Goal: Information Seeking & Learning: Learn about a topic

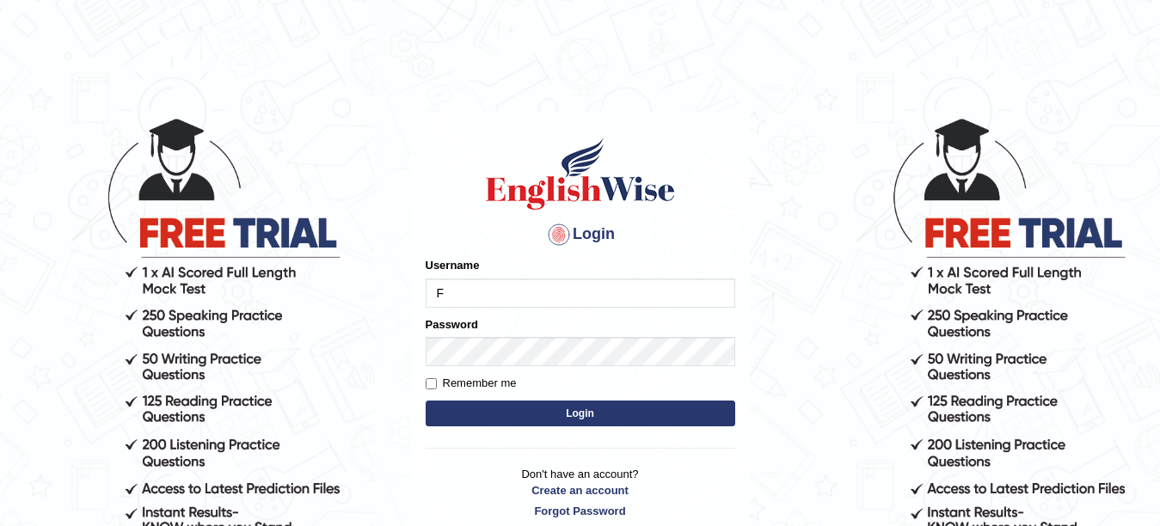
type input "Farzana12"
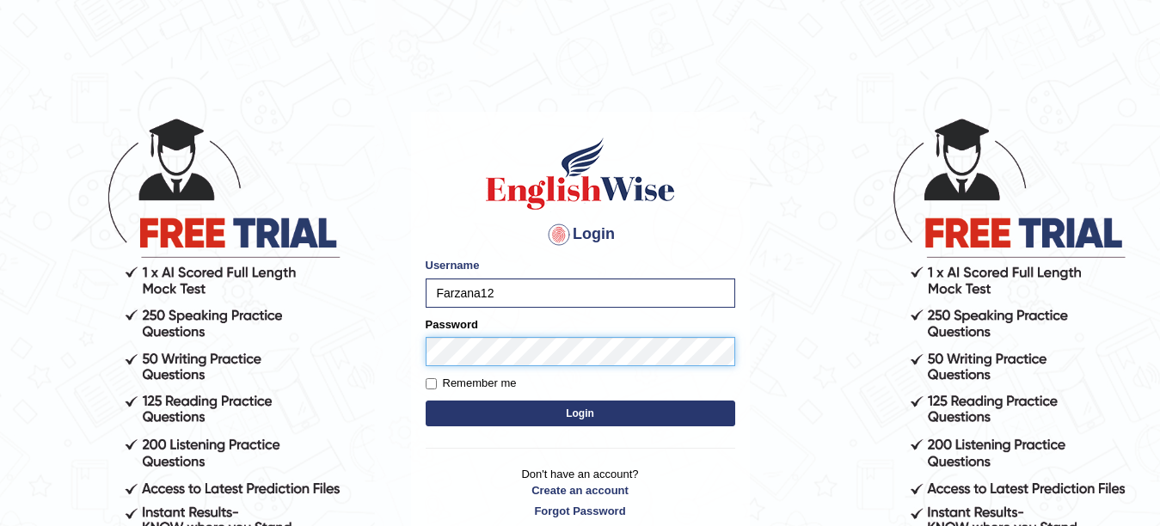
click at [426, 401] on button "Login" at bounding box center [581, 414] width 310 height 26
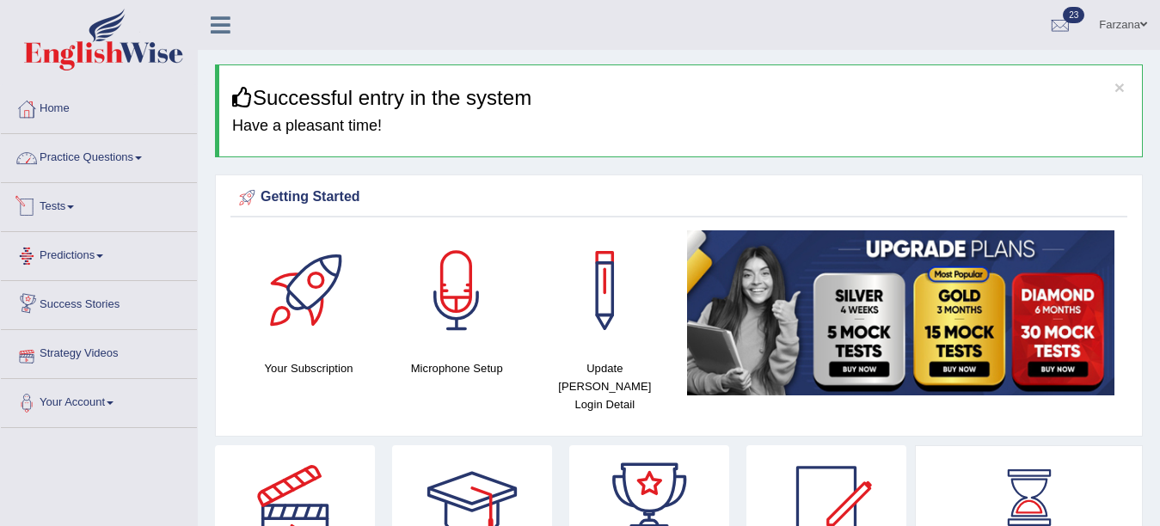
click at [142, 144] on link "Practice Questions" at bounding box center [99, 155] width 196 height 43
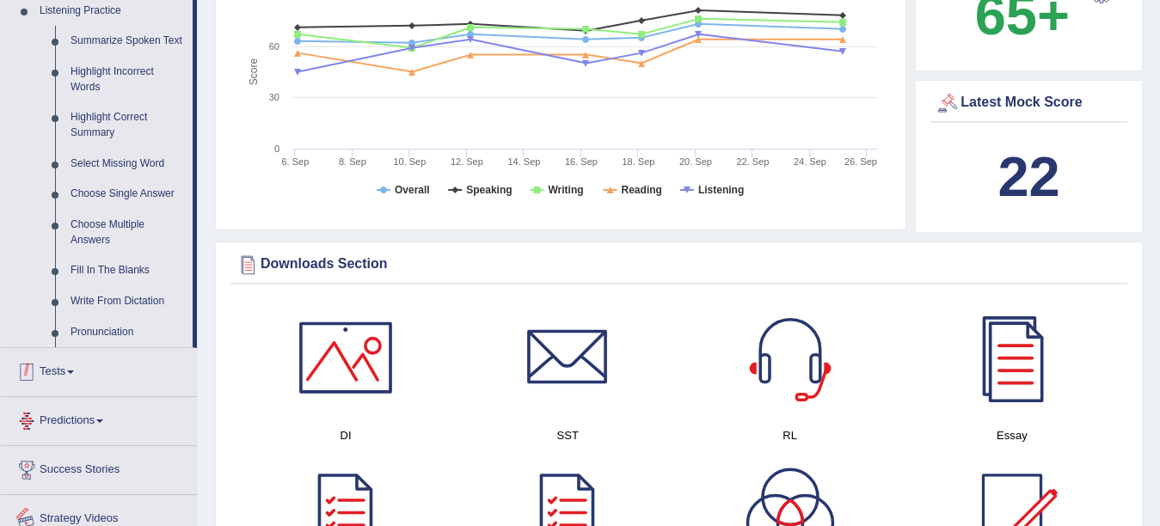
scroll to position [688, 0]
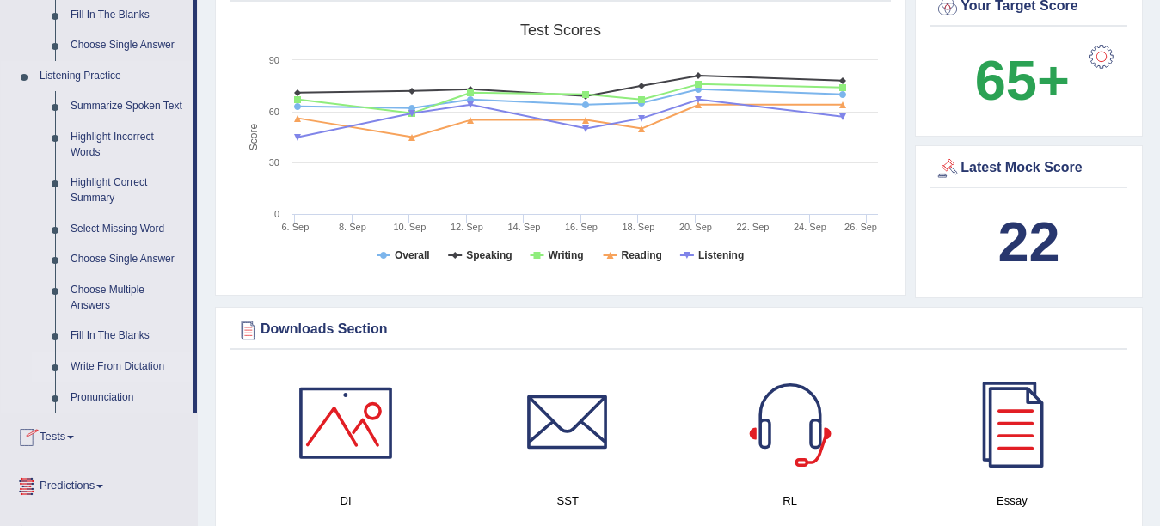
click at [121, 365] on link "Write From Dictation" at bounding box center [128, 367] width 130 height 31
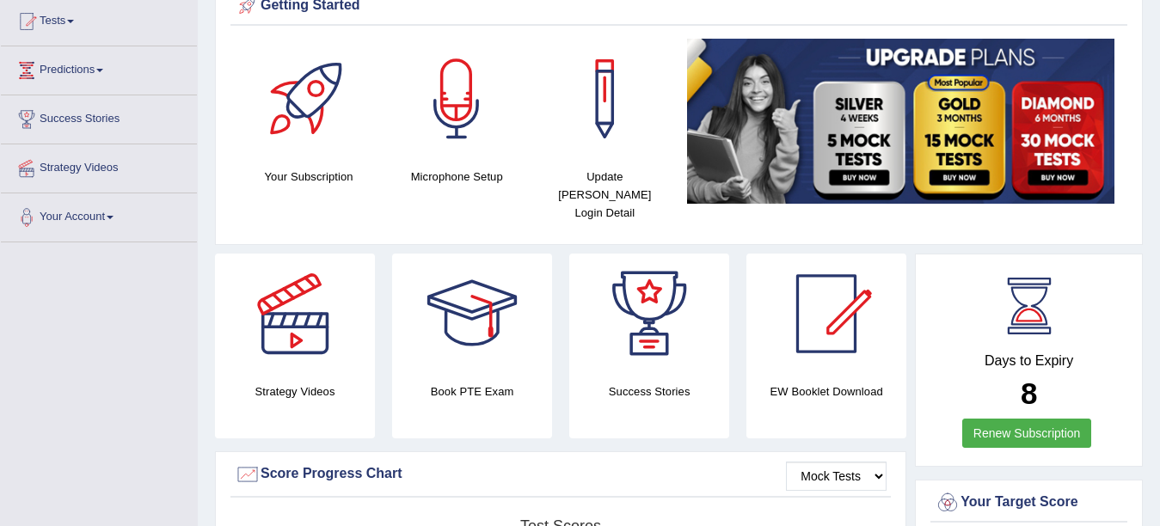
scroll to position [366, 0]
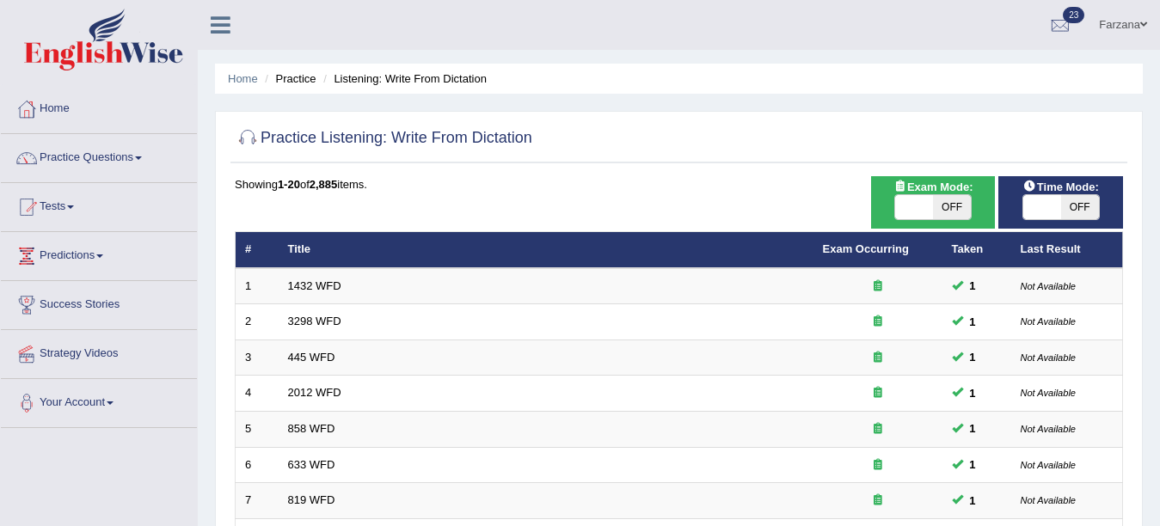
click at [950, 215] on span "OFF" at bounding box center [952, 207] width 38 height 24
checkbox input "true"
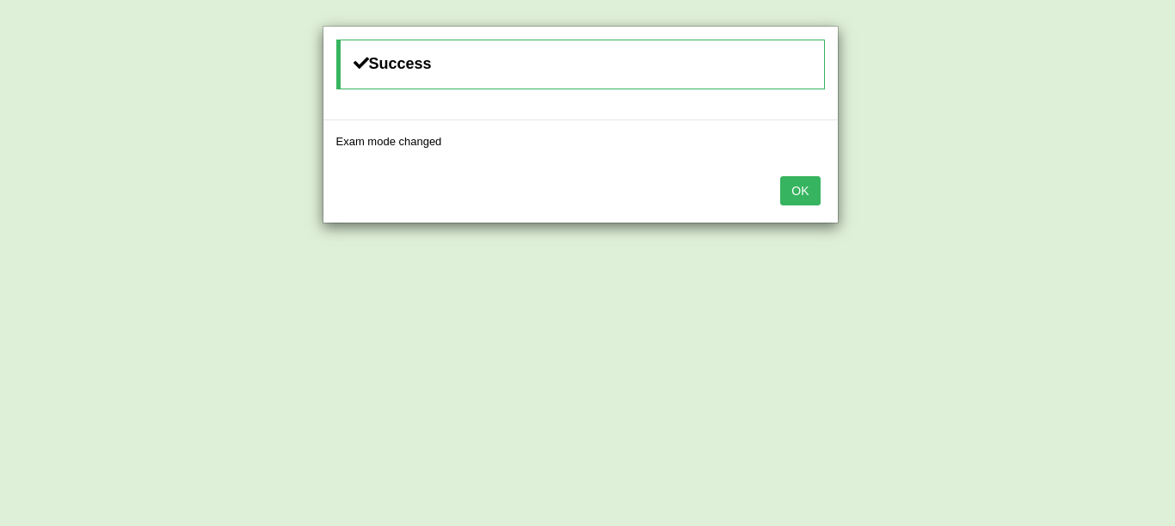
click at [813, 198] on button "OK" at bounding box center [800, 190] width 40 height 29
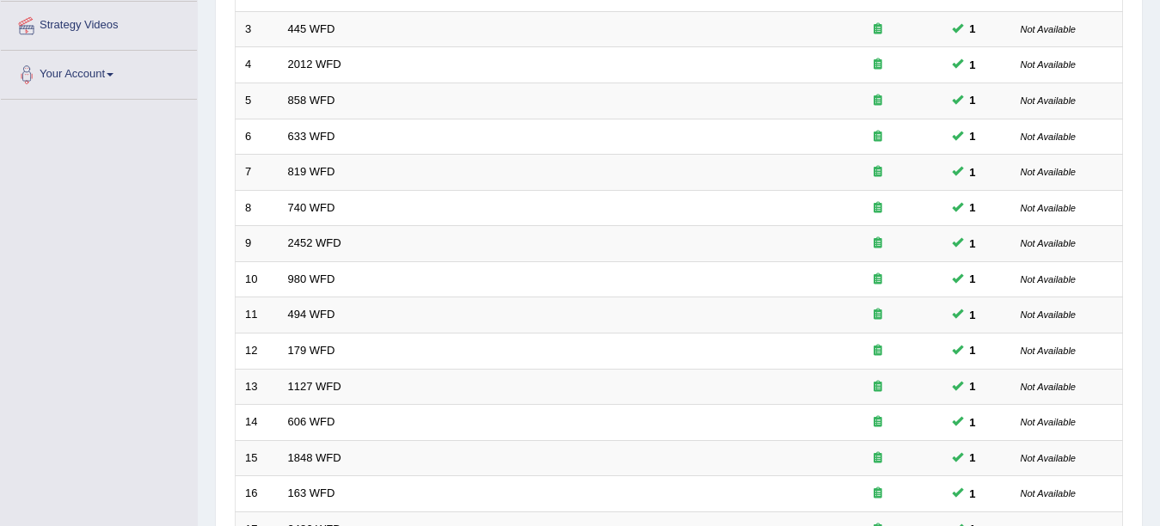
scroll to position [612, 0]
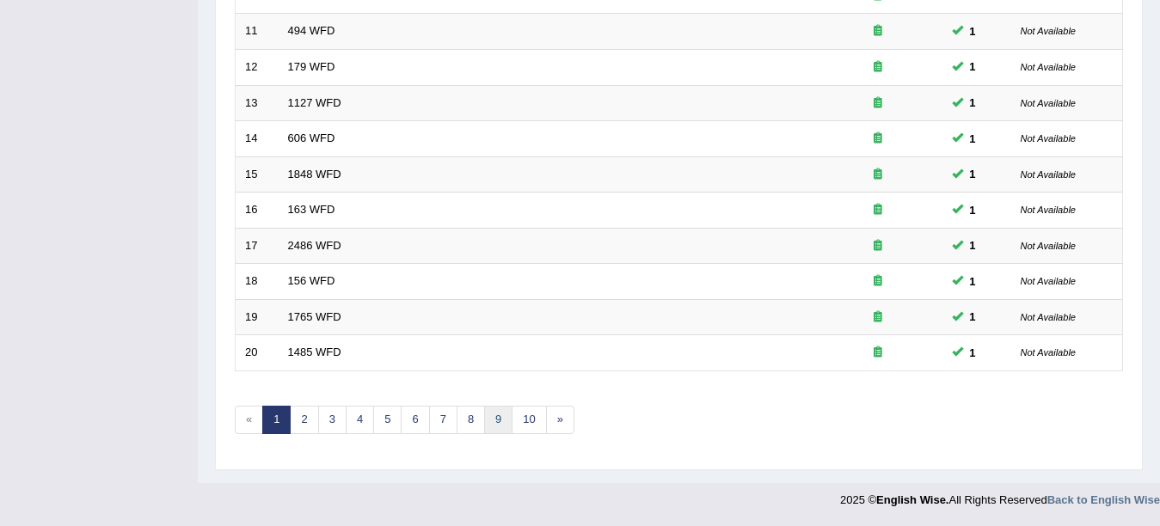
click at [488, 421] on link "9" at bounding box center [498, 420] width 28 height 28
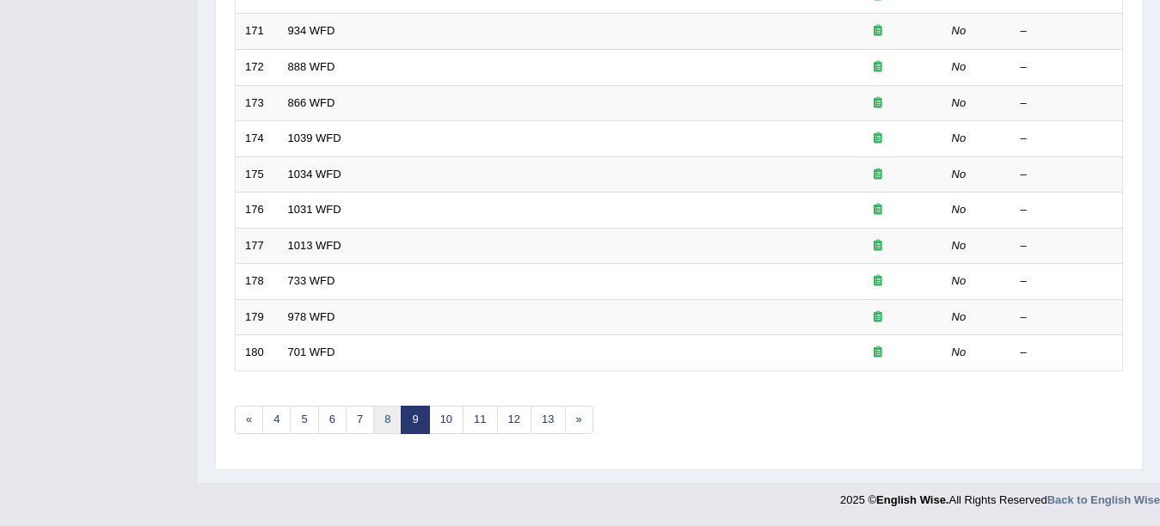
click at [380, 427] on link "8" at bounding box center [387, 420] width 28 height 28
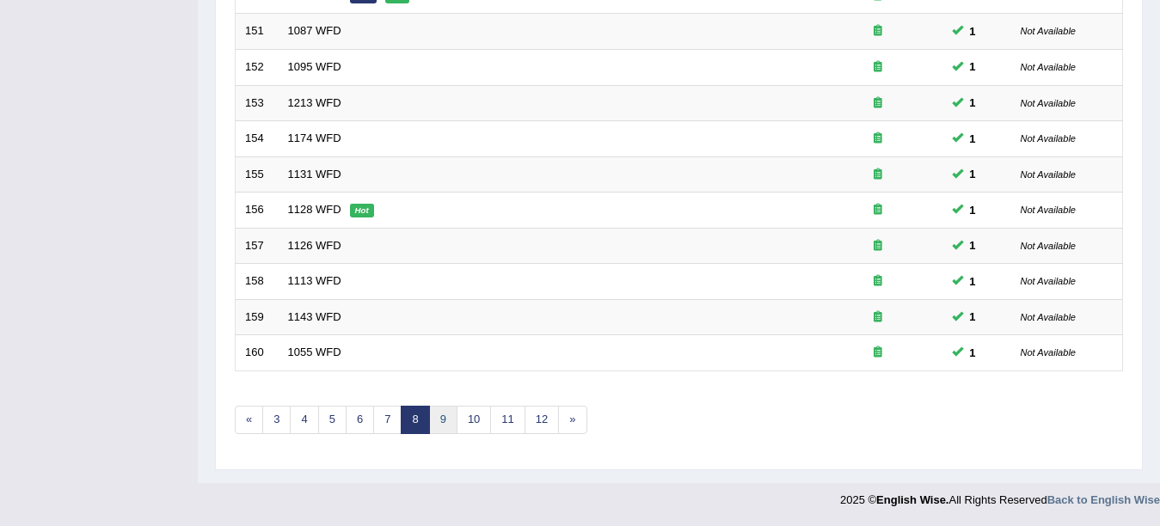
click at [445, 430] on link "9" at bounding box center [443, 420] width 28 height 28
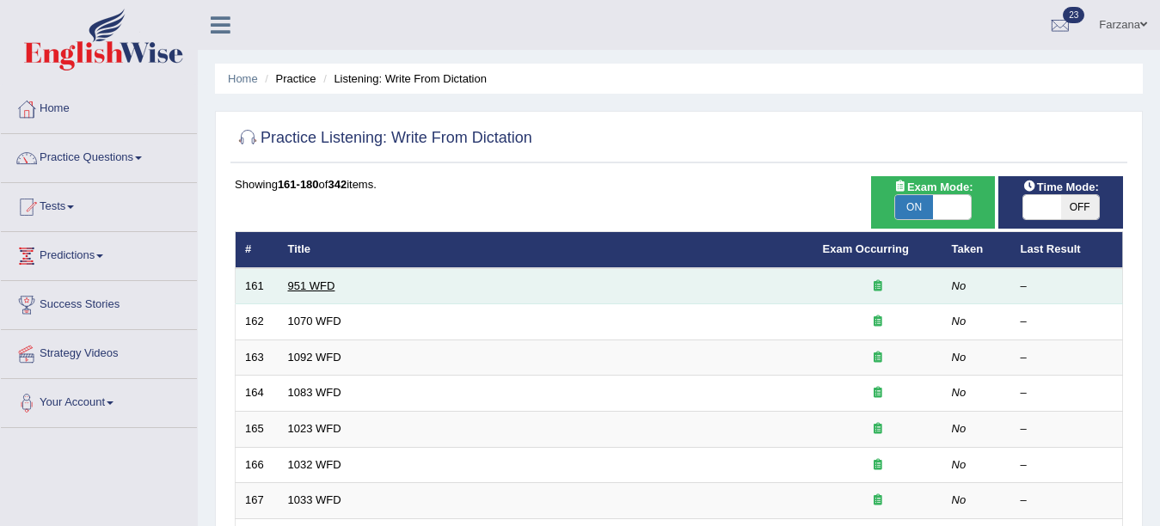
click at [316, 290] on link "951 WFD" at bounding box center [311, 285] width 47 height 13
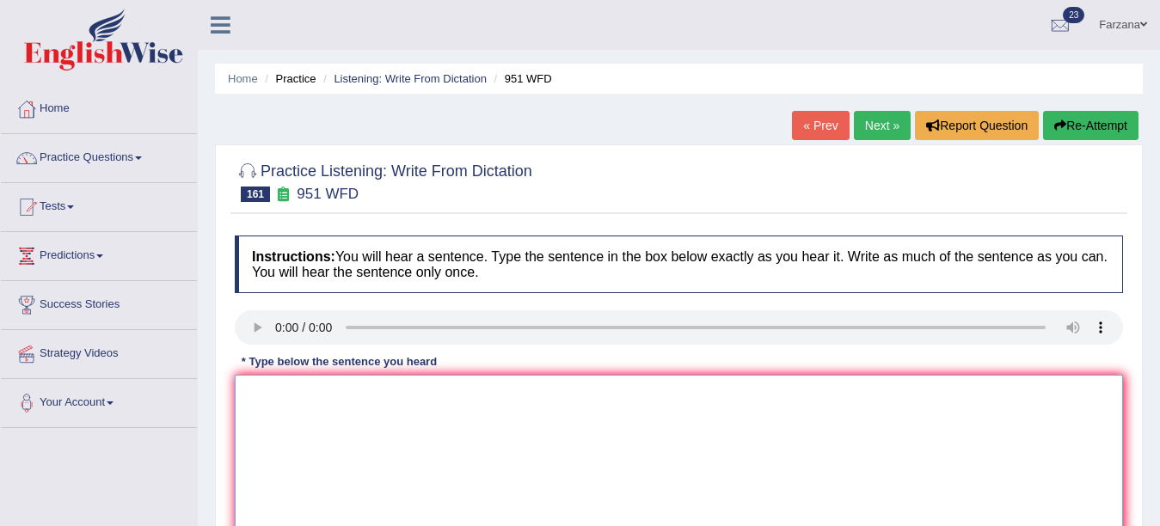
click at [279, 391] on textarea at bounding box center [679, 458] width 888 height 167
type textarea "G"
click at [279, 391] on textarea "G" at bounding box center [679, 458] width 888 height 167
click at [279, 391] on textarea "H" at bounding box center [679, 458] width 888 height 167
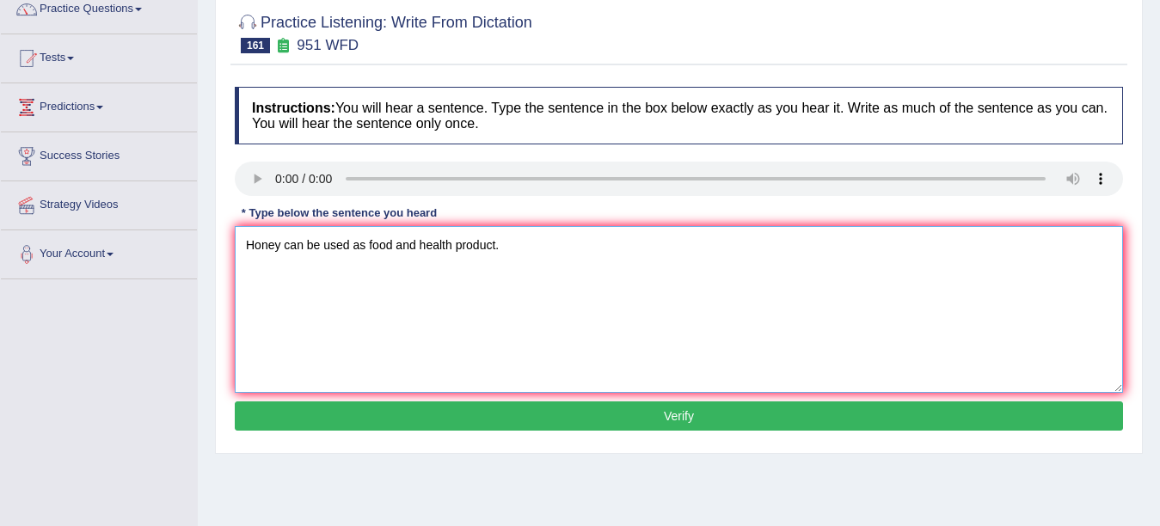
scroll to position [199, 0]
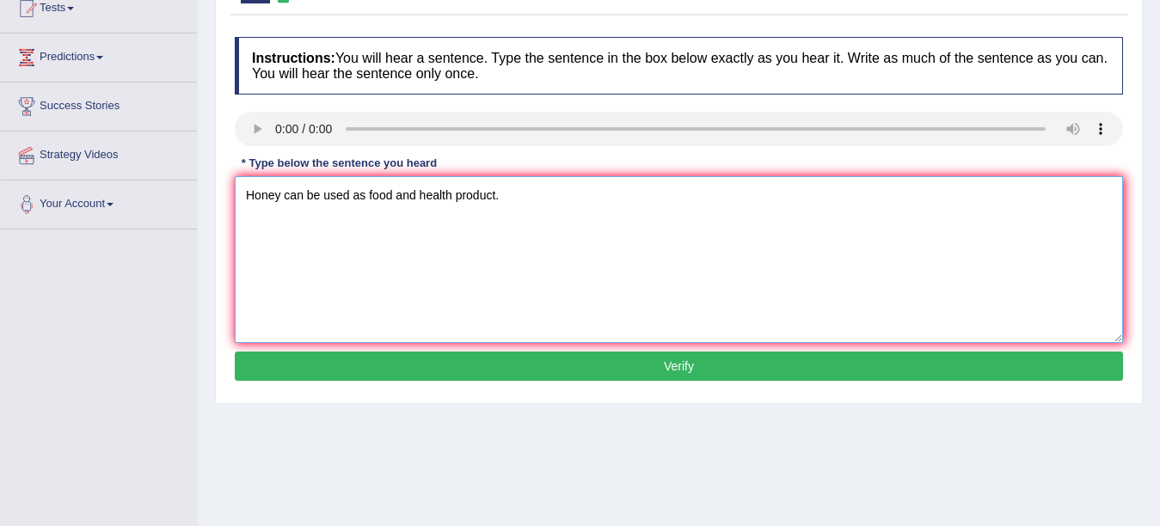
type textarea "Honey can be used as food and health product."
click at [955, 373] on button "Verify" at bounding box center [679, 366] width 888 height 29
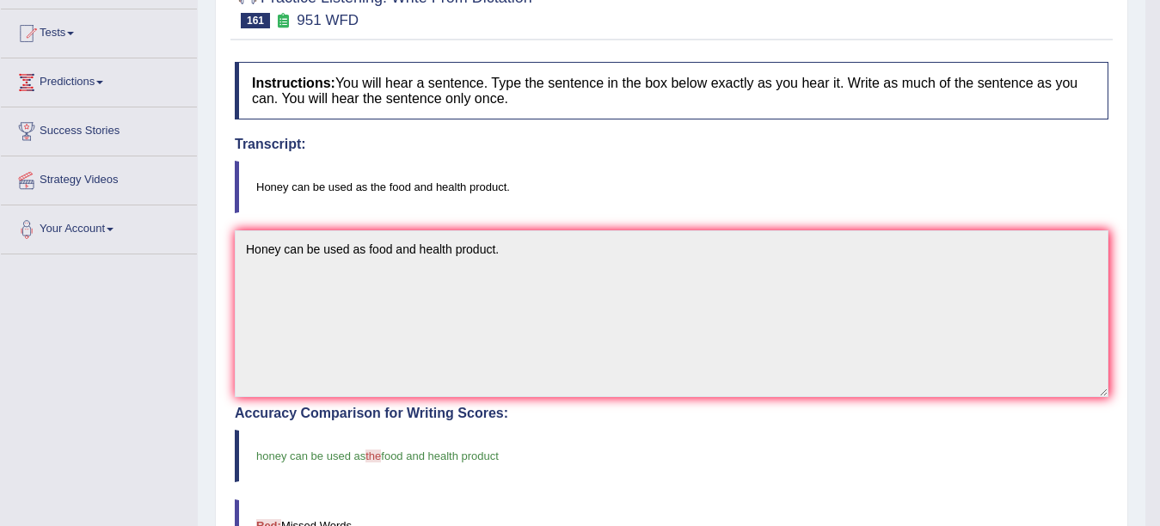
scroll to position [0, 0]
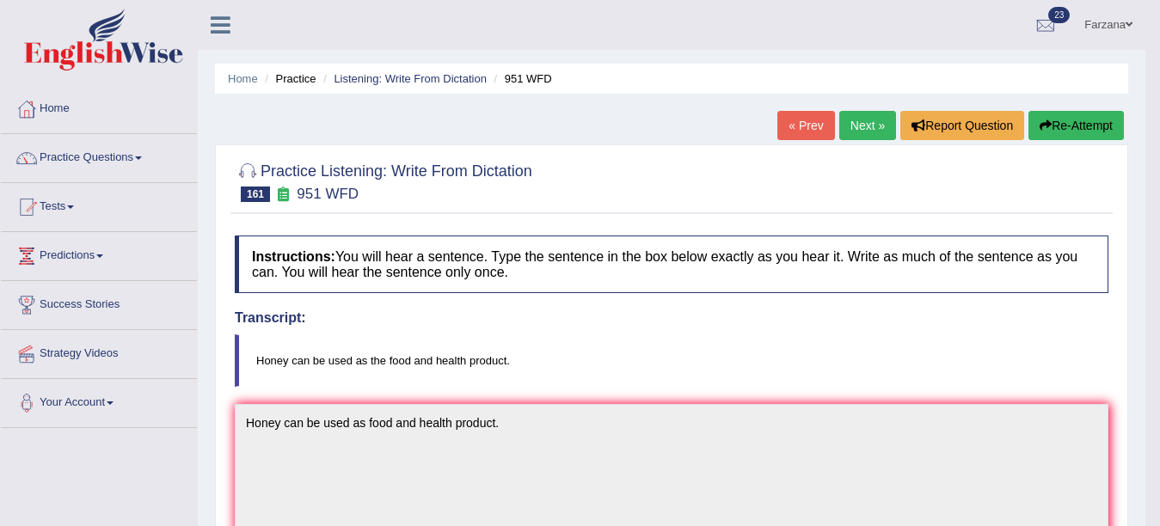
click at [865, 123] on link "Next »" at bounding box center [867, 125] width 57 height 29
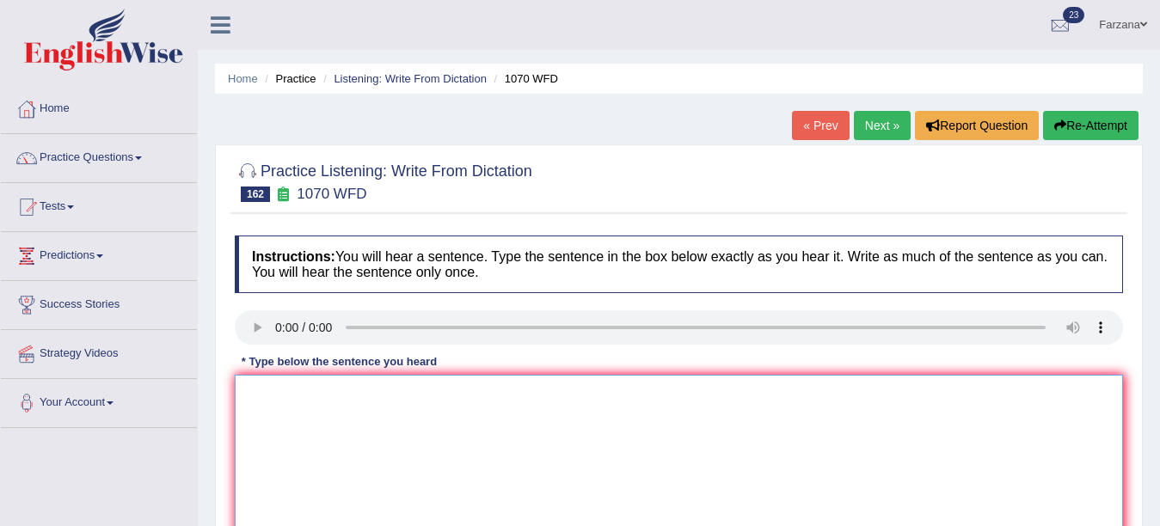
click at [309, 411] on textarea at bounding box center [679, 458] width 888 height 167
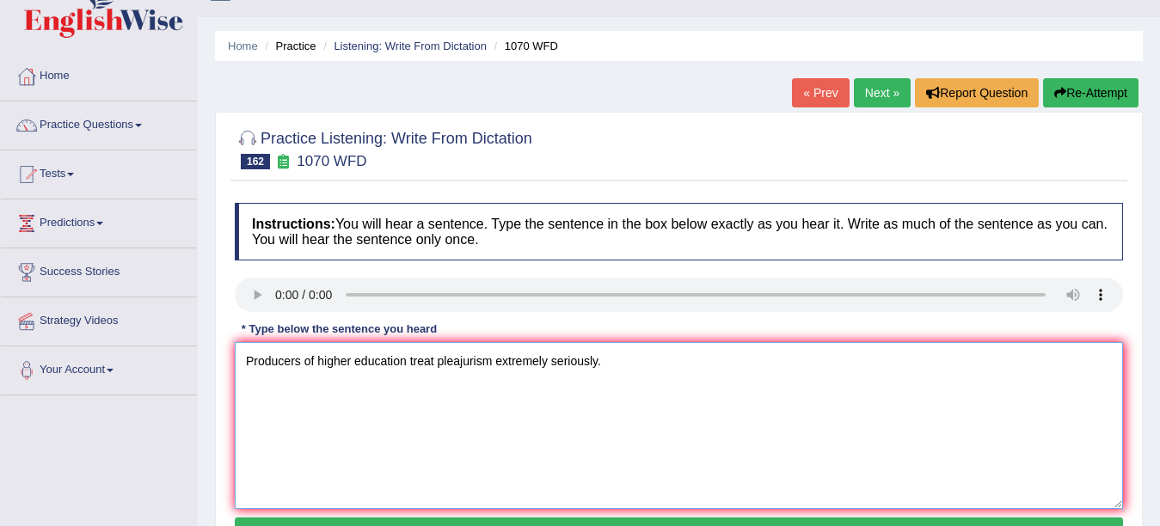
scroll to position [356, 0]
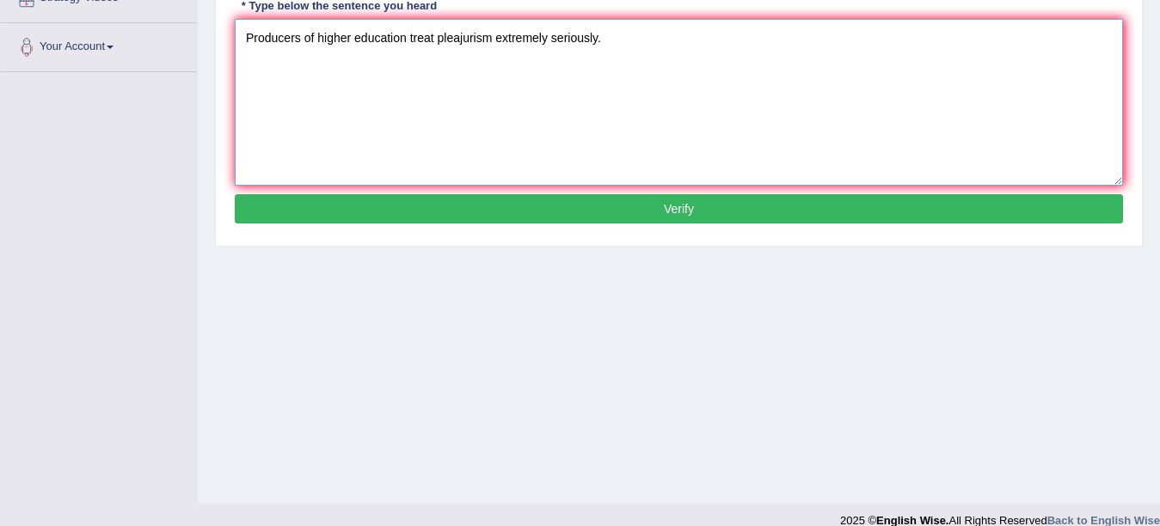
type textarea "Producers of higher education treat pleajurism extremely seriously."
click at [783, 218] on button "Verify" at bounding box center [679, 208] width 888 height 29
click at [783, 218] on div "Home Practice Listening: Write From Dictation 1070 WFD « Prev Next » Report Que…" at bounding box center [679, 74] width 962 height 860
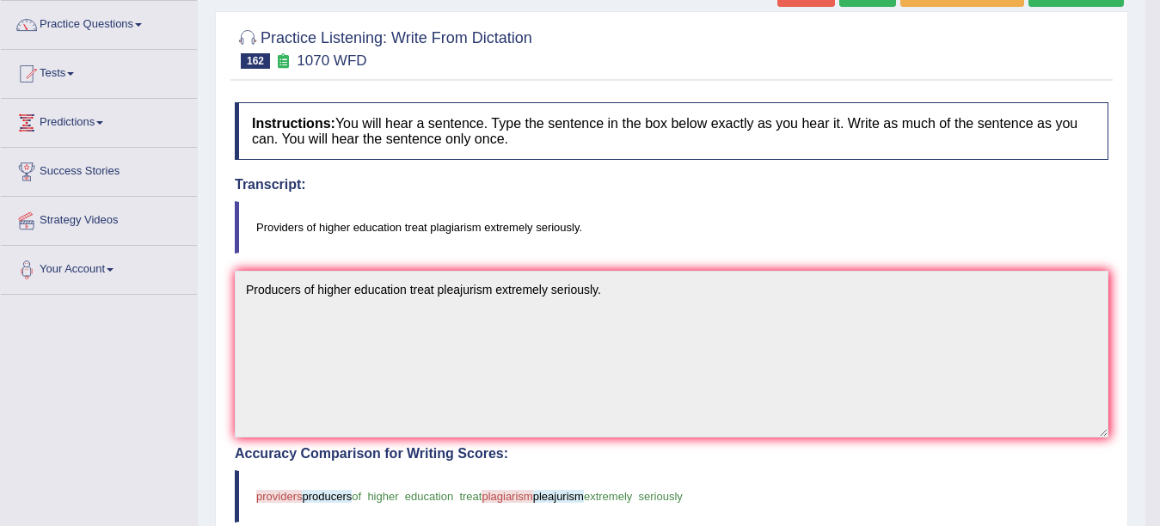
scroll to position [0, 0]
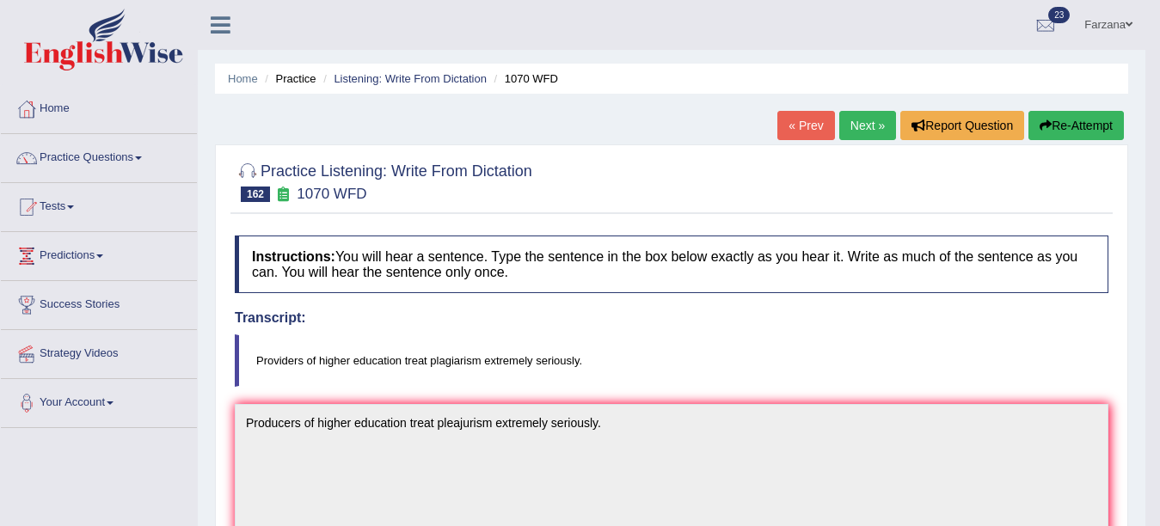
click at [853, 129] on link "Next »" at bounding box center [867, 125] width 57 height 29
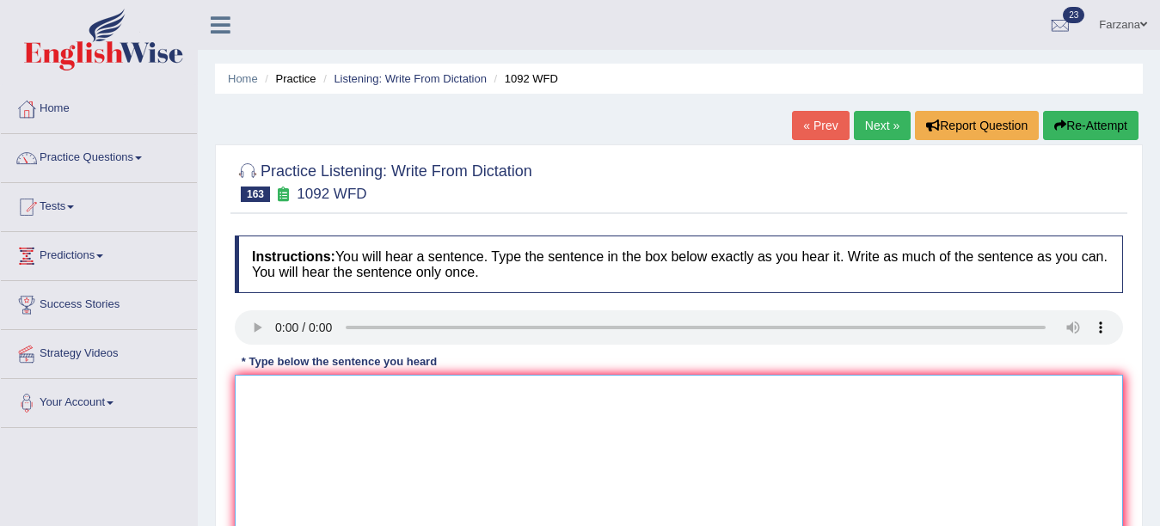
click at [312, 496] on textarea at bounding box center [679, 458] width 888 height 167
click at [312, 496] on textarea "Whe" at bounding box center [679, 458] width 888 height 167
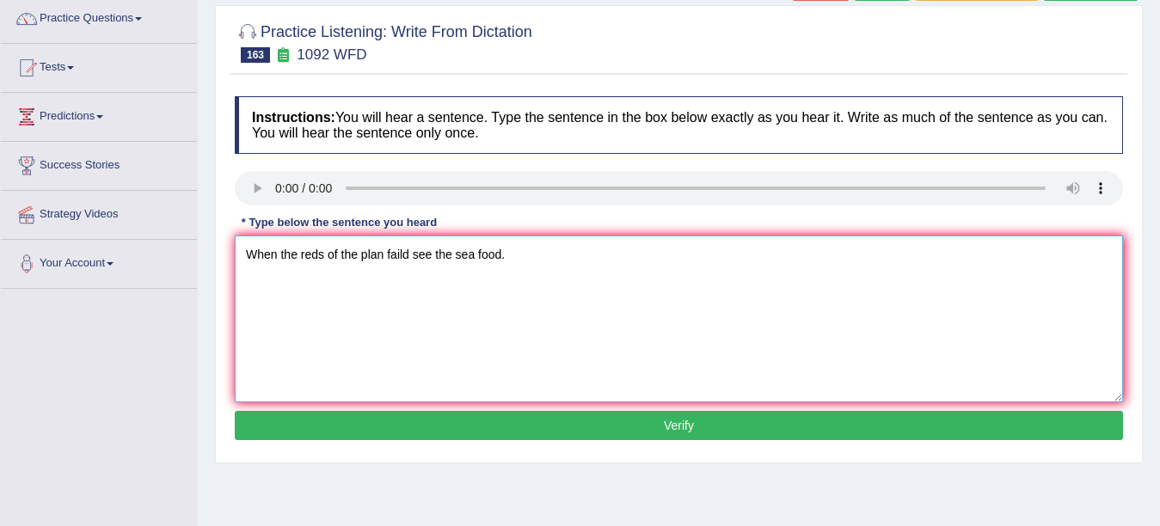
scroll to position [237, 0]
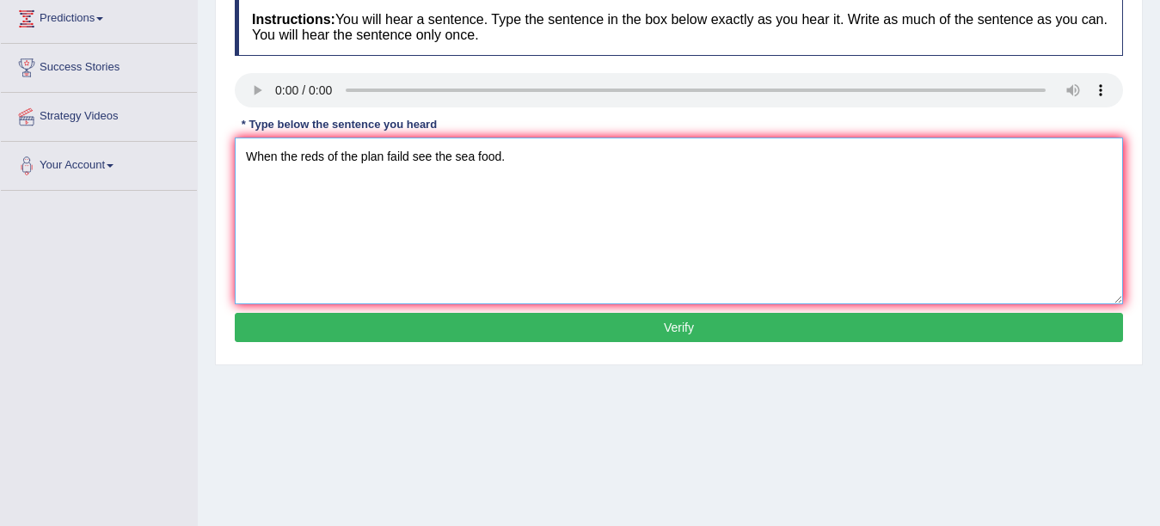
type textarea "When the reds of the plan faild see the sea food."
drag, startPoint x: 835, startPoint y: 347, endPoint x: 814, endPoint y: 318, distance: 35.8
click at [814, 318] on div "Instructions: You will hear a sentence. Type the sentence in the box below exac…" at bounding box center [678, 173] width 897 height 366
click at [814, 318] on button "Verify" at bounding box center [679, 327] width 888 height 29
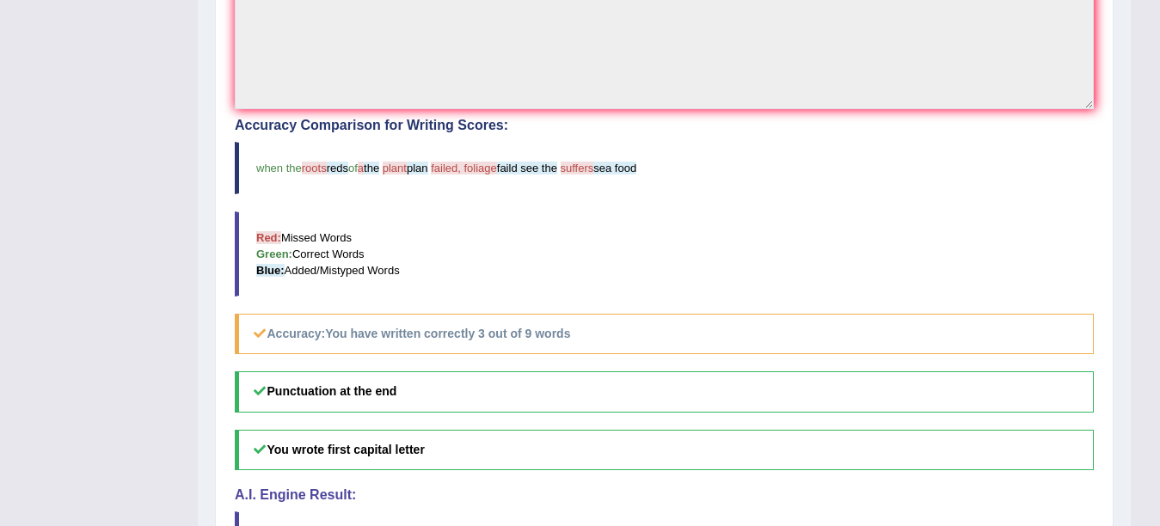
scroll to position [166, 0]
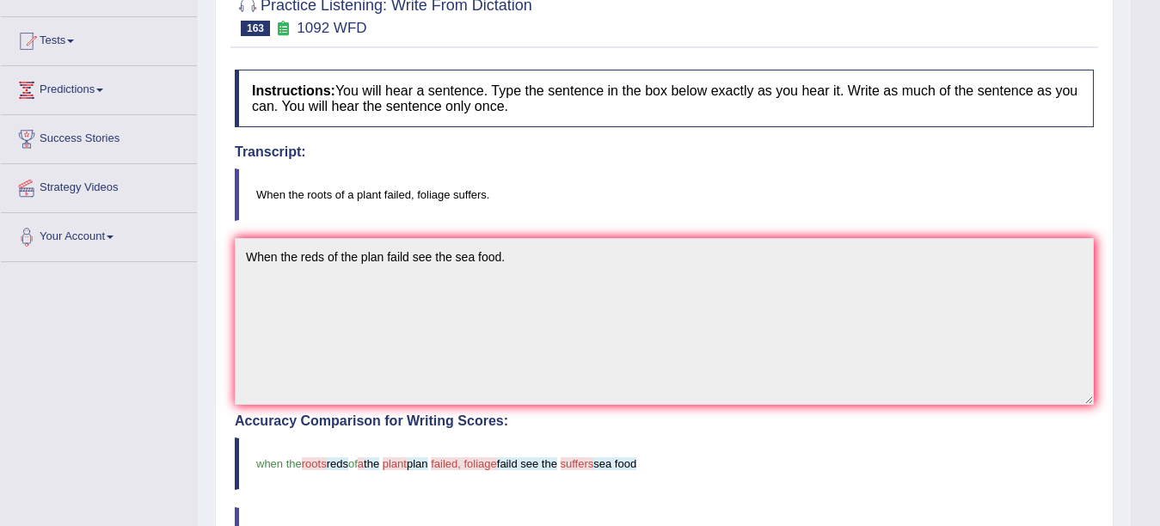
click at [1157, 172] on body "Toggle navigation Home Practice Questions Speaking Practice Read Aloud Repeat S…" at bounding box center [580, 97] width 1160 height 526
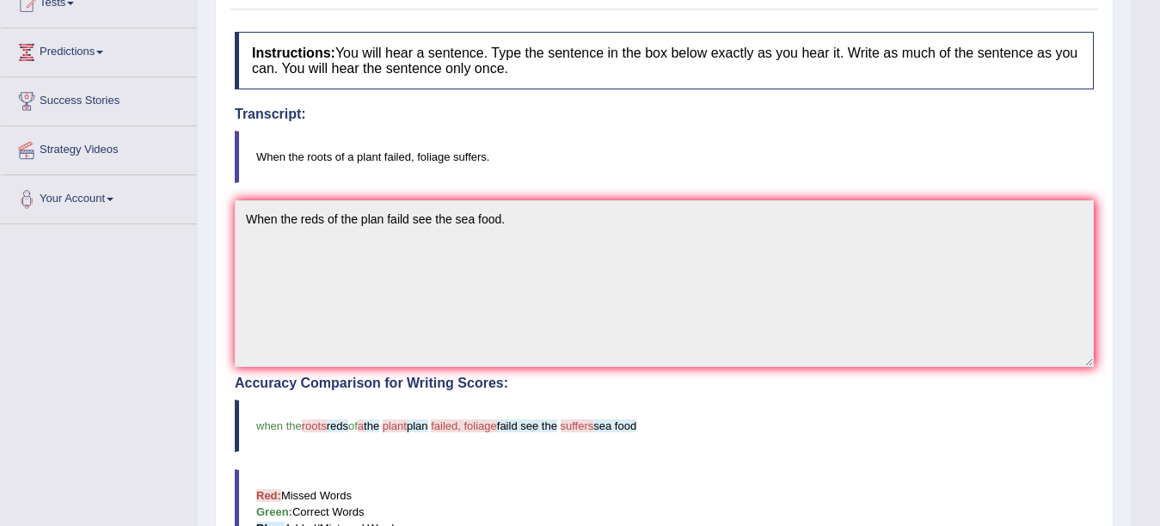
scroll to position [0, 0]
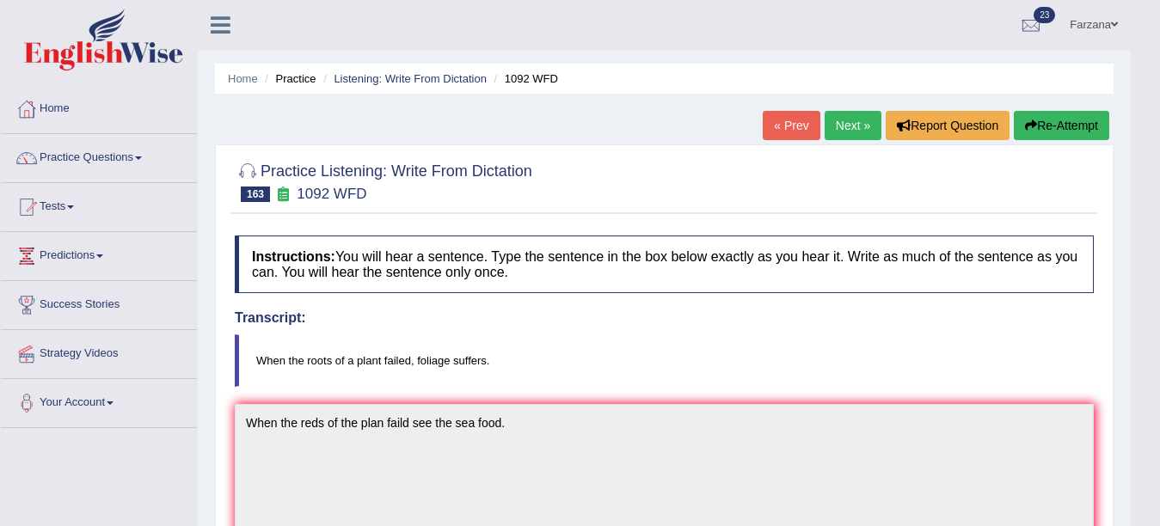
click at [856, 129] on link "Next »" at bounding box center [853, 125] width 57 height 29
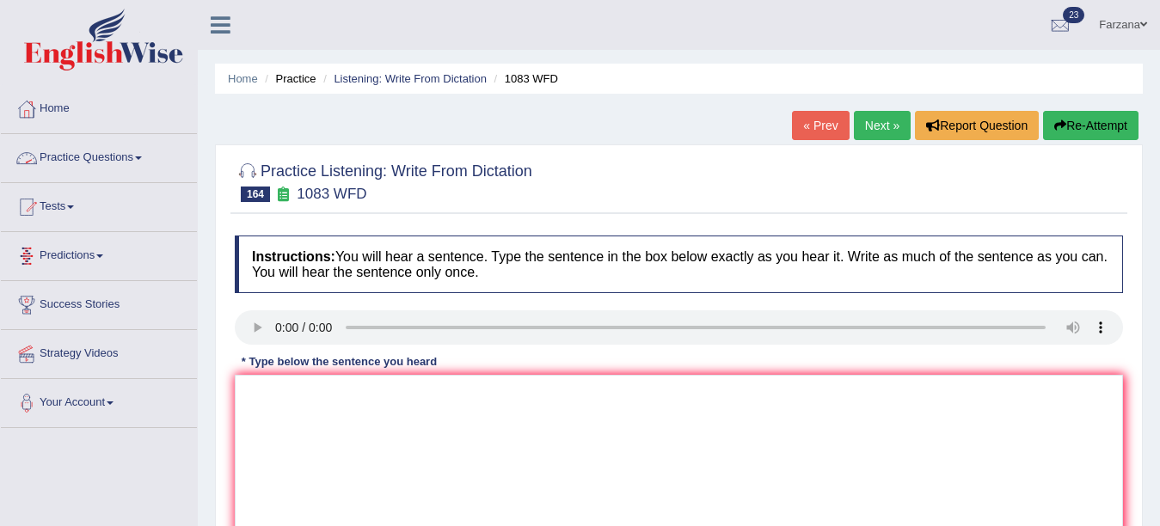
click at [802, 120] on link "« Prev" at bounding box center [820, 125] width 57 height 29
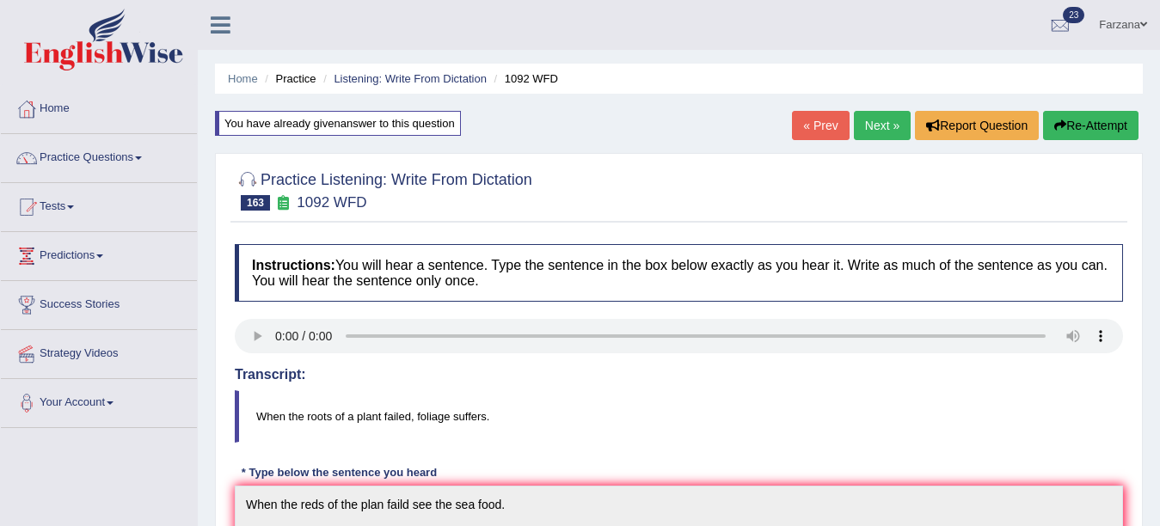
click at [881, 126] on link "Next »" at bounding box center [882, 125] width 57 height 29
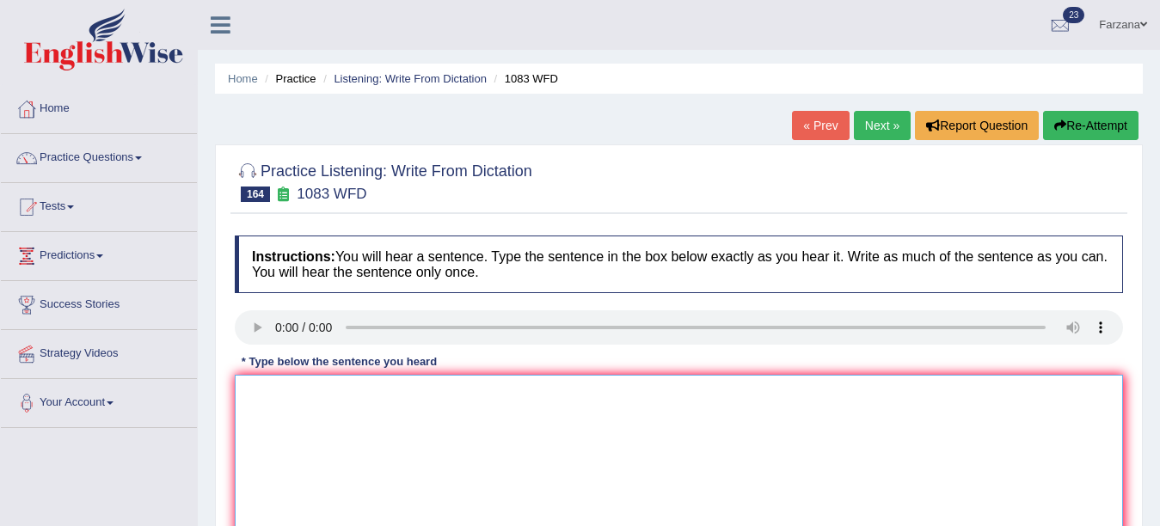
click at [297, 414] on textarea at bounding box center [679, 458] width 888 height 167
click at [476, 391] on textarea "We're searching about the most challenges we are facing [DATE]." at bounding box center [679, 458] width 888 height 167
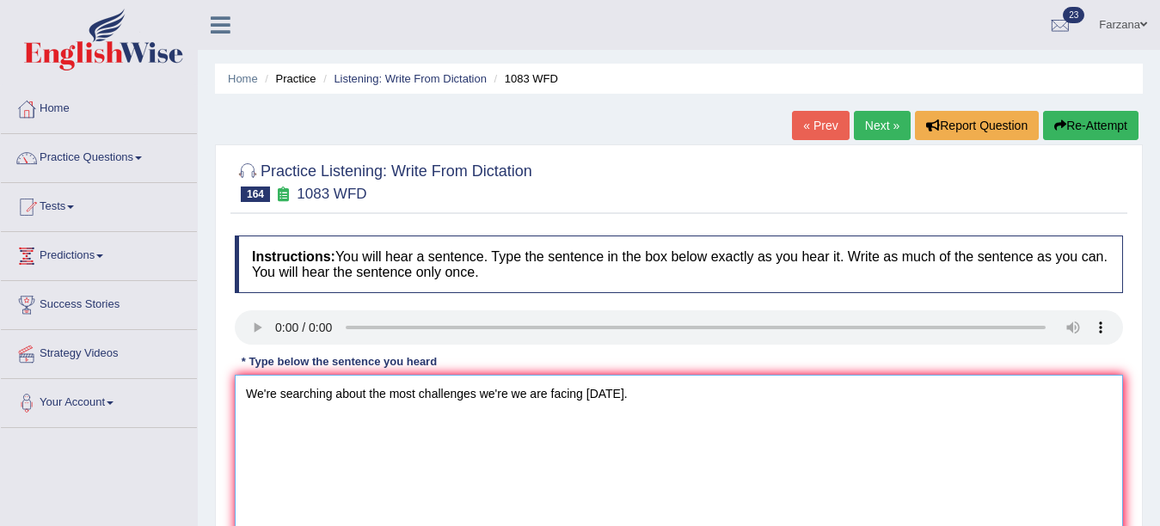
scroll to position [377, 0]
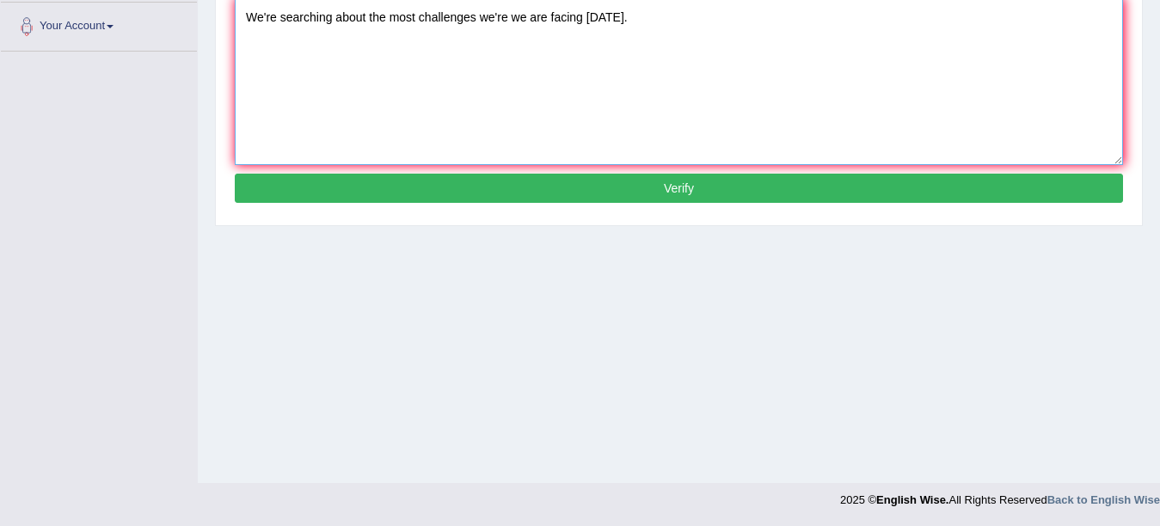
type textarea "We're searching about the most challenges we're we are facing [DATE]."
click at [617, 181] on button "Verify" at bounding box center [679, 188] width 888 height 29
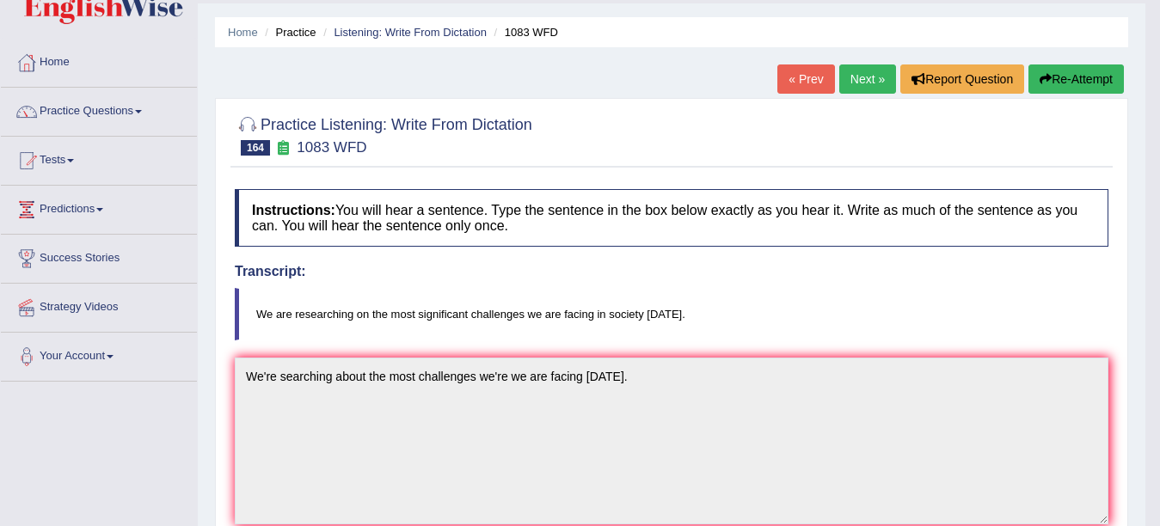
scroll to position [0, 0]
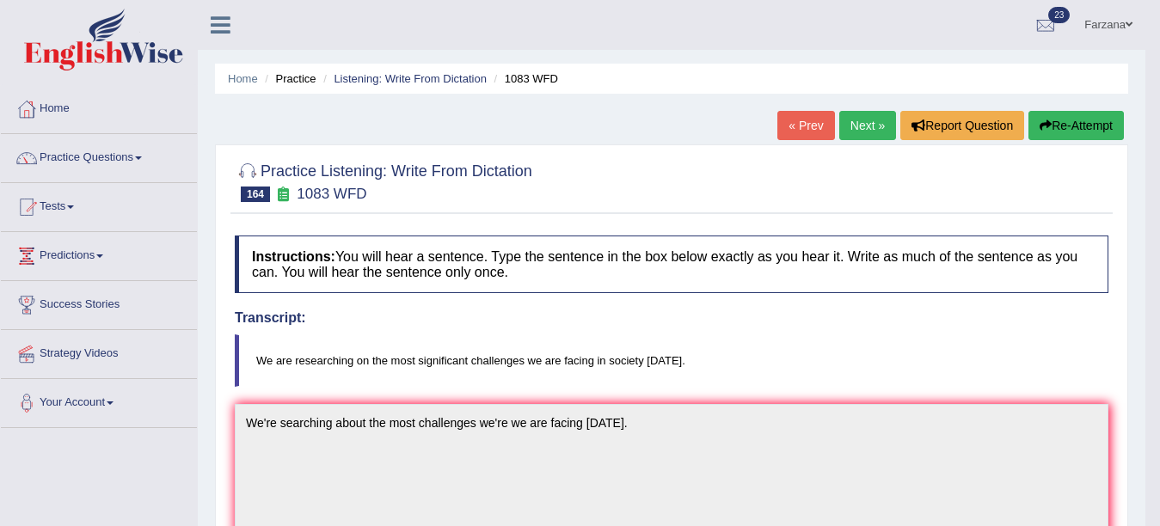
click at [873, 134] on link "Next »" at bounding box center [867, 125] width 57 height 29
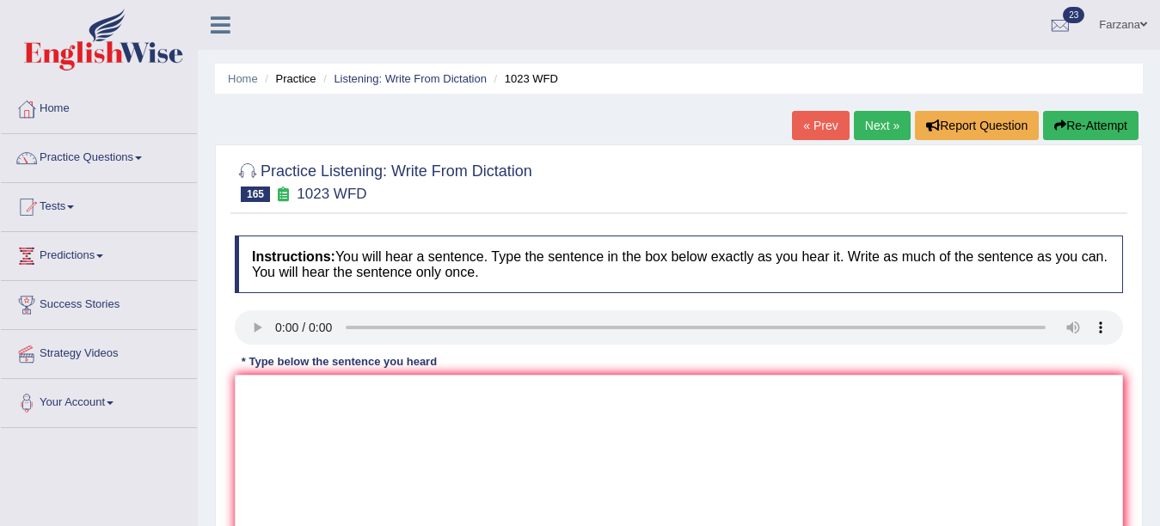
click at [292, 298] on div "Instructions: You will hear a sentence. Type the sentence in the box below exac…" at bounding box center [678, 410] width 897 height 366
click at [305, 390] on textarea at bounding box center [679, 458] width 888 height 167
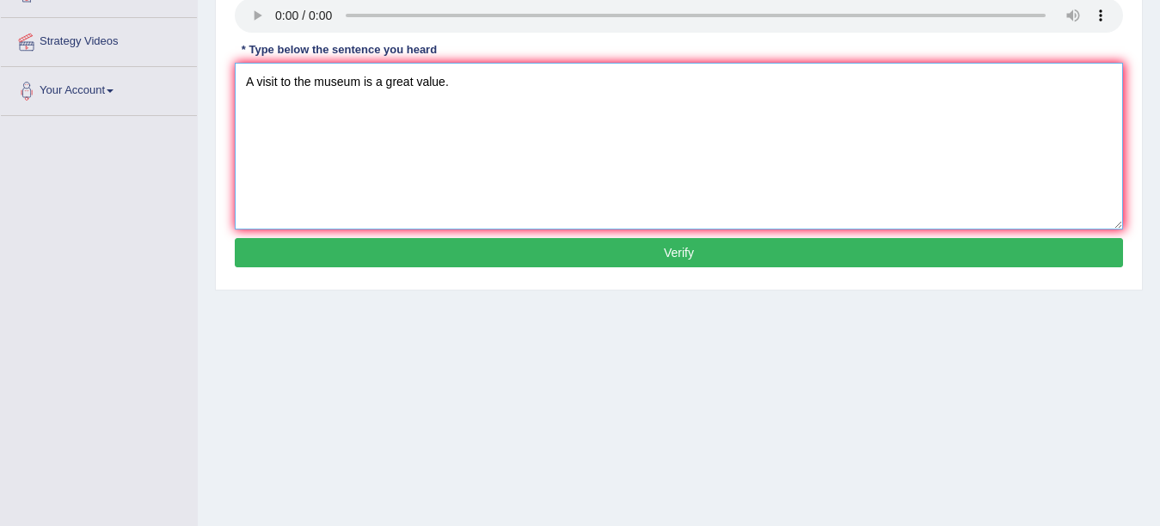
type textarea "A visit to the museum is a great value."
click at [823, 261] on button "Verify" at bounding box center [679, 252] width 888 height 29
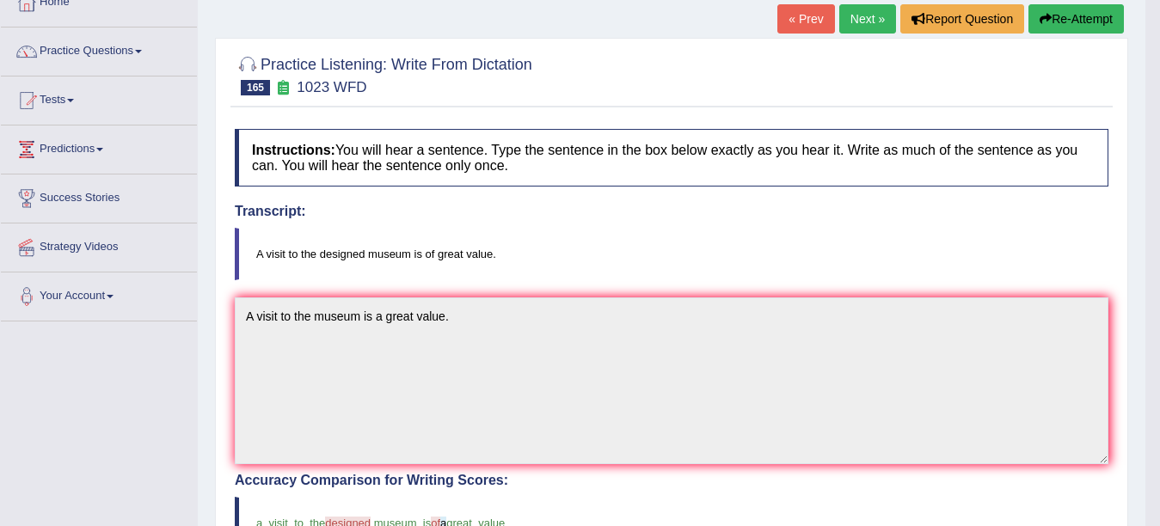
scroll to position [64, 0]
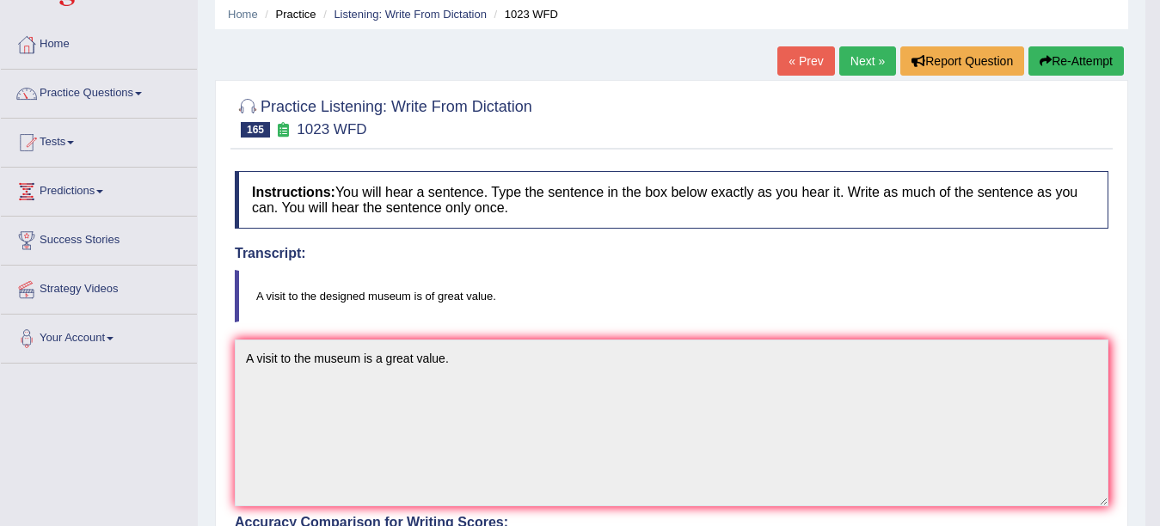
click at [864, 55] on link "Next »" at bounding box center [867, 60] width 57 height 29
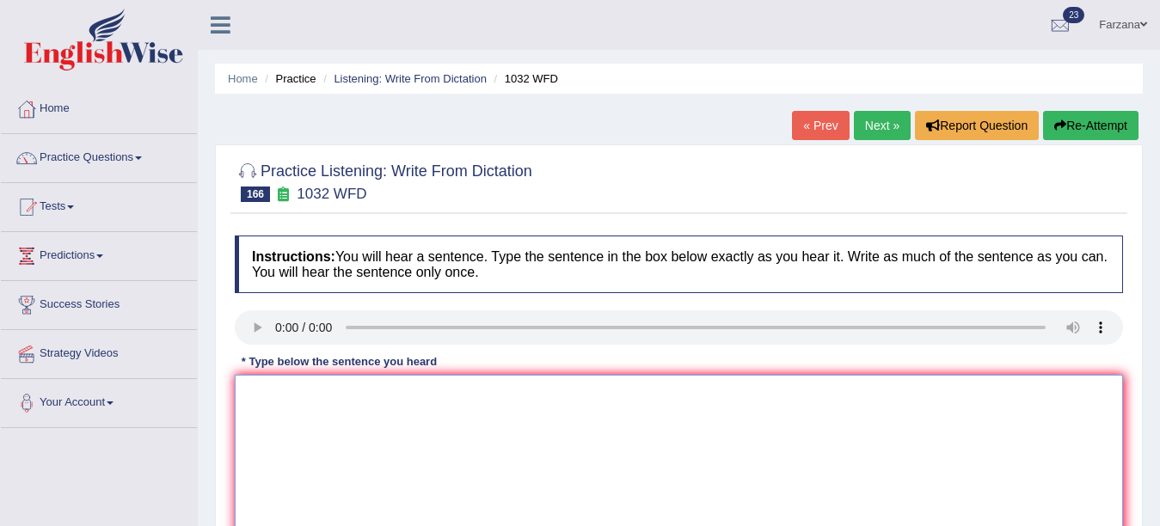
click at [386, 433] on textarea at bounding box center [679, 458] width 888 height 167
click at [386, 433] on textarea "The" at bounding box center [679, 458] width 888 height 167
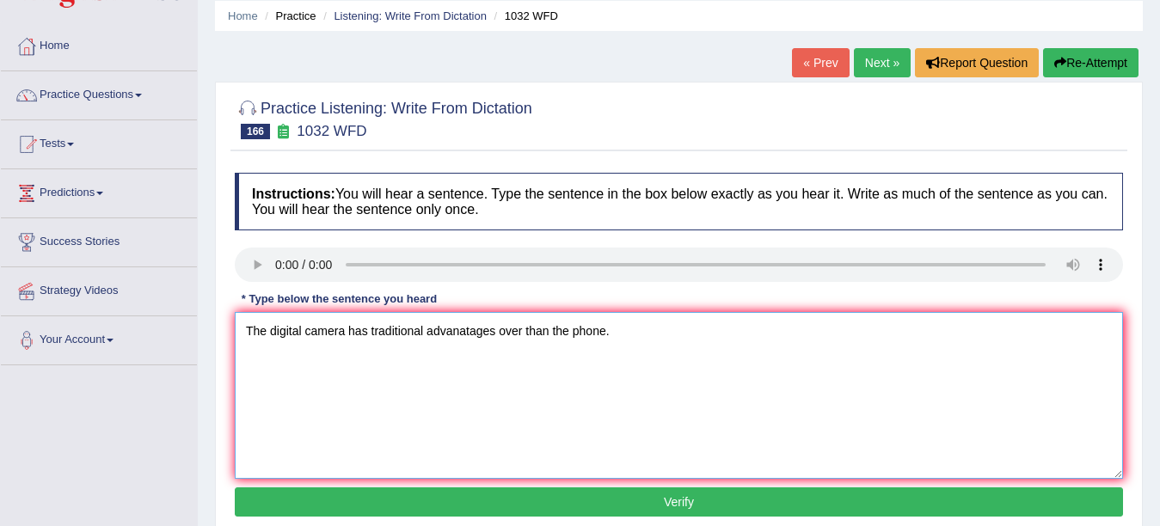
scroll to position [279, 0]
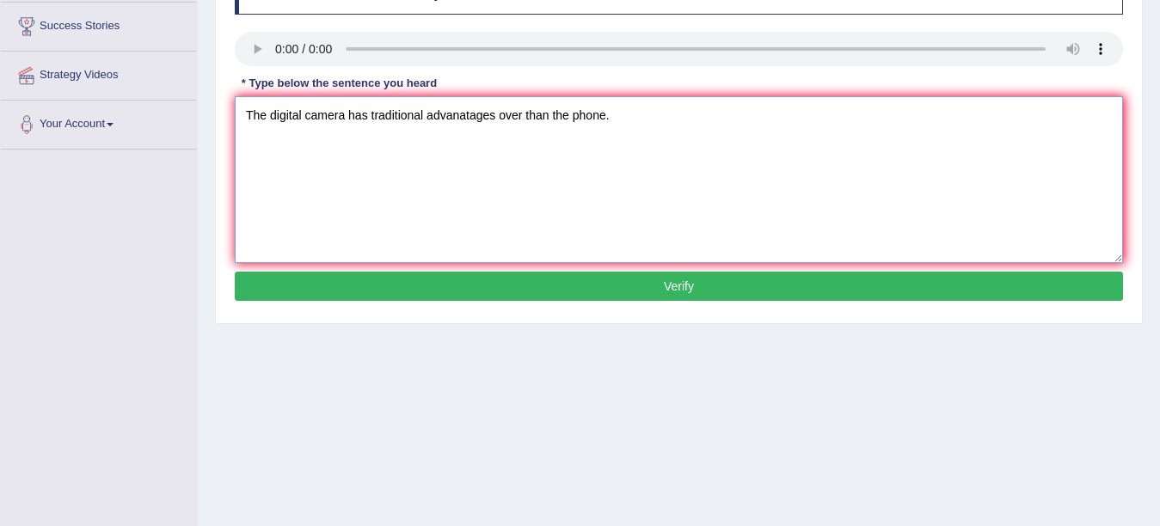
type textarea "The digital camera has traditional advanatages over than the phone."
click at [899, 280] on button "Verify" at bounding box center [679, 286] width 888 height 29
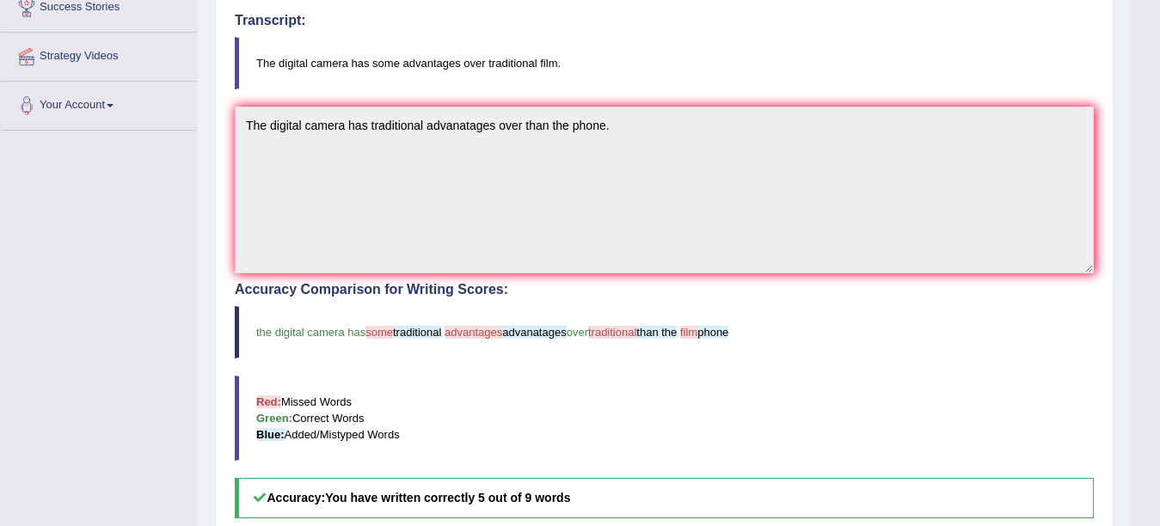
scroll to position [296, 0]
drag, startPoint x: 1151, startPoint y: 273, endPoint x: 1151, endPoint y: 202, distance: 70.5
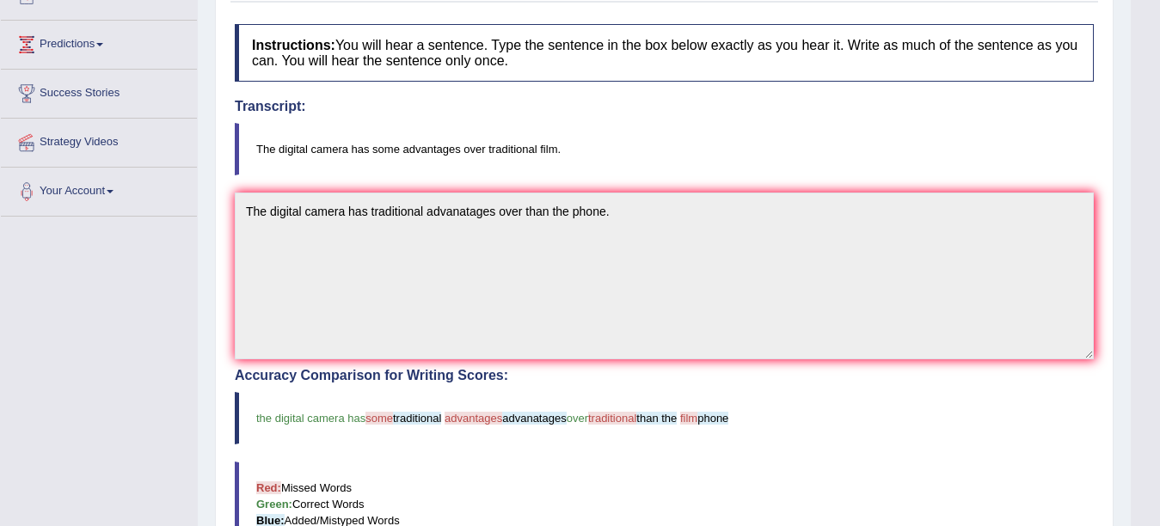
scroll to position [0, 0]
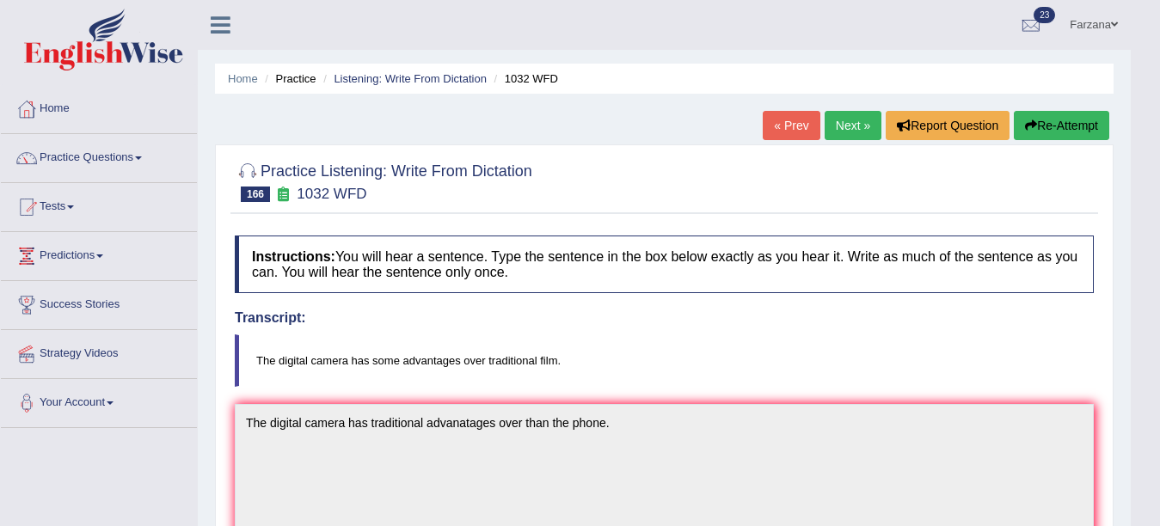
click at [848, 120] on link "Next »" at bounding box center [853, 125] width 57 height 29
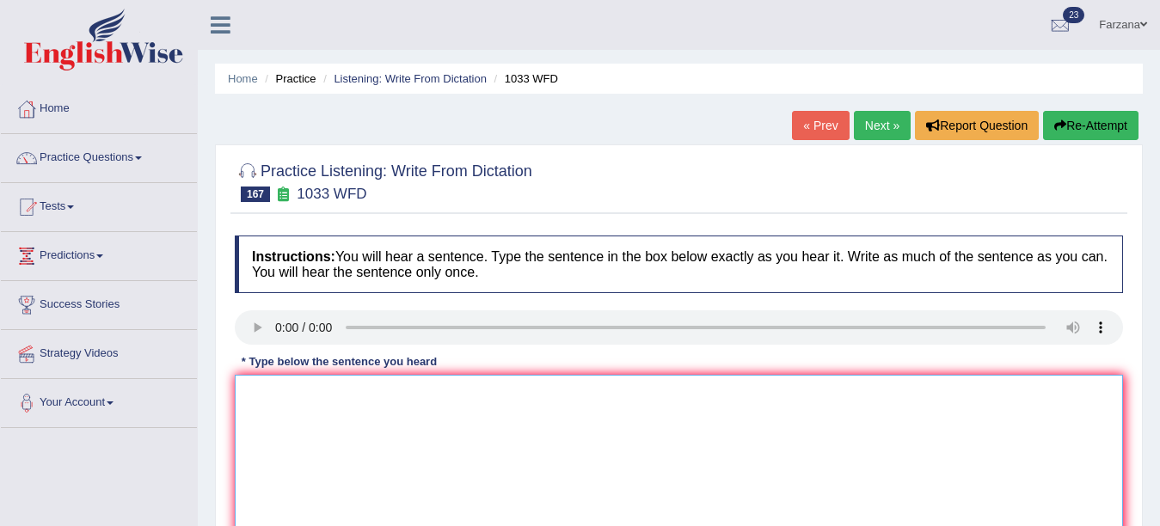
click at [334, 408] on textarea at bounding box center [679, 458] width 888 height 167
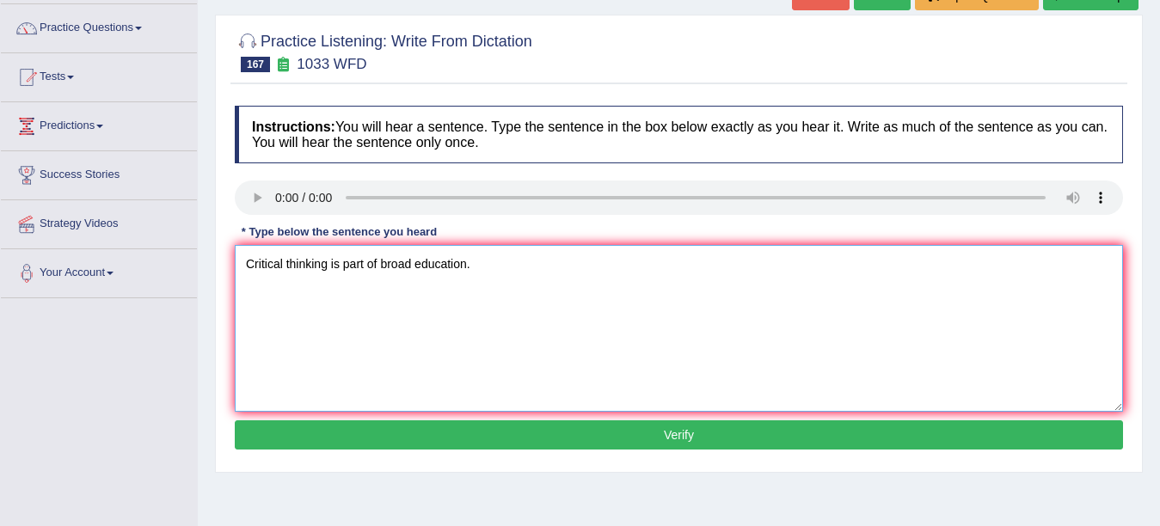
scroll to position [139, 0]
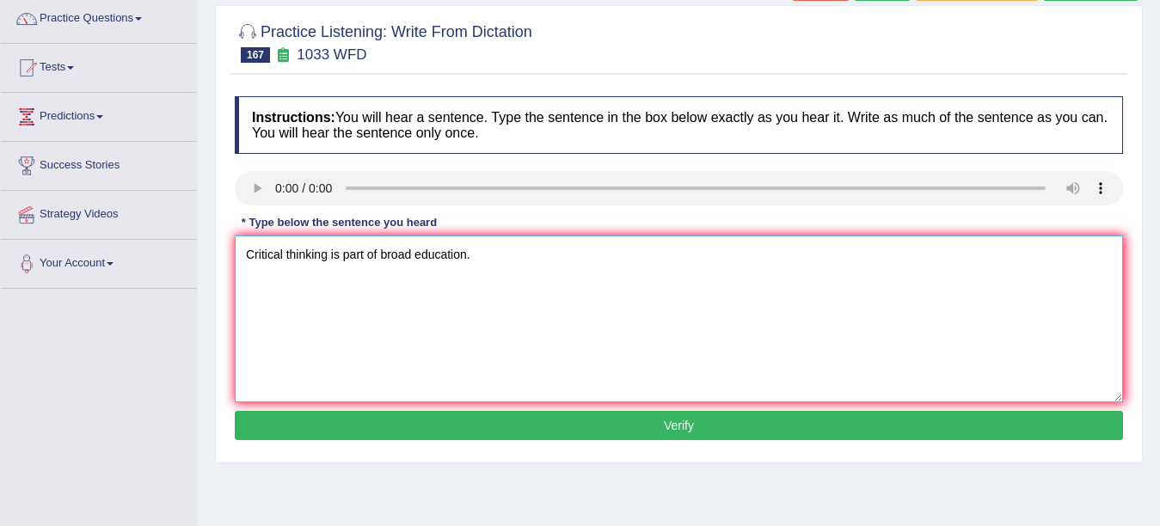
type textarea "Critical thinking is part of broad education."
click at [465, 414] on button "Verify" at bounding box center [679, 425] width 888 height 29
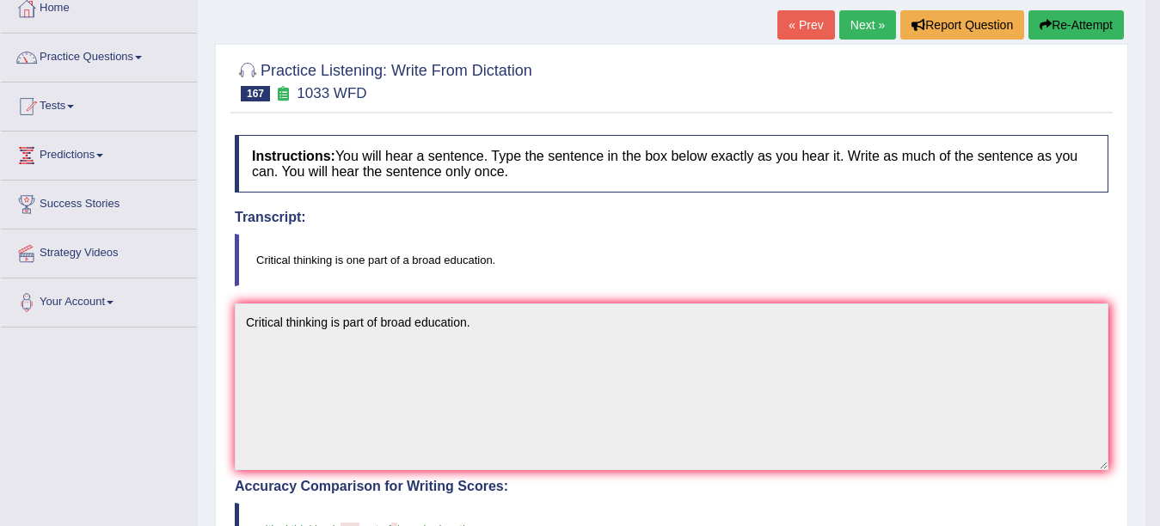
scroll to position [0, 0]
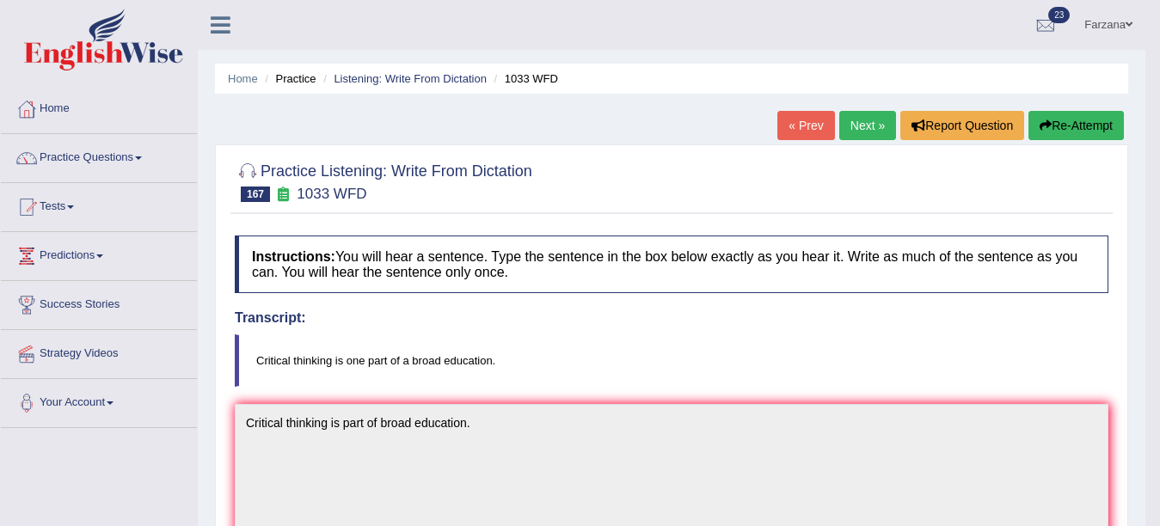
click at [844, 118] on link "Next »" at bounding box center [867, 125] width 57 height 29
click at [858, 121] on link "Next »" at bounding box center [867, 125] width 57 height 29
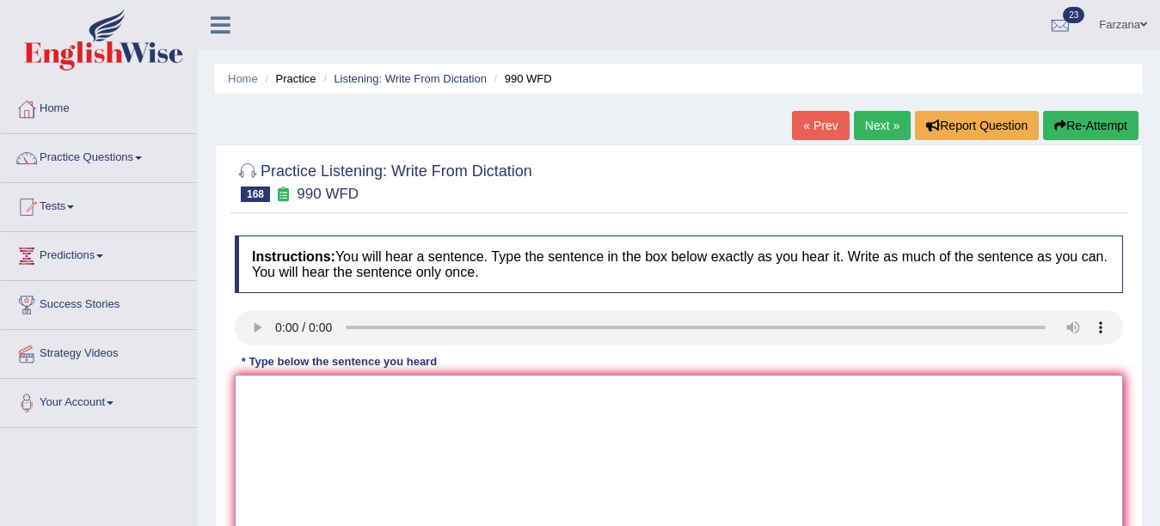
click at [414, 473] on textarea at bounding box center [679, 458] width 888 height 167
drag, startPoint x: 414, startPoint y: 471, endPoint x: 341, endPoint y: 397, distance: 104.6
click at [341, 398] on textarea "Trip are the most" at bounding box center [679, 458] width 888 height 167
click at [291, 395] on textarea "Trip are the most" at bounding box center [679, 458] width 888 height 167
click at [464, 400] on textarea "Trip are one of the most" at bounding box center [679, 458] width 888 height 167
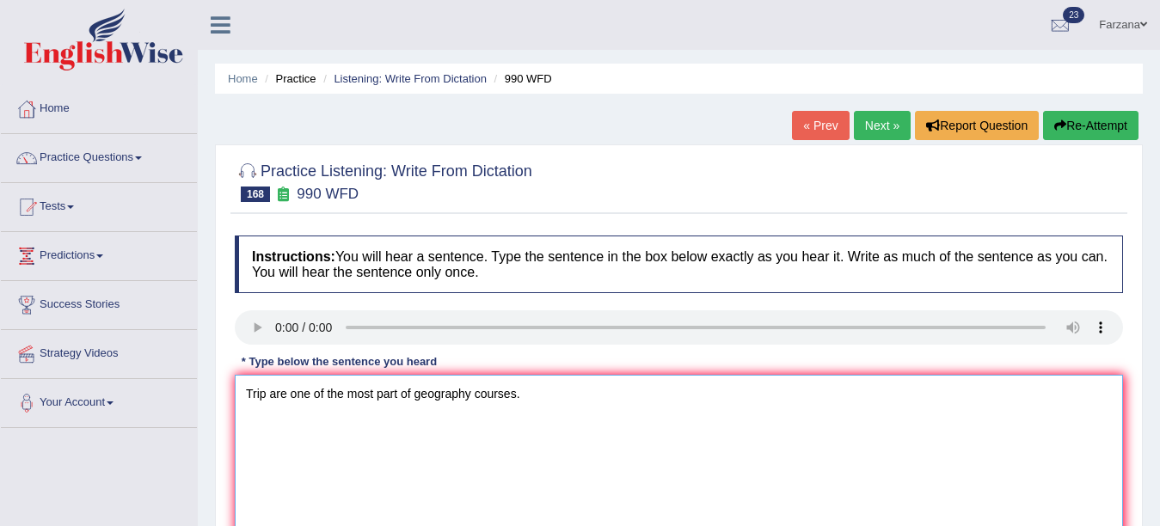
drag, startPoint x: 1090, startPoint y: 353, endPoint x: 1174, endPoint y: 336, distance: 85.8
click at [1159, 336] on html "Toggle navigation Home Practice Questions Speaking Practice Read Aloud Repeat S…" at bounding box center [580, 263] width 1160 height 526
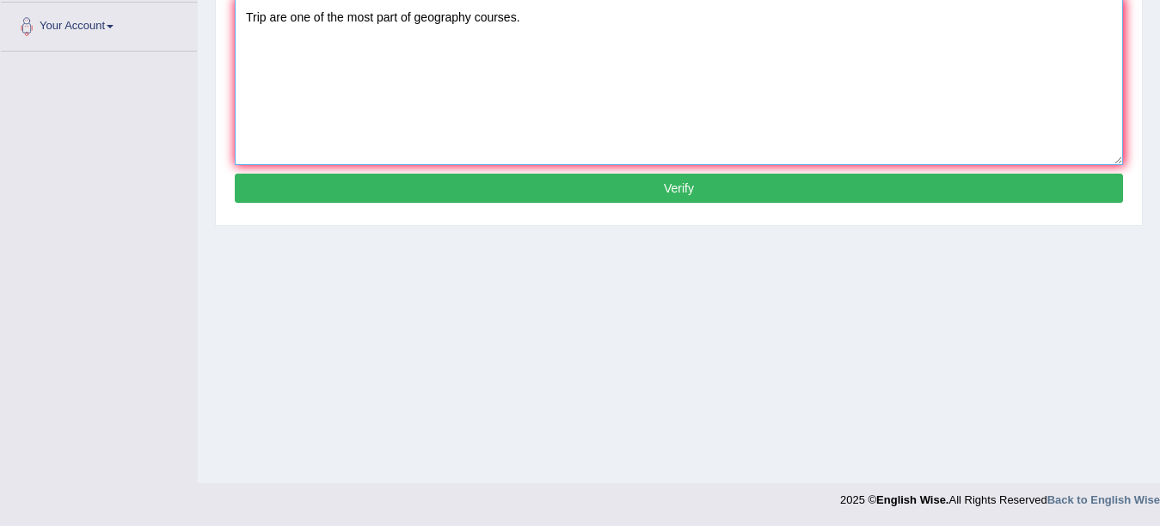
type textarea "Trip are one of the most part of geography courses."
click at [862, 187] on button "Verify" at bounding box center [679, 188] width 888 height 29
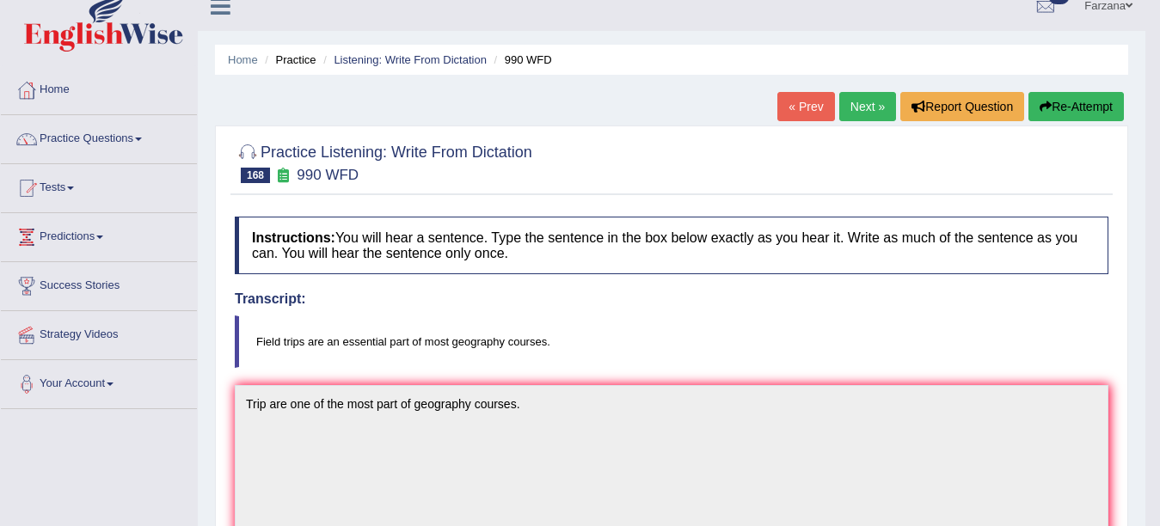
scroll to position [0, 0]
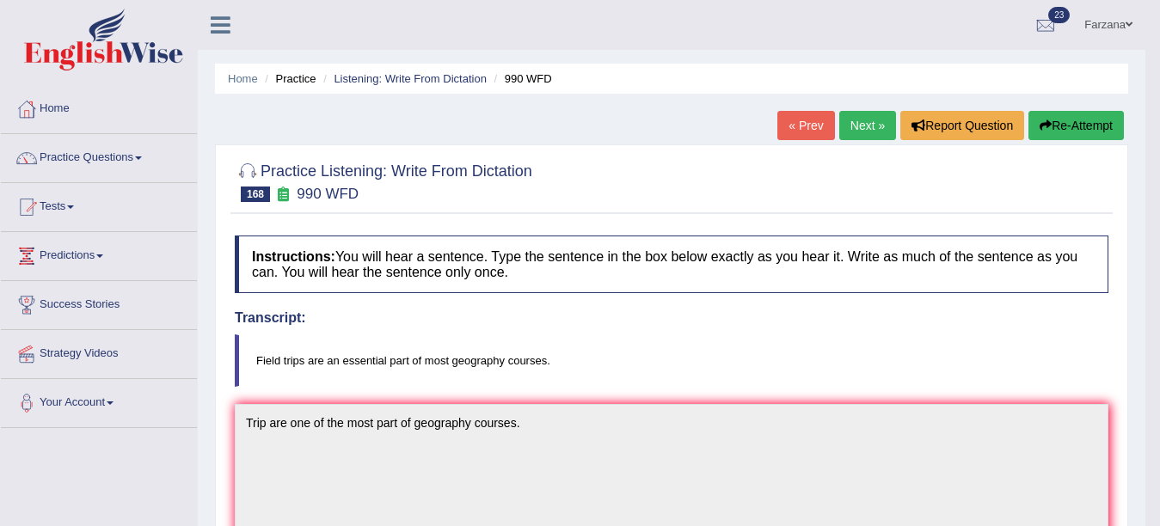
click at [859, 131] on link "Next »" at bounding box center [867, 125] width 57 height 29
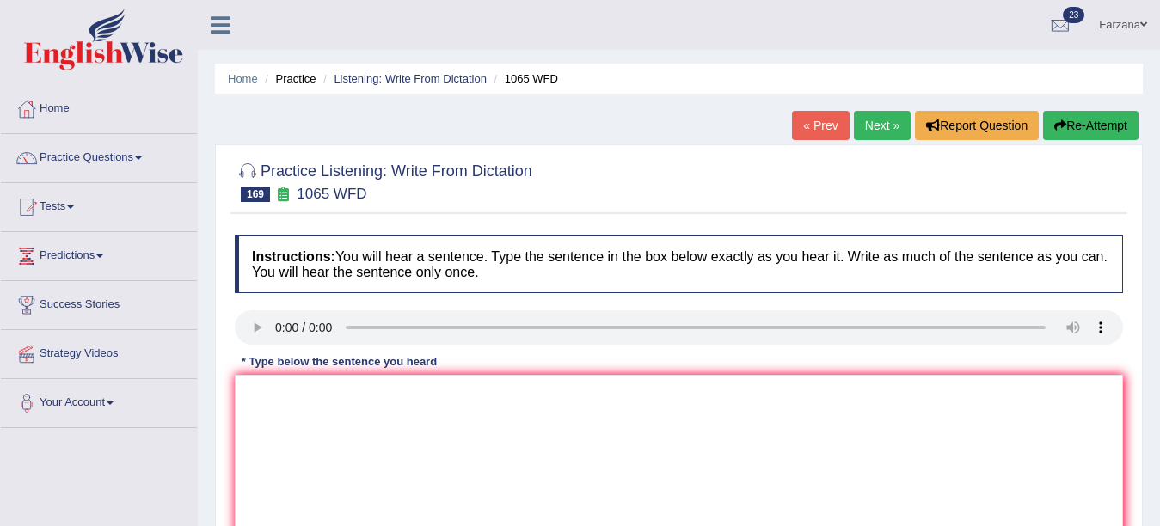
click at [822, 121] on link "« Prev" at bounding box center [820, 125] width 57 height 29
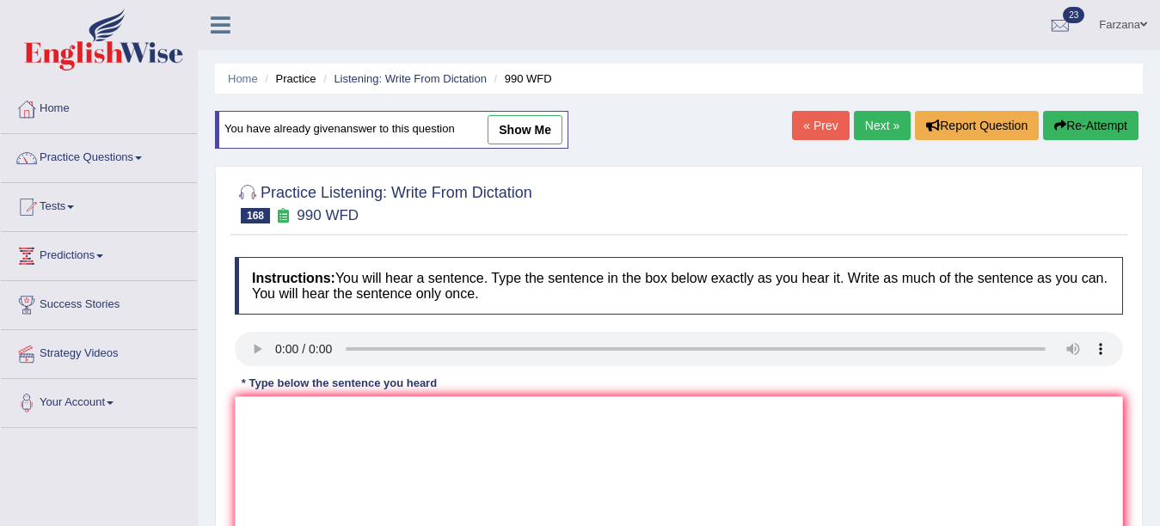
click at [561, 132] on link "show me" at bounding box center [525, 129] width 75 height 29
type textarea "Trip are one of the most part of geography courses."
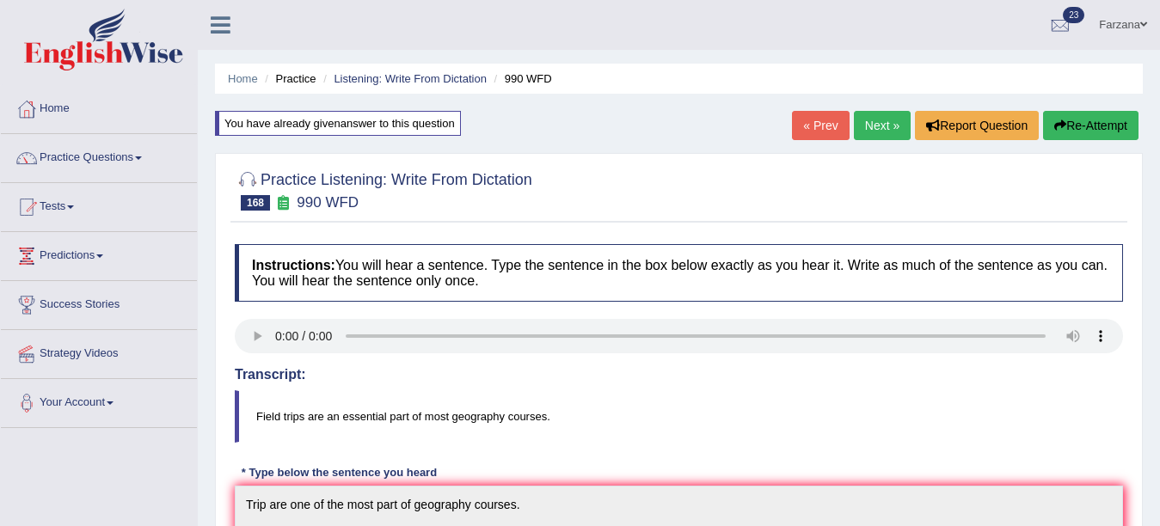
click at [867, 126] on link "Next »" at bounding box center [882, 125] width 57 height 29
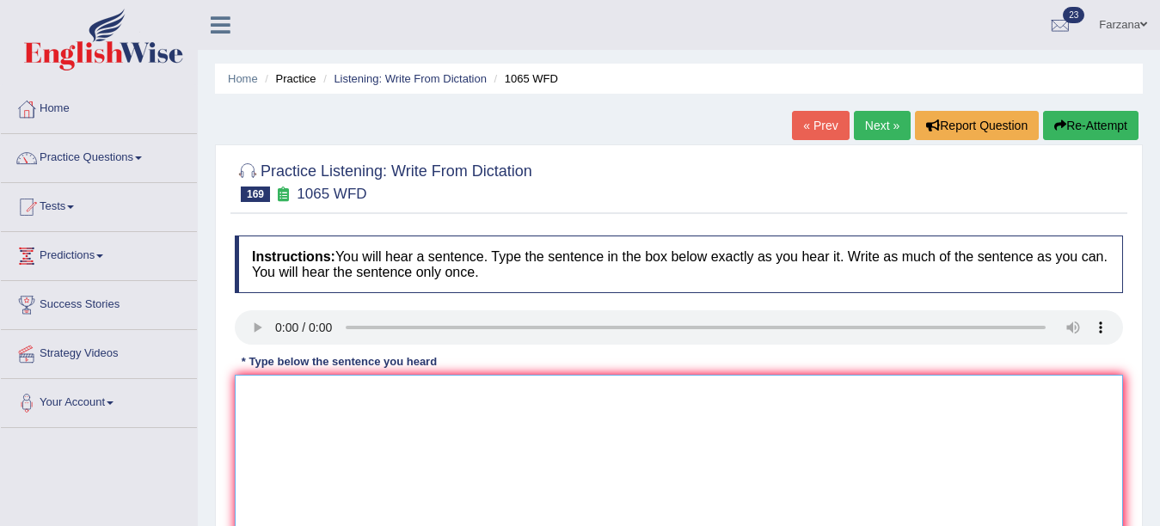
click at [339, 438] on textarea at bounding box center [679, 458] width 888 height 167
drag, startPoint x: 339, startPoint y: 438, endPoint x: 390, endPoint y: 400, distance: 63.3
click at [390, 400] on textarea "An effective manager" at bounding box center [679, 458] width 888 height 167
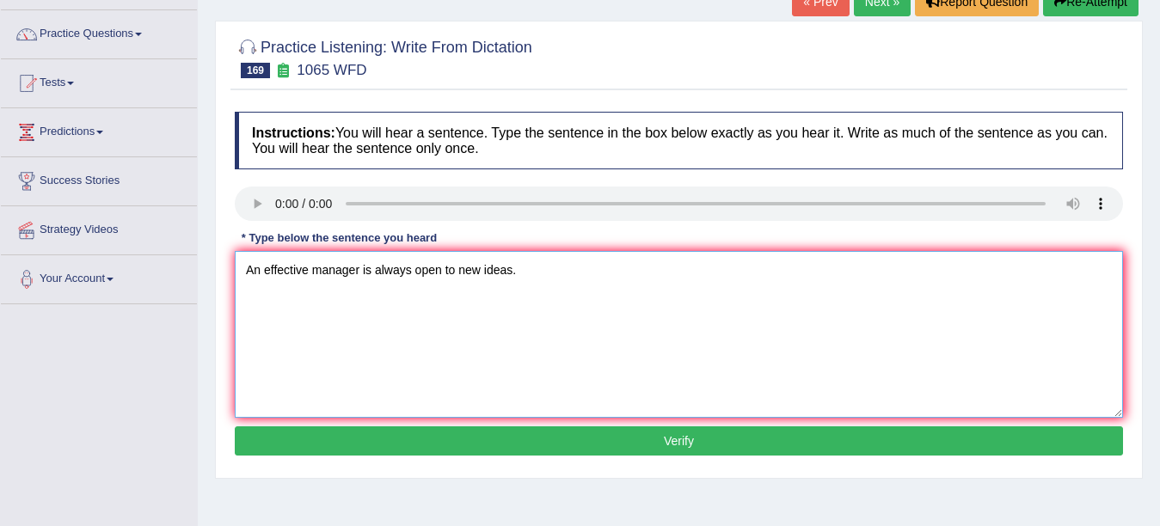
type textarea "An effective manager is always open to new ideas."
click at [679, 445] on button "Verify" at bounding box center [679, 441] width 888 height 29
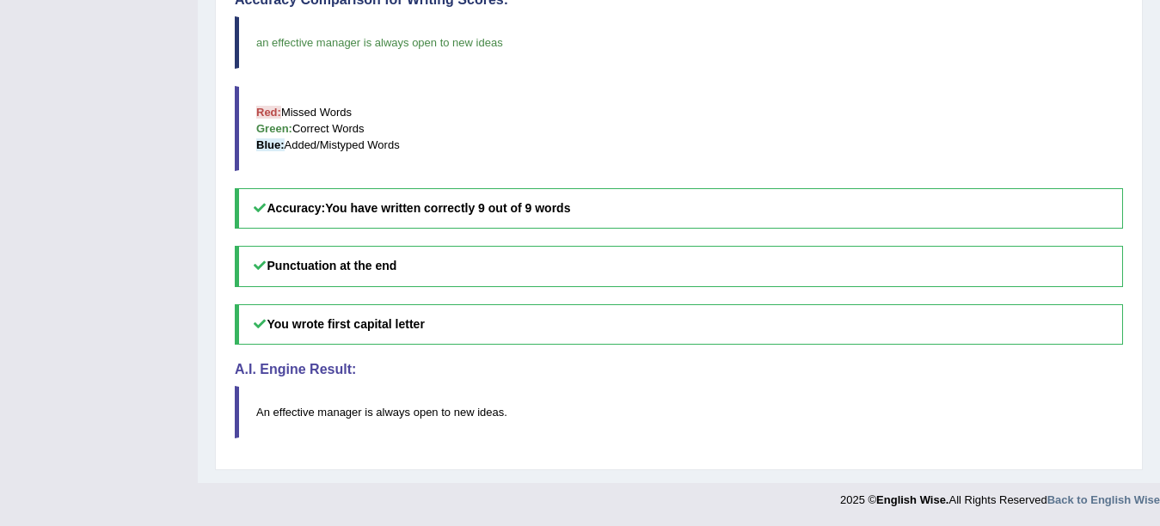
scroll to position [127, 0]
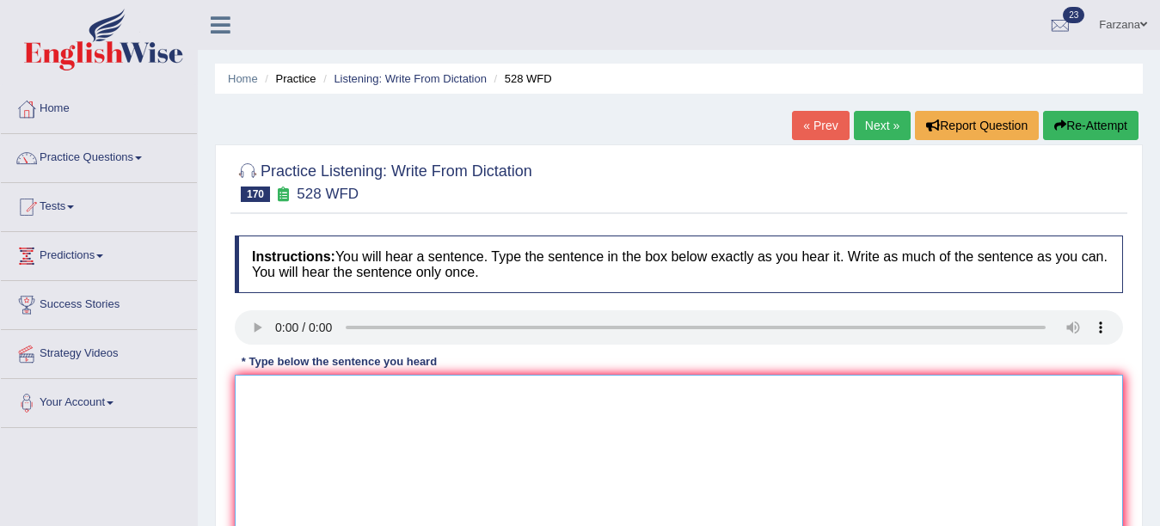
click at [357, 452] on textarea at bounding box center [679, 458] width 888 height 167
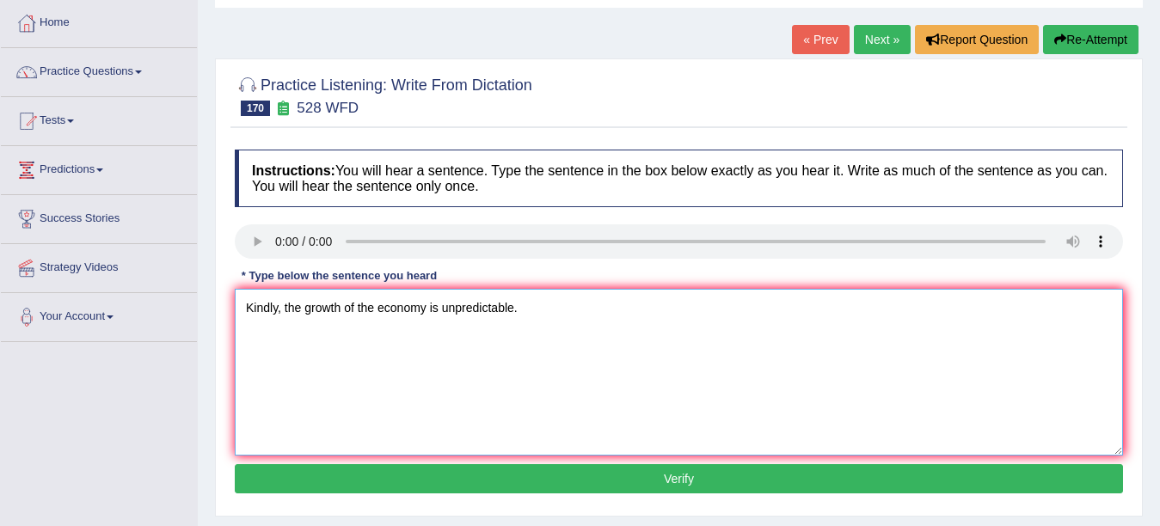
type textarea "Kindly, the growth of the economy is unpredictable."
click at [597, 482] on button "Verify" at bounding box center [679, 478] width 888 height 29
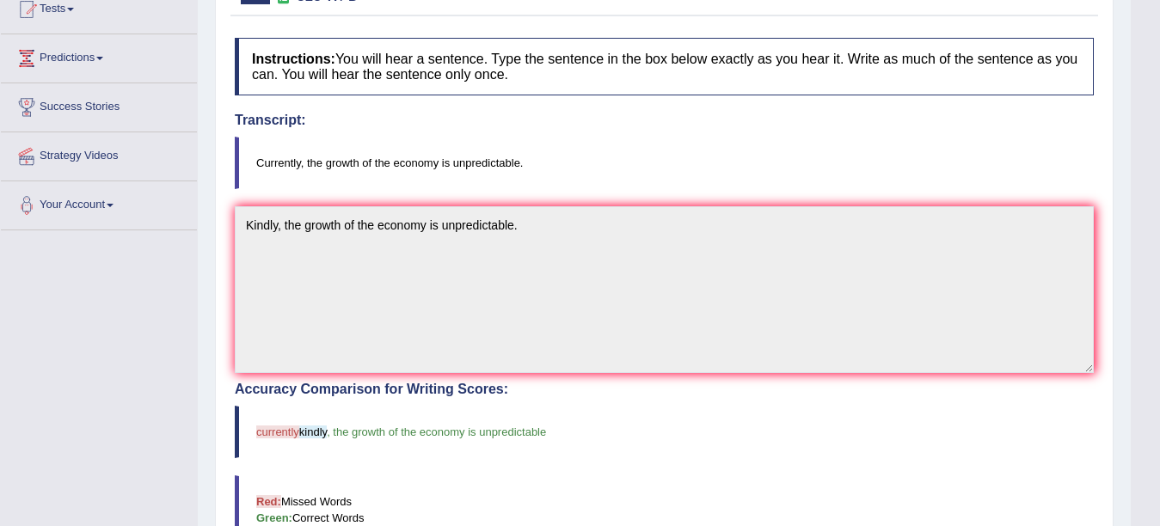
scroll to position [292, 0]
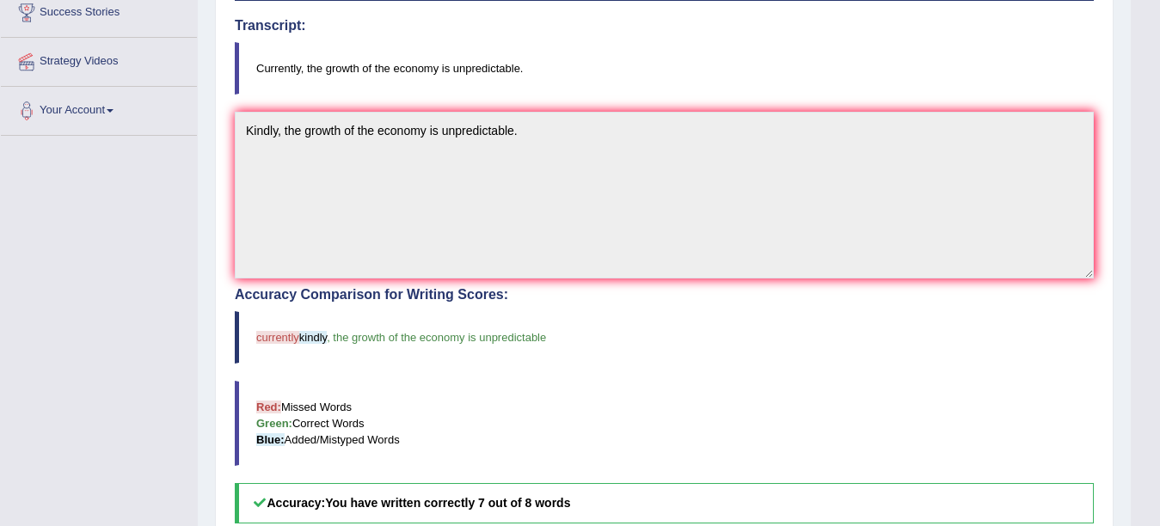
drag, startPoint x: 1151, startPoint y: 270, endPoint x: 1139, endPoint y: 86, distance: 184.5
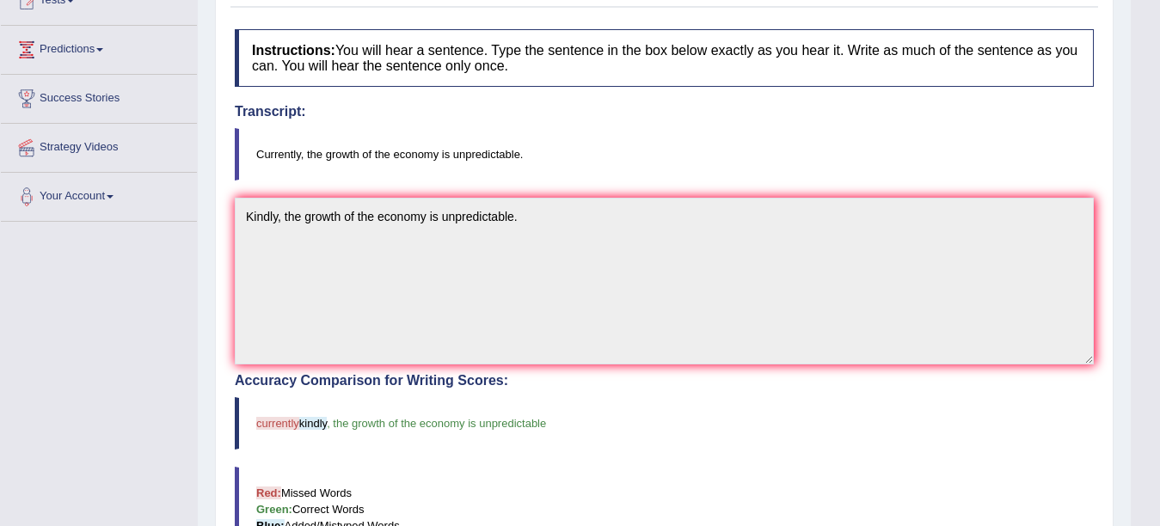
scroll to position [0, 0]
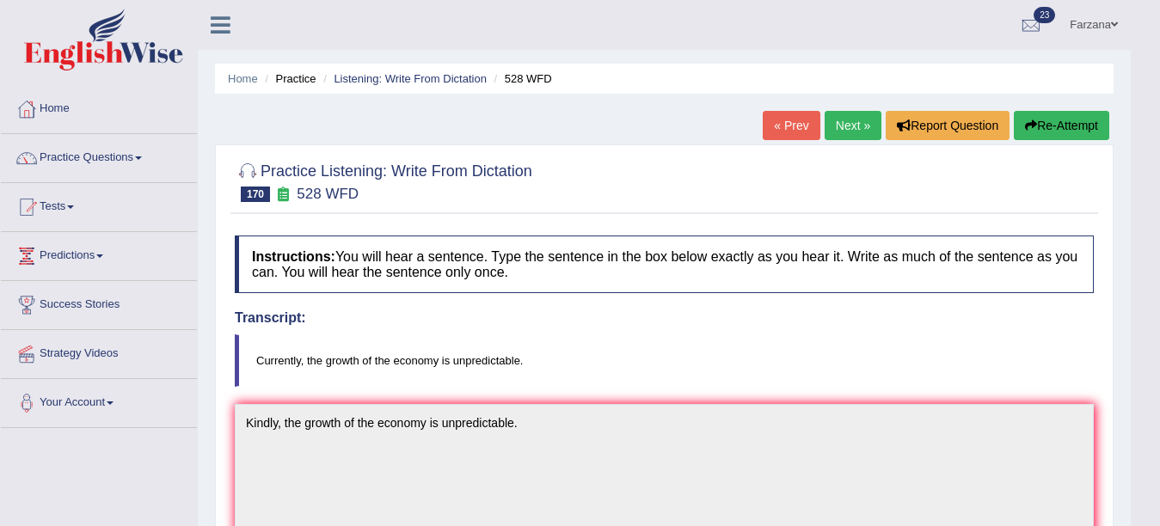
click at [840, 116] on link "Next »" at bounding box center [853, 125] width 57 height 29
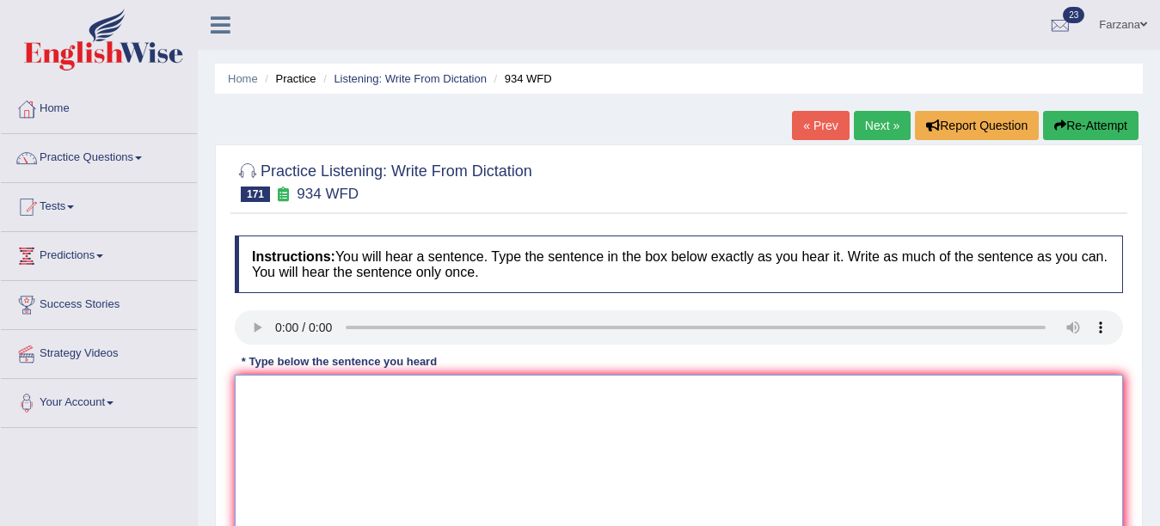
click at [335, 511] on textarea at bounding box center [679, 458] width 888 height 167
click at [550, 416] on textarea "Studty of medicine allows for wise range of car" at bounding box center [679, 458] width 888 height 167
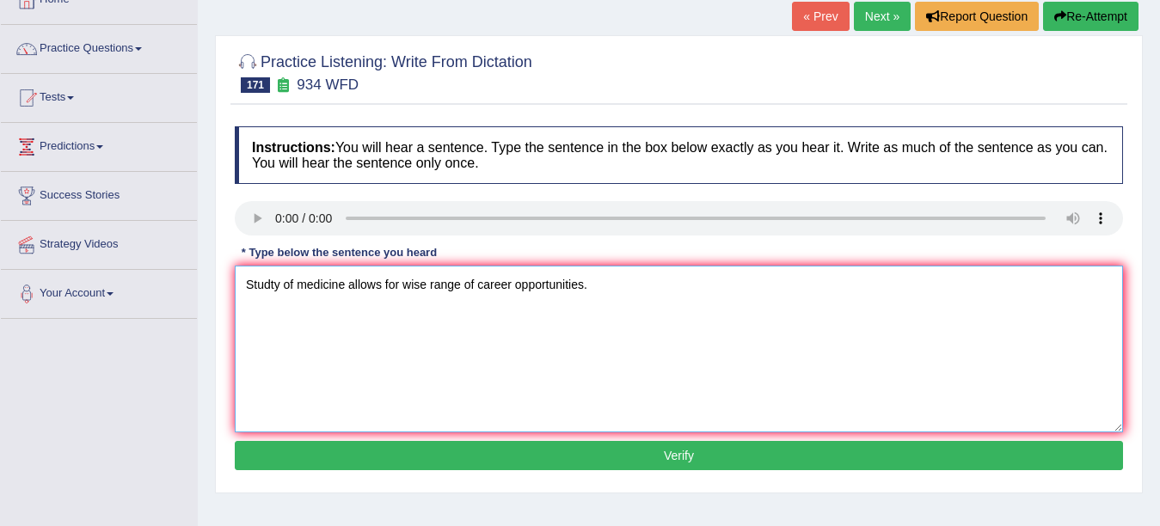
scroll to position [377, 0]
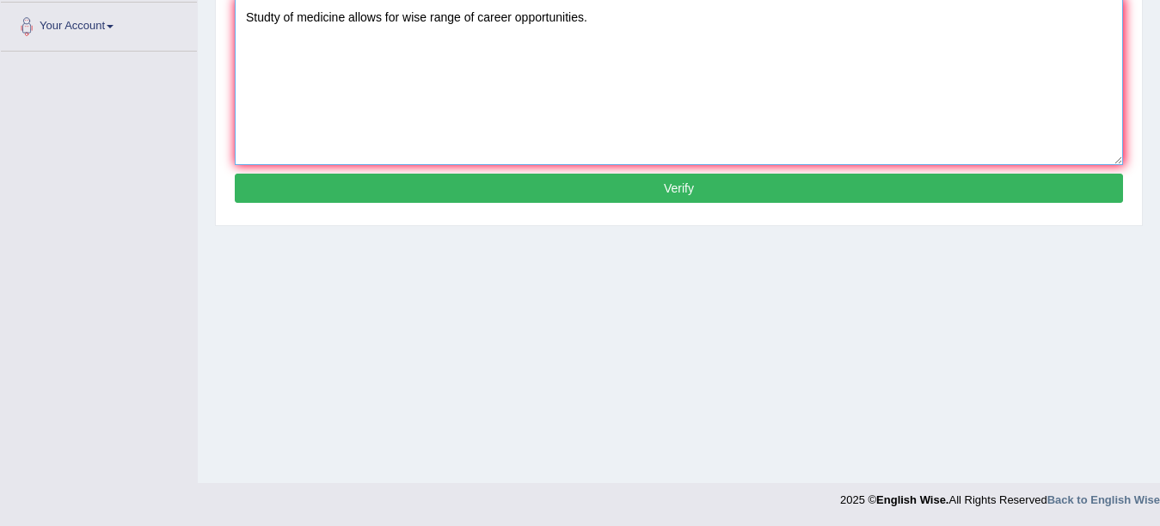
type textarea "Studty of medicine allows for wise range of career opportunities."
click at [616, 186] on button "Verify" at bounding box center [679, 188] width 888 height 29
click at [616, 186] on div "Home Practice Listening: Write From Dictation 934 WFD « Prev Next » Report Ques…" at bounding box center [679, 53] width 962 height 860
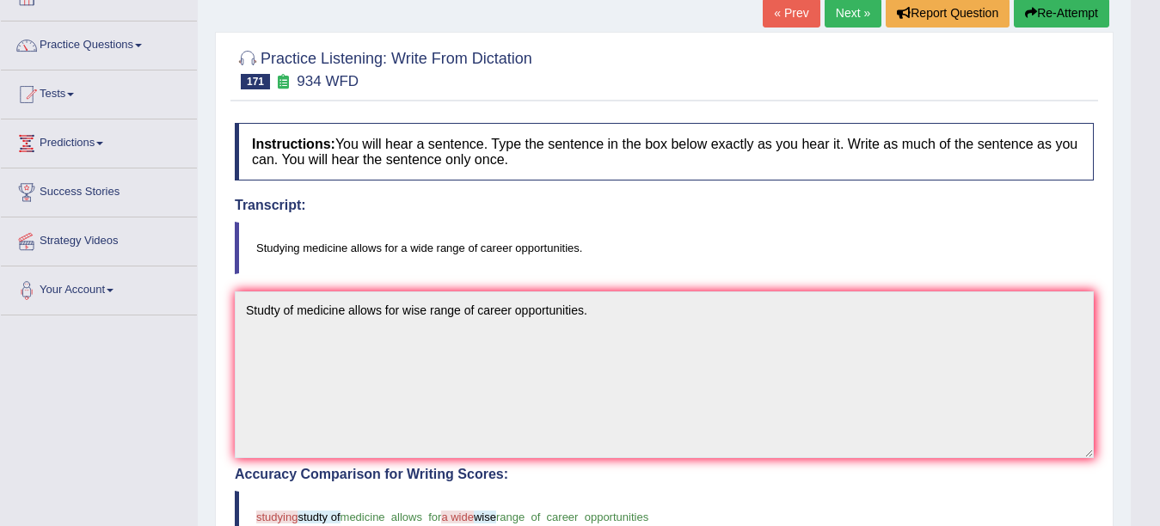
scroll to position [0, 0]
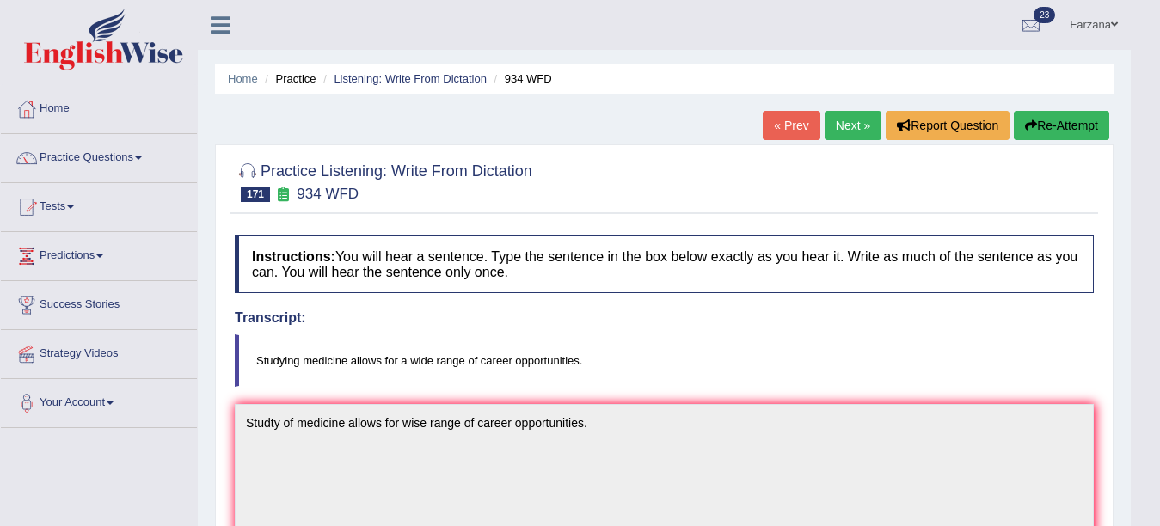
click at [850, 129] on link "Next »" at bounding box center [853, 125] width 57 height 29
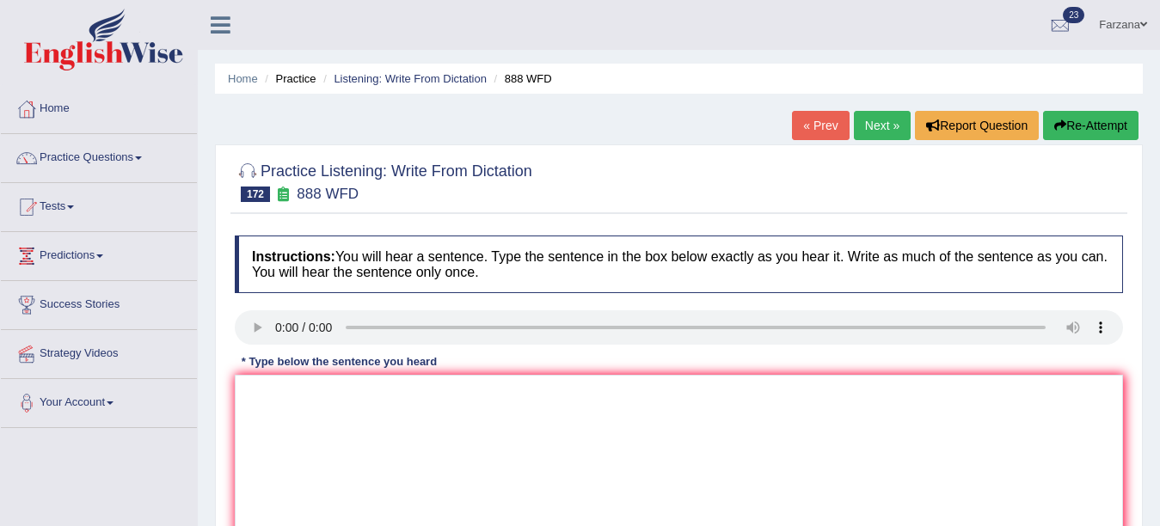
click at [342, 370] on div "* Type below the sentence you heard" at bounding box center [339, 361] width 209 height 16
click at [333, 394] on textarea at bounding box center [679, 458] width 888 height 167
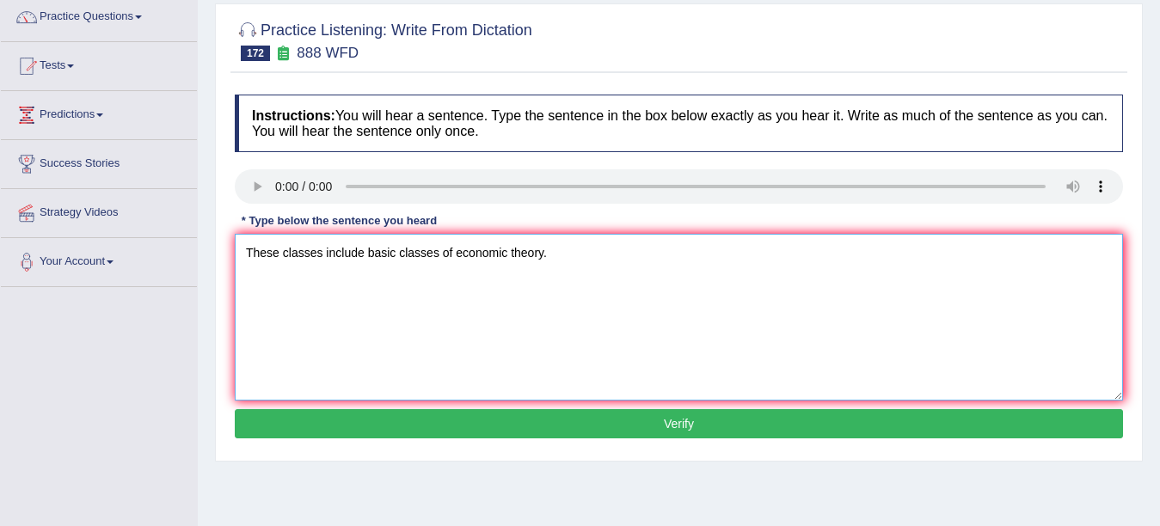
scroll to position [187, 0]
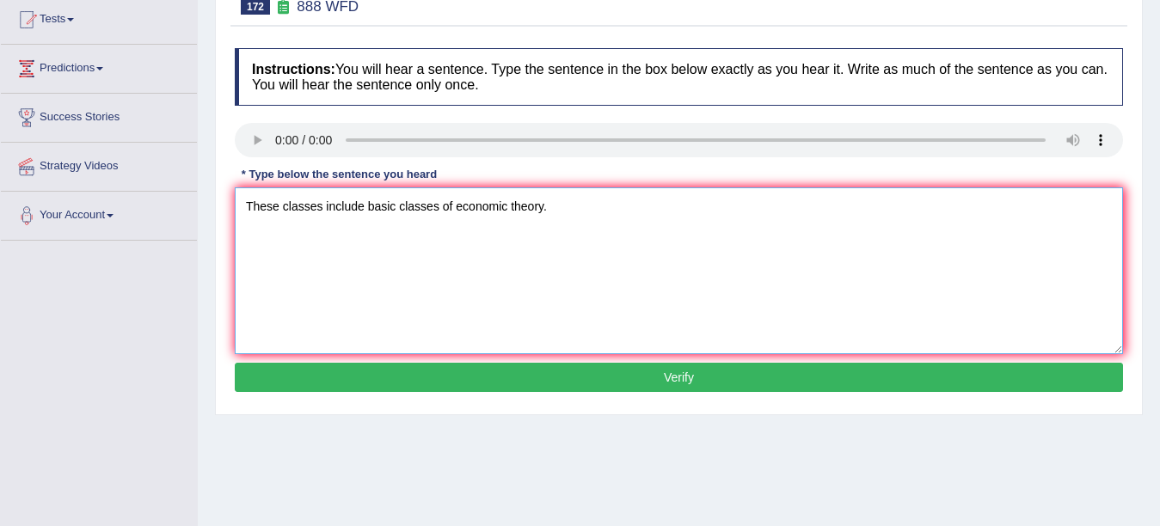
type textarea "These classes include basic classes of economic theory."
click at [925, 372] on button "Verify" at bounding box center [679, 377] width 888 height 29
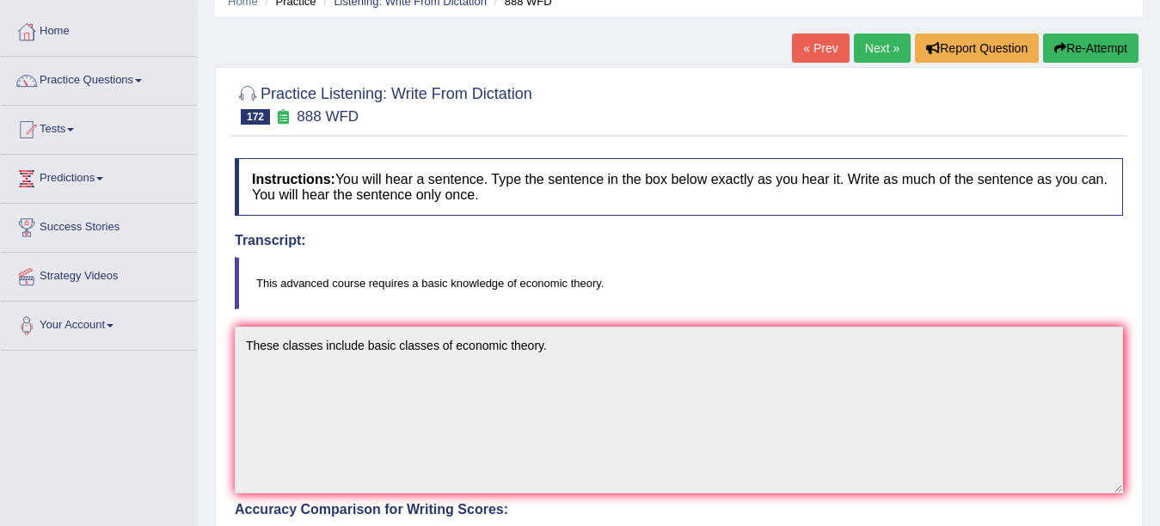
scroll to position [20, 0]
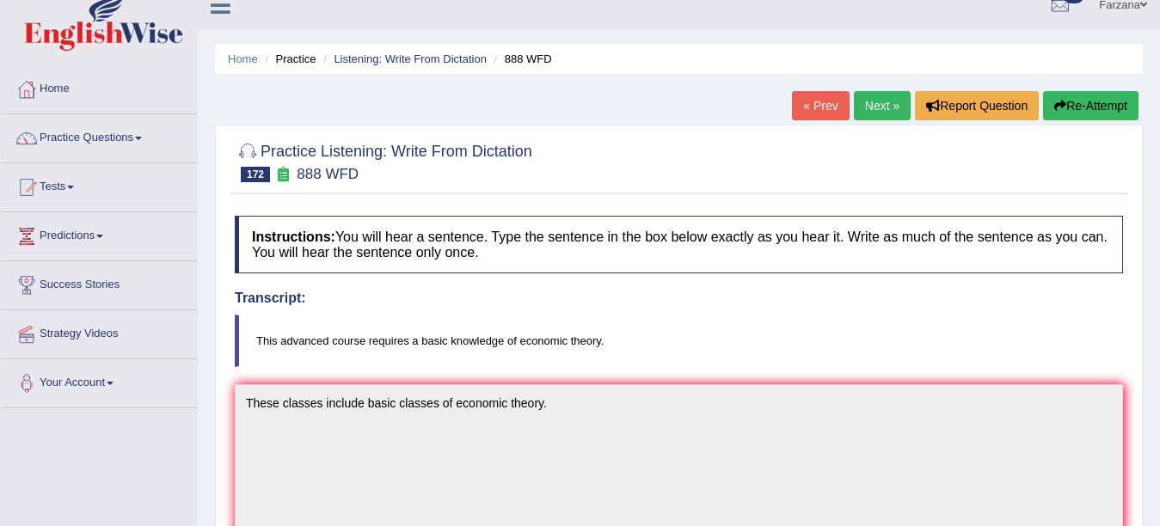
click at [875, 108] on link "Next »" at bounding box center [882, 105] width 57 height 29
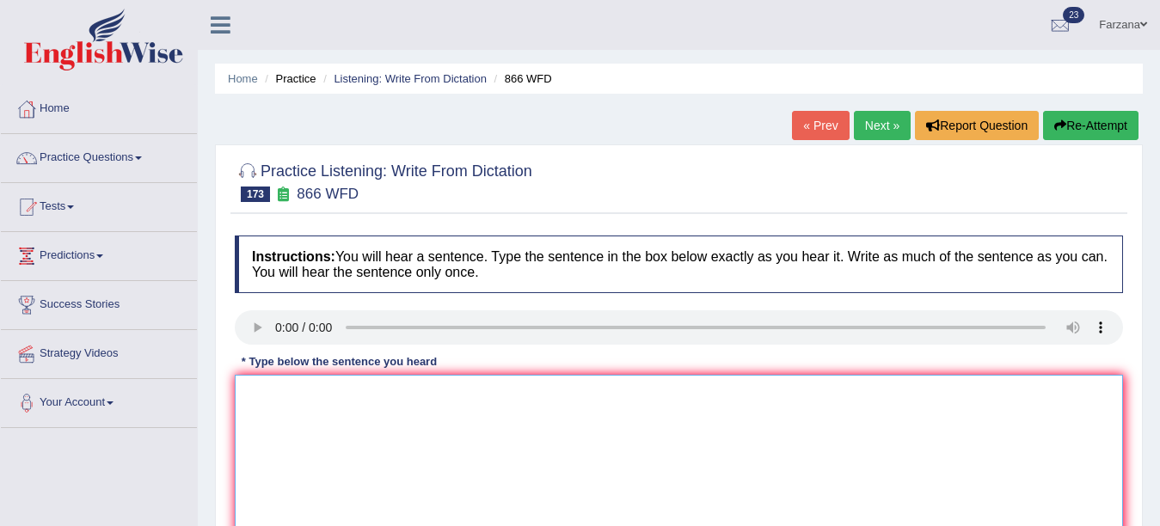
click at [425, 441] on textarea at bounding box center [679, 458] width 888 height 167
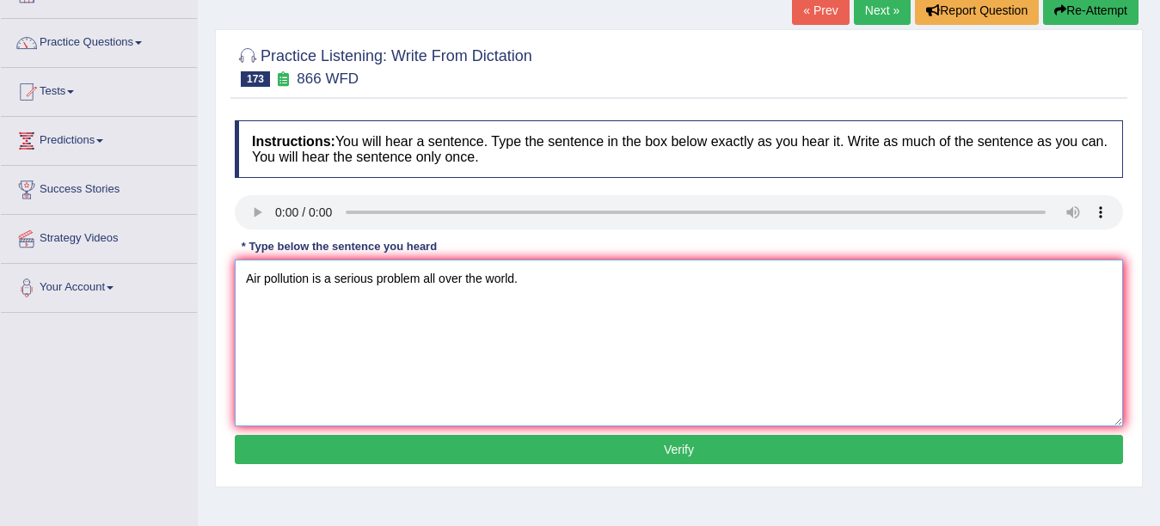
type textarea "Air pollution is a serious problem all over the world."
click at [747, 447] on button "Verify" at bounding box center [679, 449] width 888 height 29
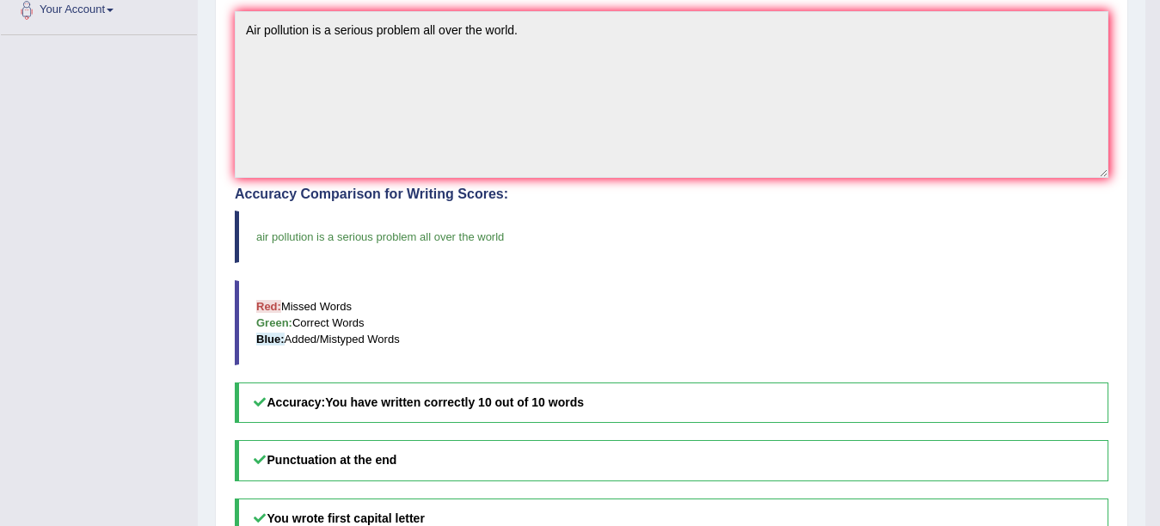
scroll to position [0, 0]
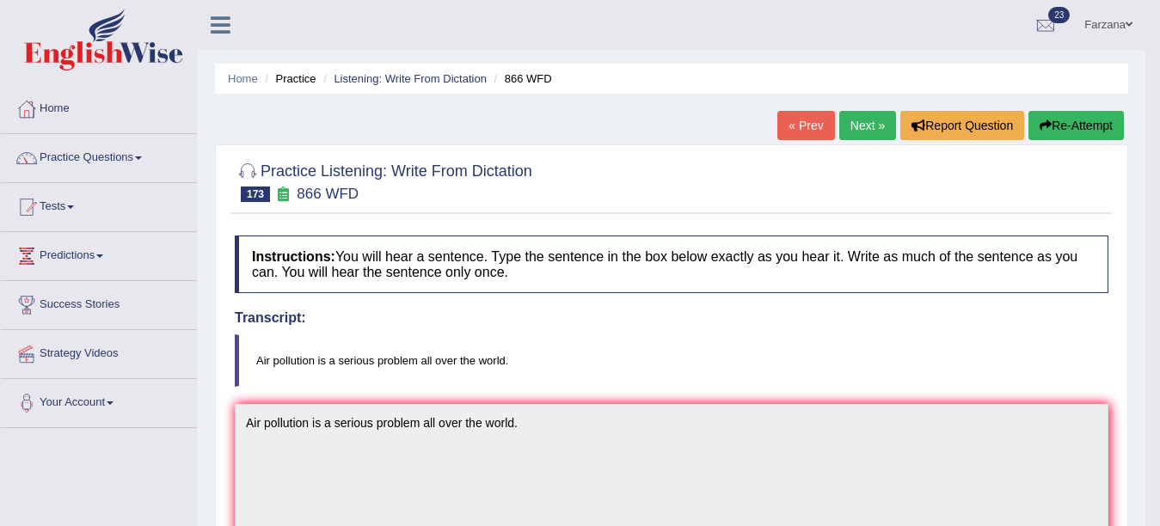
drag, startPoint x: 834, startPoint y: 150, endPoint x: 877, endPoint y: 111, distance: 57.8
click at [877, 111] on div "Home Practice Listening: Write From Dictation 866 WFD « Prev Next » Report Ques…" at bounding box center [672, 535] width 948 height 1071
click at [870, 120] on link "Next »" at bounding box center [867, 125] width 57 height 29
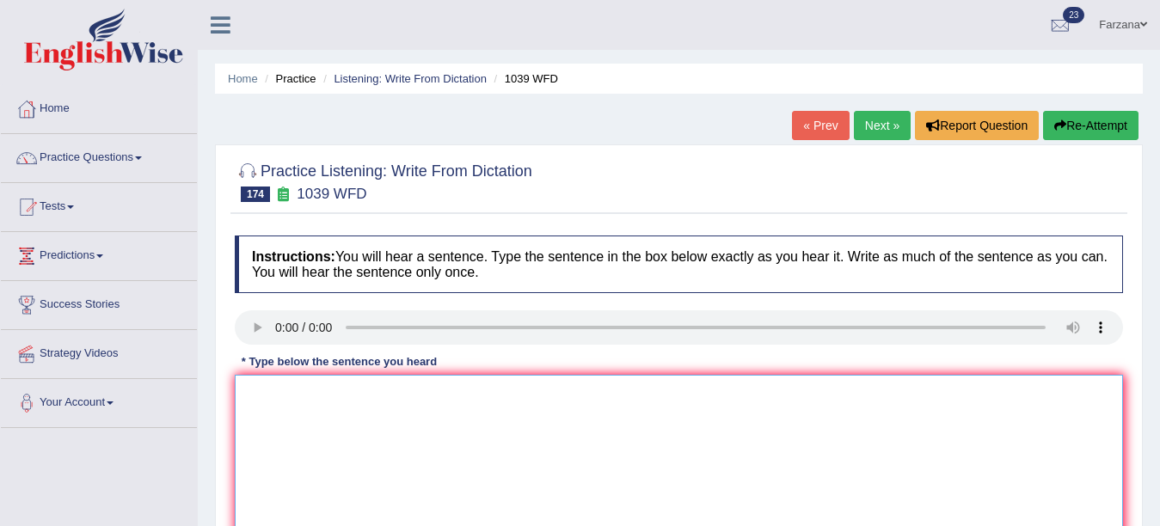
click at [258, 432] on textarea at bounding box center [679, 458] width 888 height 167
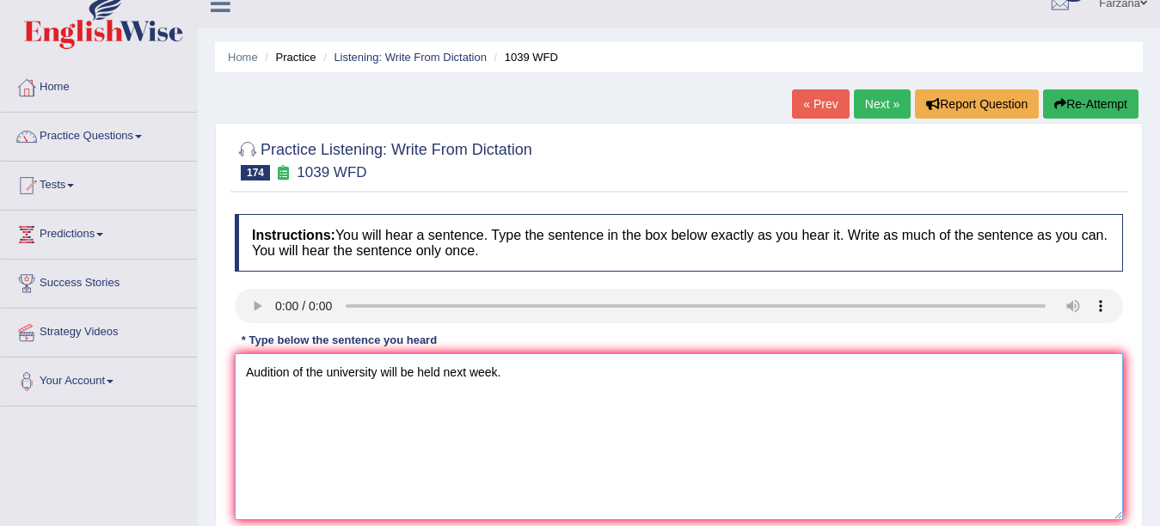
scroll to position [377, 0]
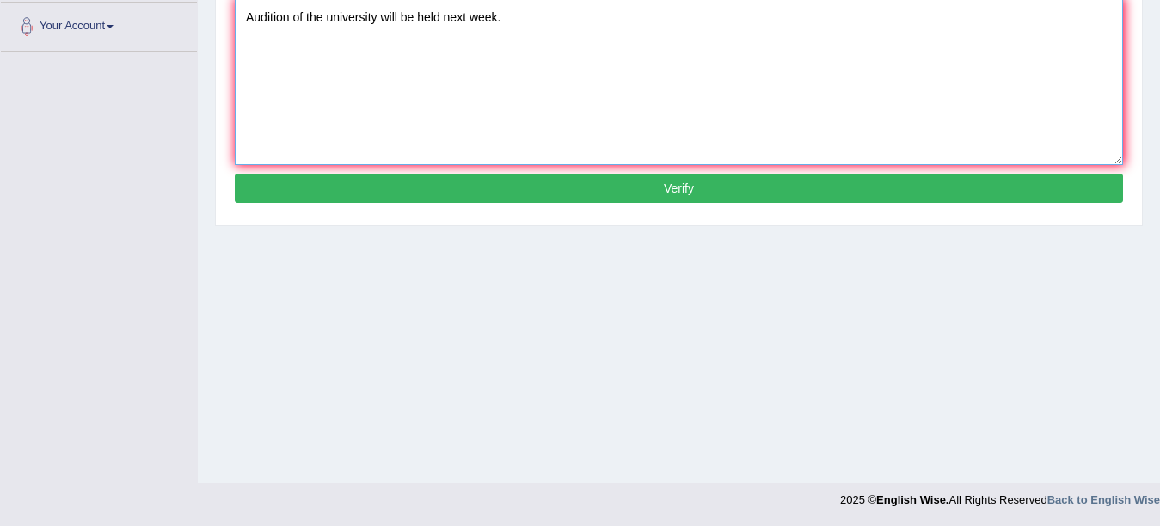
type textarea "Audition of the university will be held next week."
click at [630, 188] on button "Verify" at bounding box center [679, 188] width 888 height 29
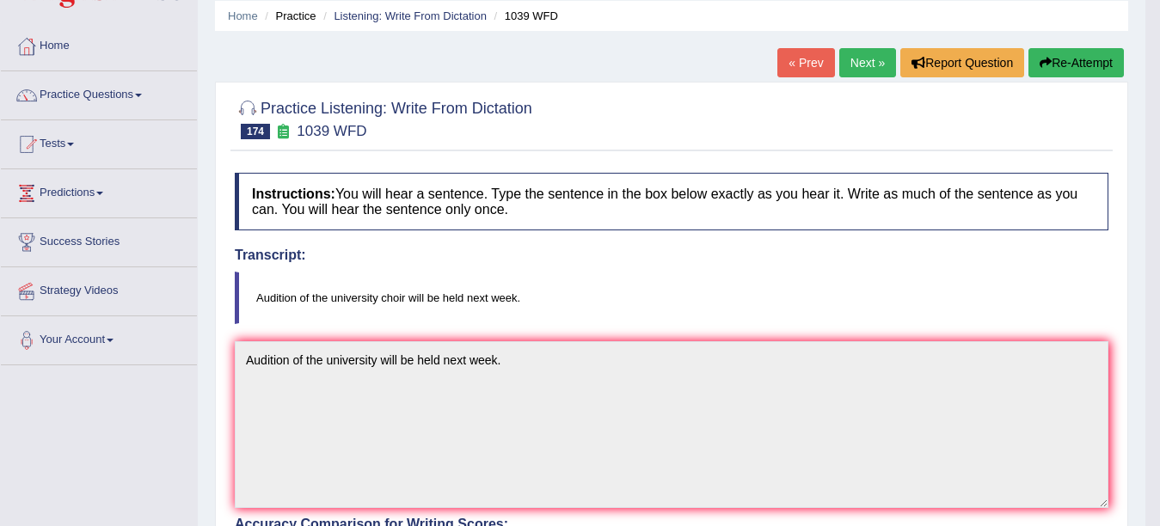
scroll to position [0, 0]
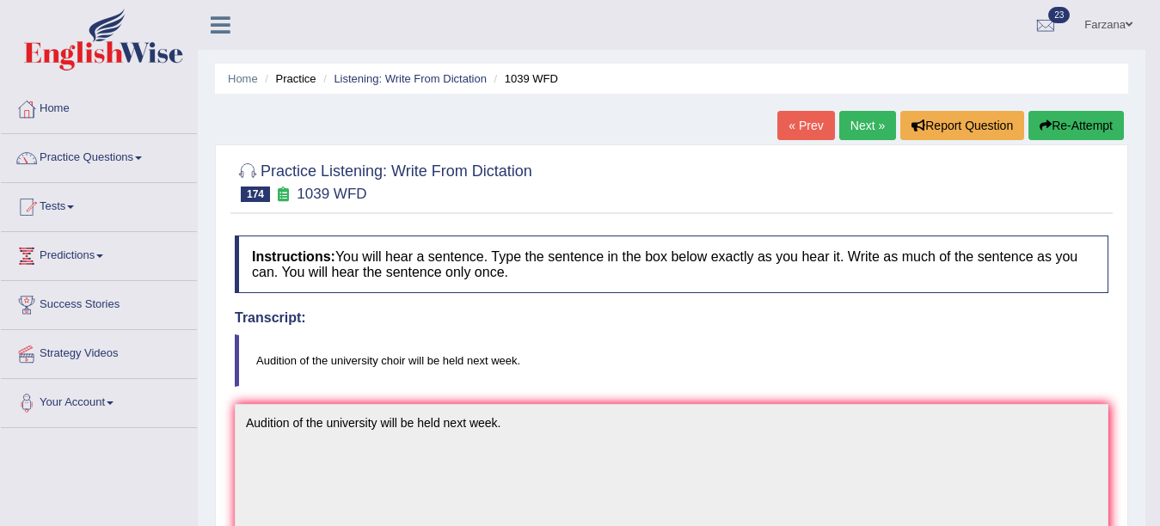
click at [847, 127] on link "Next »" at bounding box center [867, 125] width 57 height 29
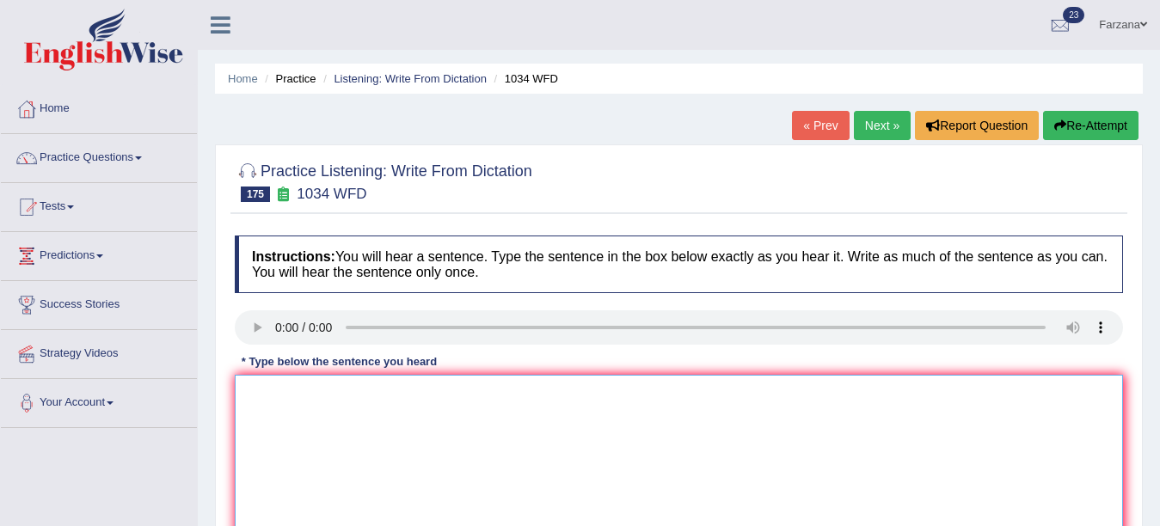
click at [449, 461] on textarea at bounding box center [679, 458] width 888 height 167
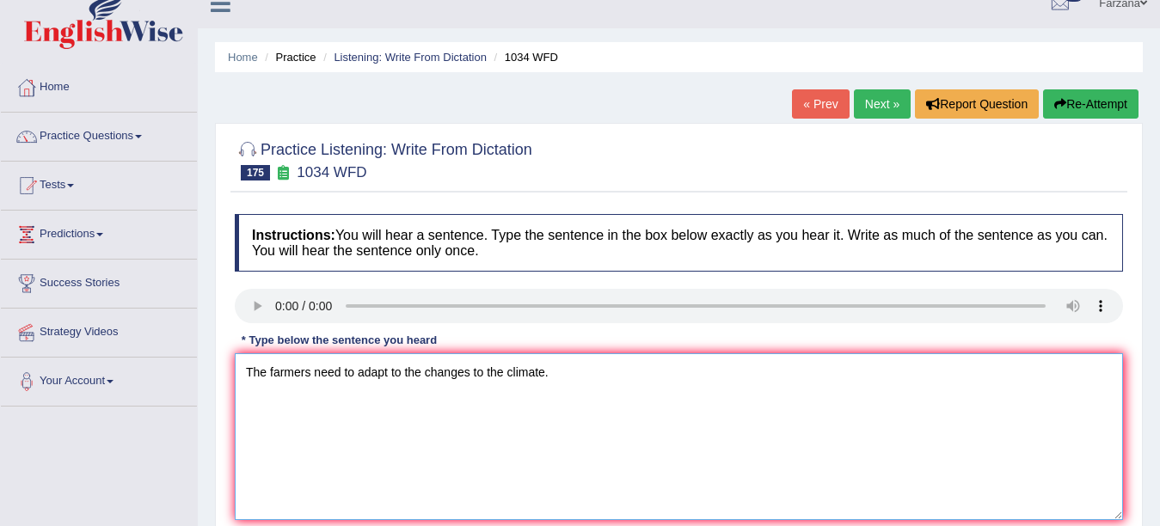
scroll to position [338, 0]
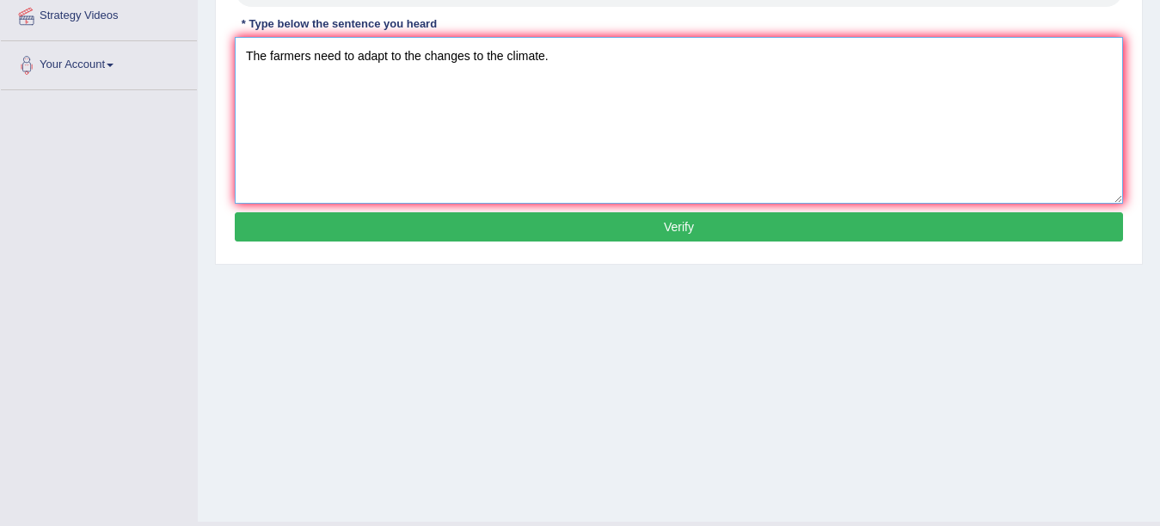
type textarea "The farmers need to adapt to the changes to the climate."
click at [551, 232] on button "Verify" at bounding box center [679, 226] width 888 height 29
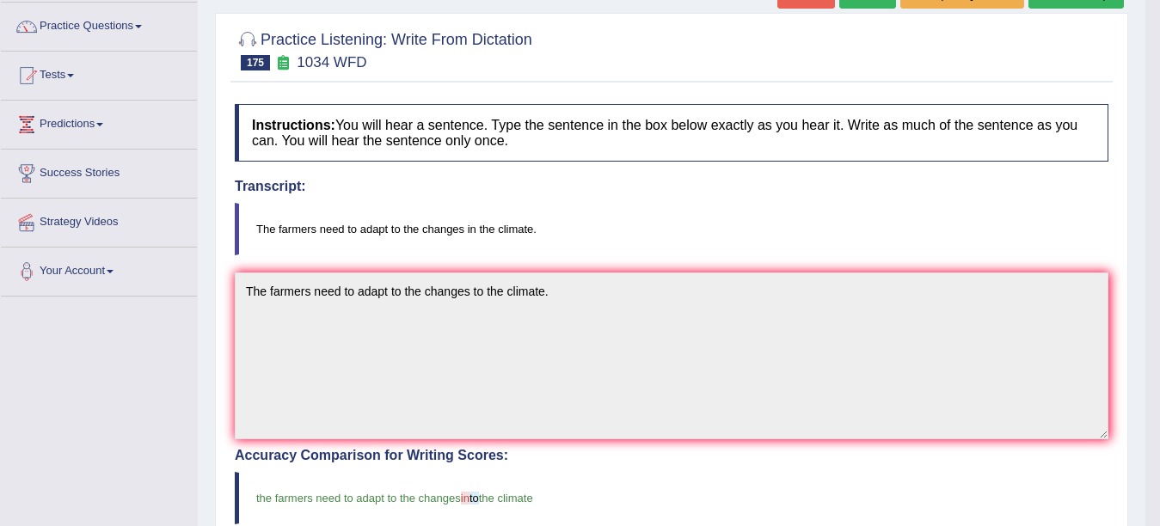
scroll to position [0, 0]
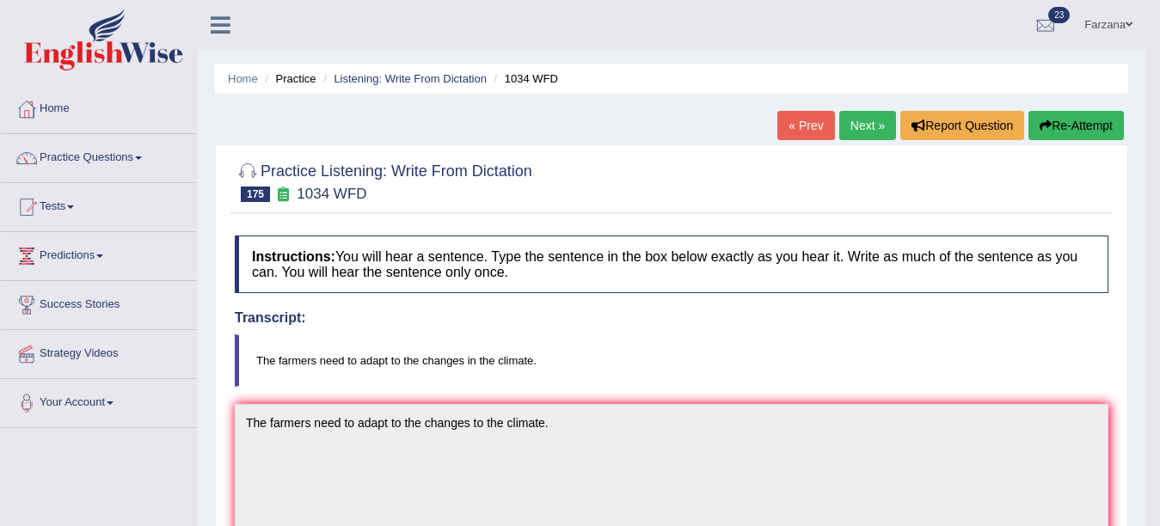
click at [866, 126] on link "Next »" at bounding box center [867, 125] width 57 height 29
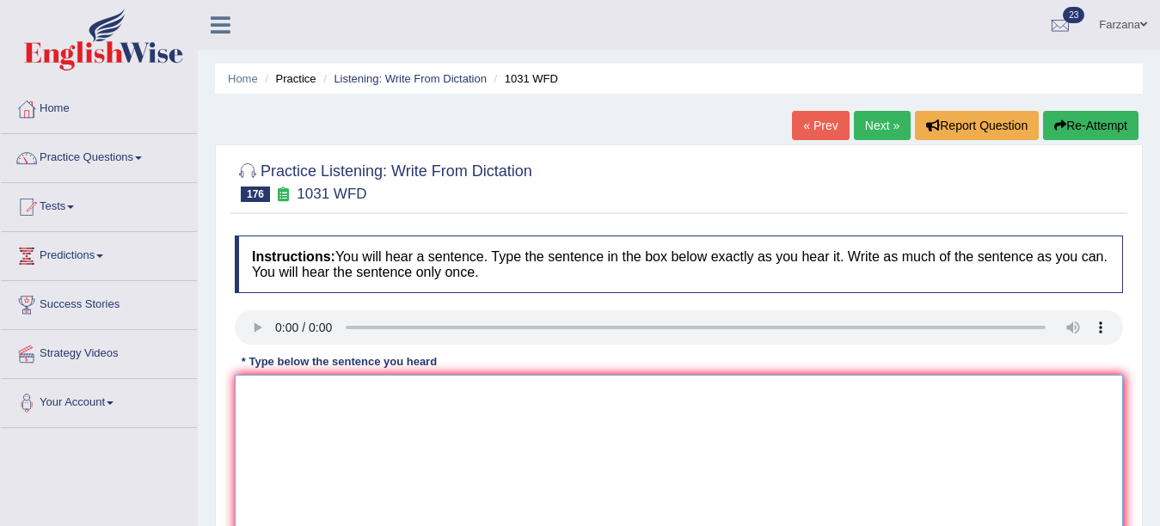
click at [484, 433] on textarea at bounding box center [679, 458] width 888 height 167
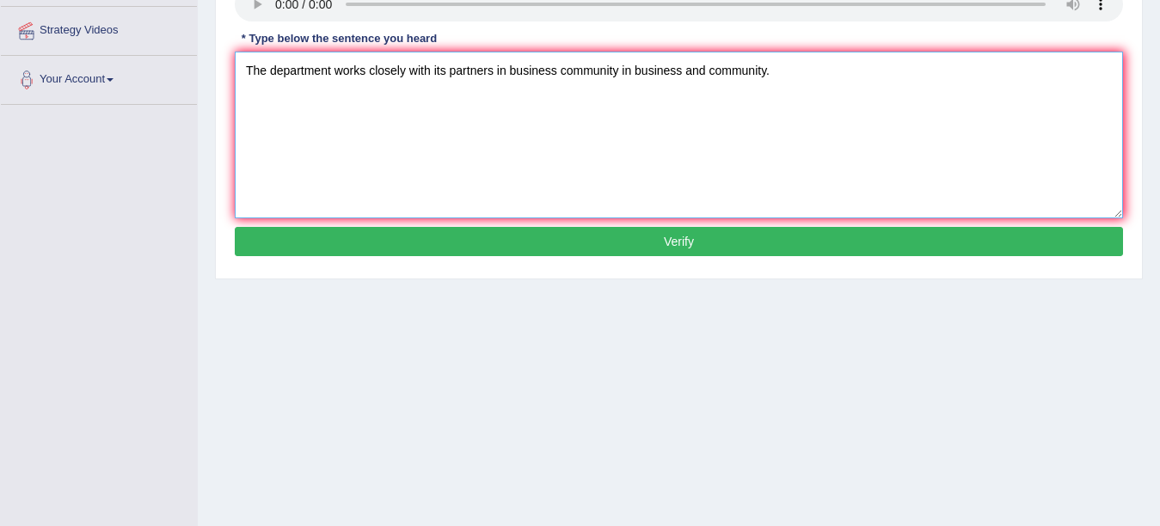
scroll to position [328, 0]
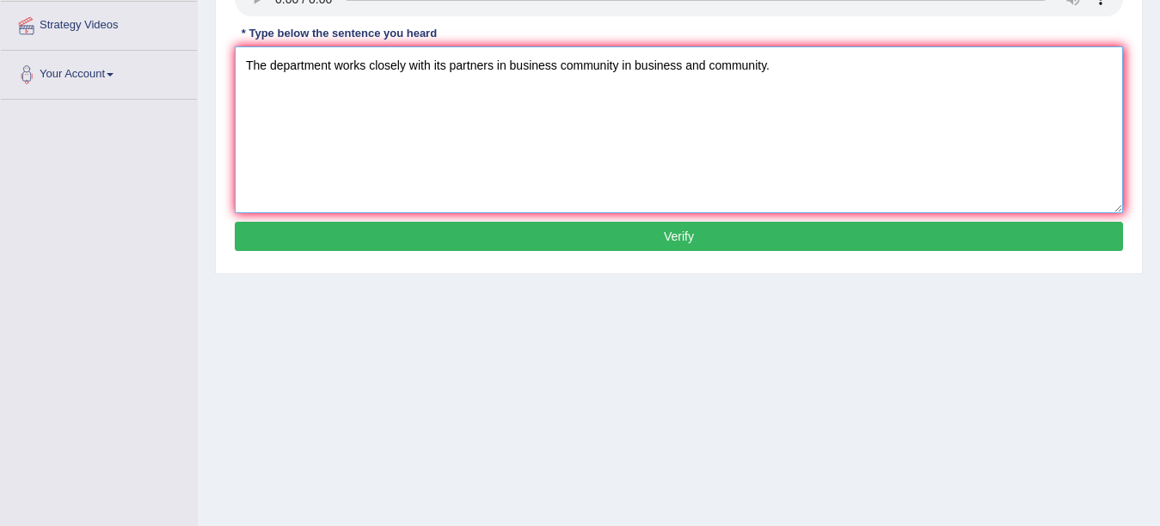
type textarea "The department works closely with its partners in business community in busines…"
click at [904, 235] on button "Verify" at bounding box center [679, 236] width 888 height 29
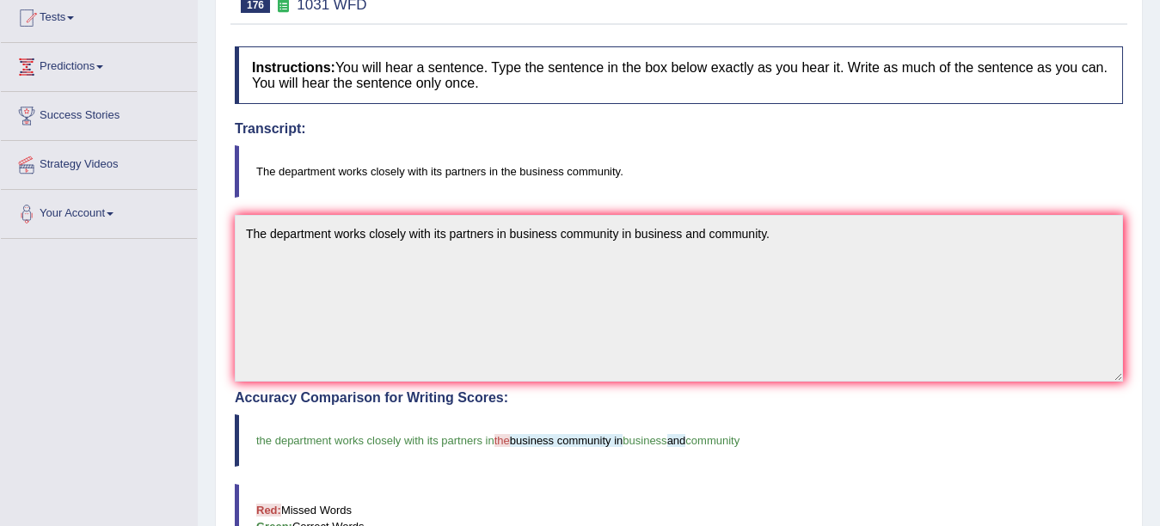
scroll to position [93, 0]
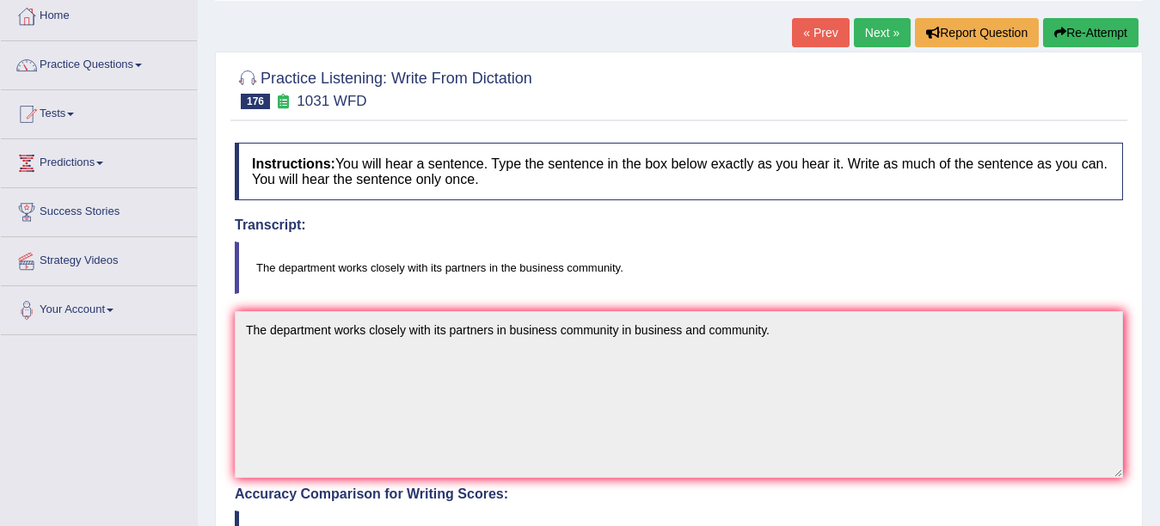
click at [883, 40] on link "Next »" at bounding box center [882, 32] width 57 height 29
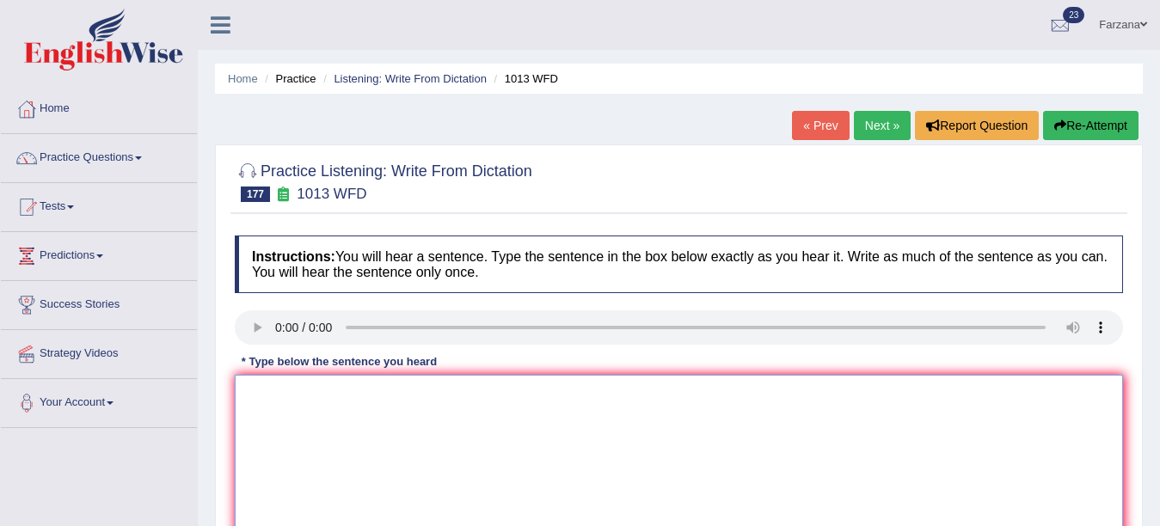
click at [438, 454] on textarea at bounding box center [679, 458] width 888 height 167
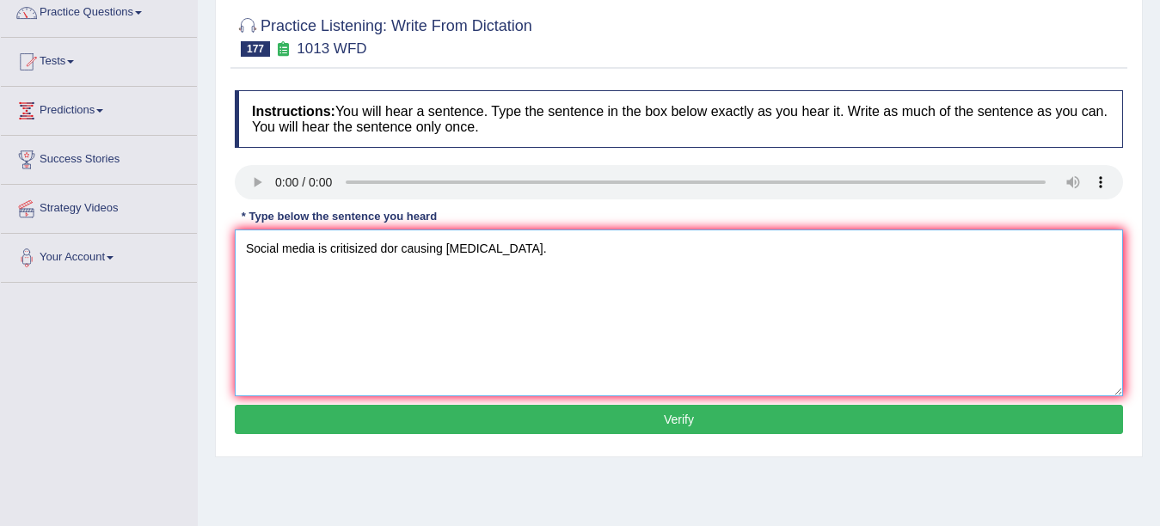
scroll to position [169, 0]
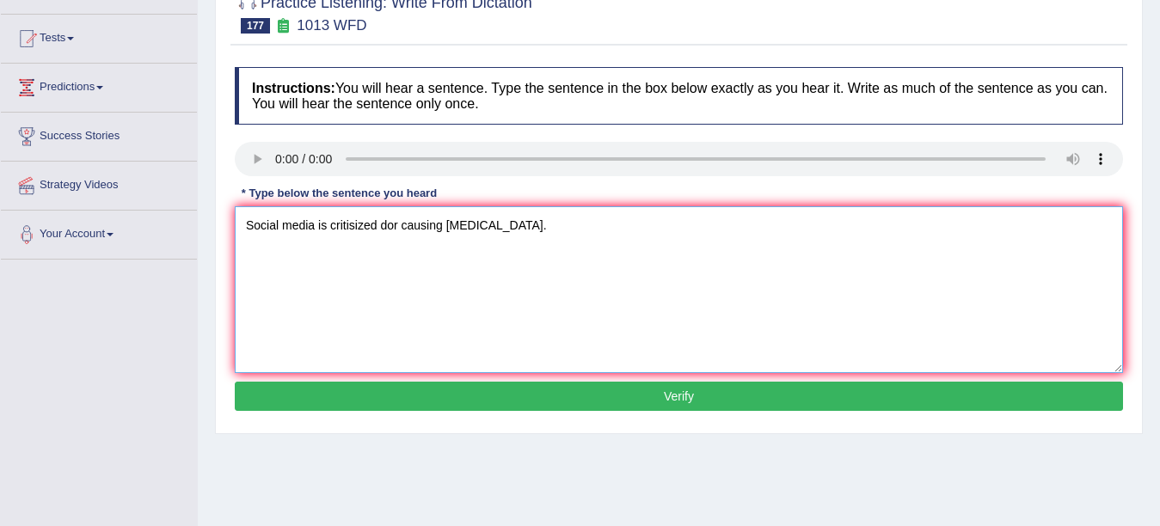
type textarea "Social media is critisized dor causing internet addiction."
click at [770, 387] on button "Verify" at bounding box center [679, 396] width 888 height 29
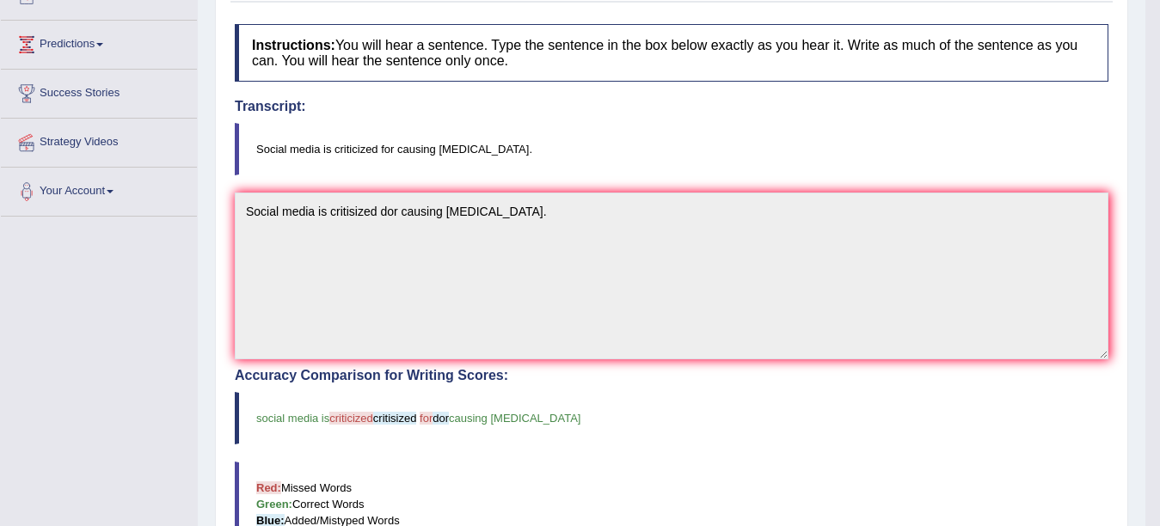
scroll to position [0, 0]
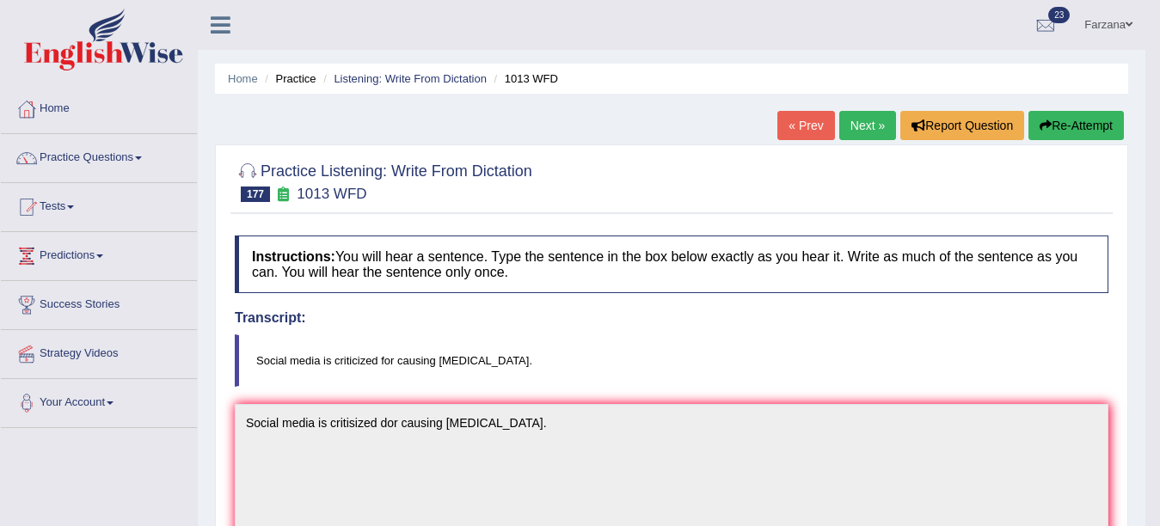
click at [853, 126] on link "Next »" at bounding box center [867, 125] width 57 height 29
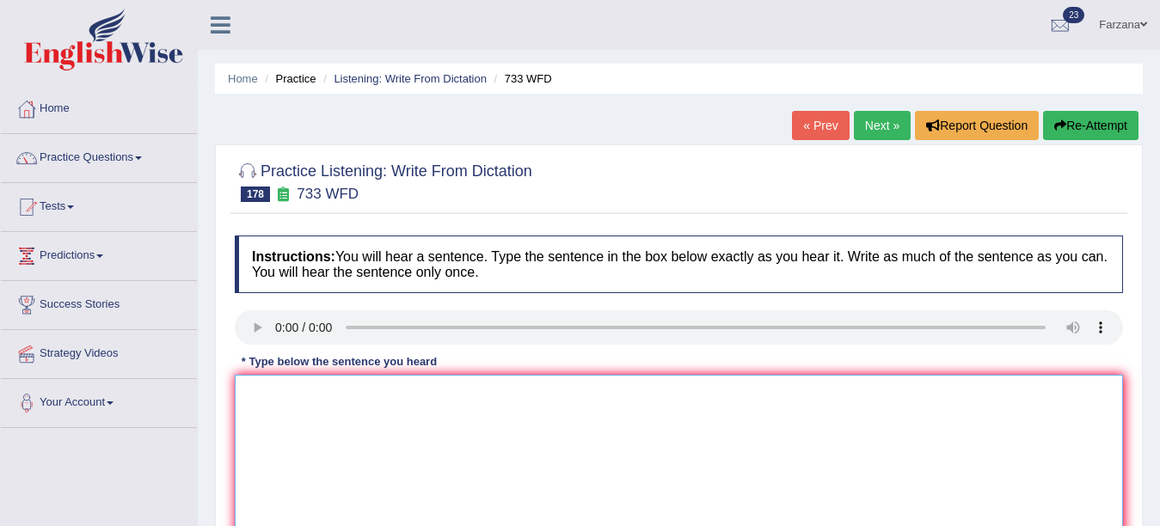
click at [414, 481] on textarea at bounding box center [679, 458] width 888 height 167
click at [414, 481] on textarea "Implimentation figures are incluhded over t" at bounding box center [679, 458] width 888 height 167
click at [480, 384] on textarea "Implimentation figures are included for" at bounding box center [679, 458] width 888 height 167
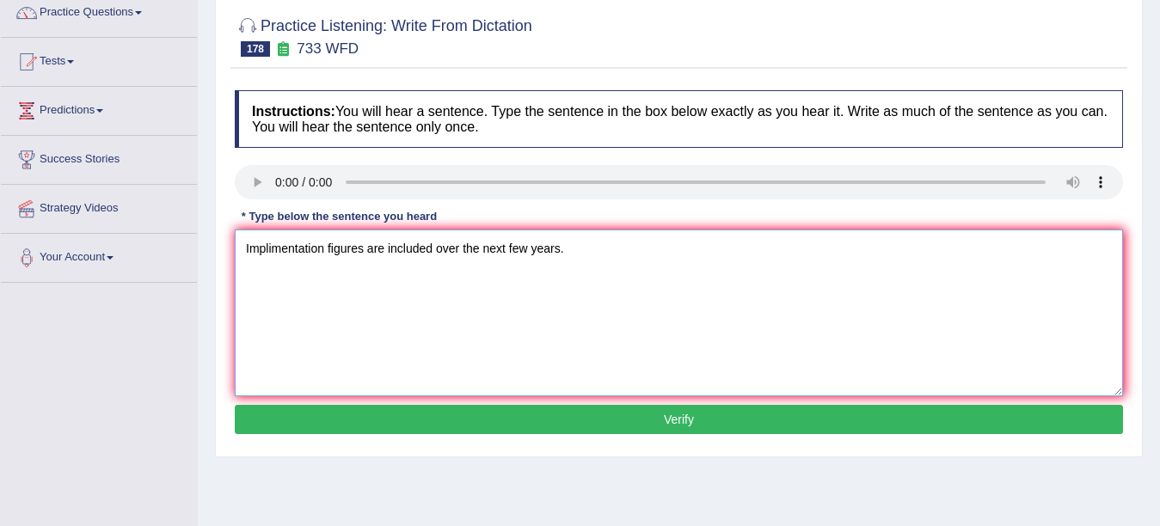
type textarea "Implimentation figures are included over the next few years."
click at [889, 412] on button "Verify" at bounding box center [679, 419] width 888 height 29
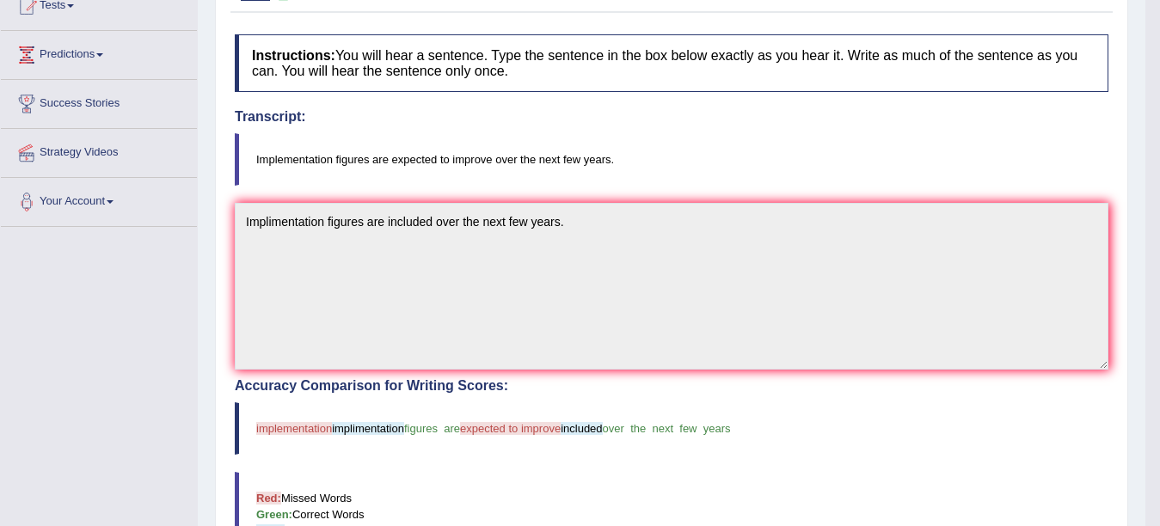
scroll to position [200, 0]
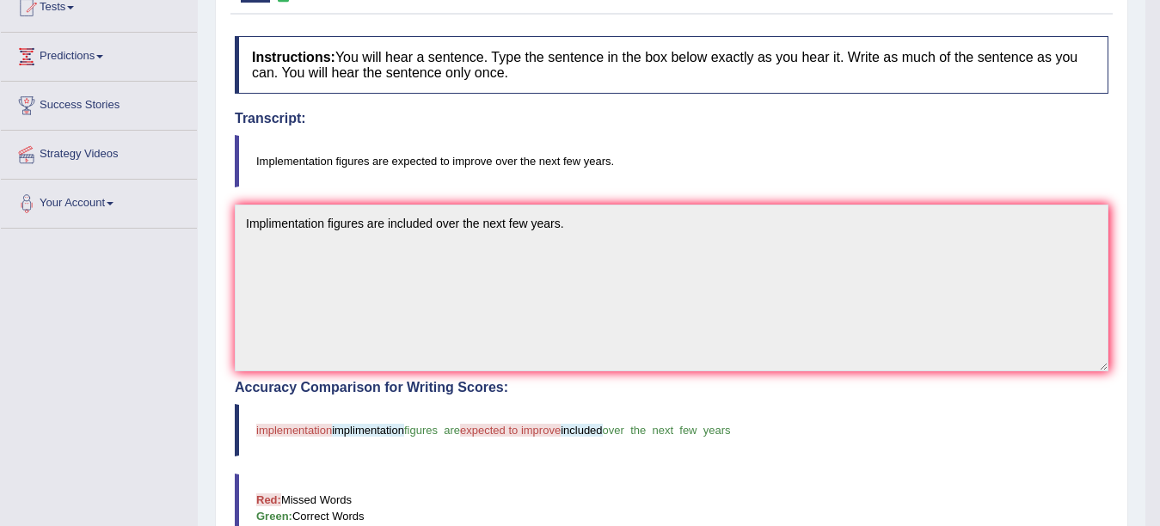
click at [1149, 228] on body "Toggle navigation Home Practice Questions Speaking Practice Read Aloud Repeat S…" at bounding box center [580, 63] width 1160 height 526
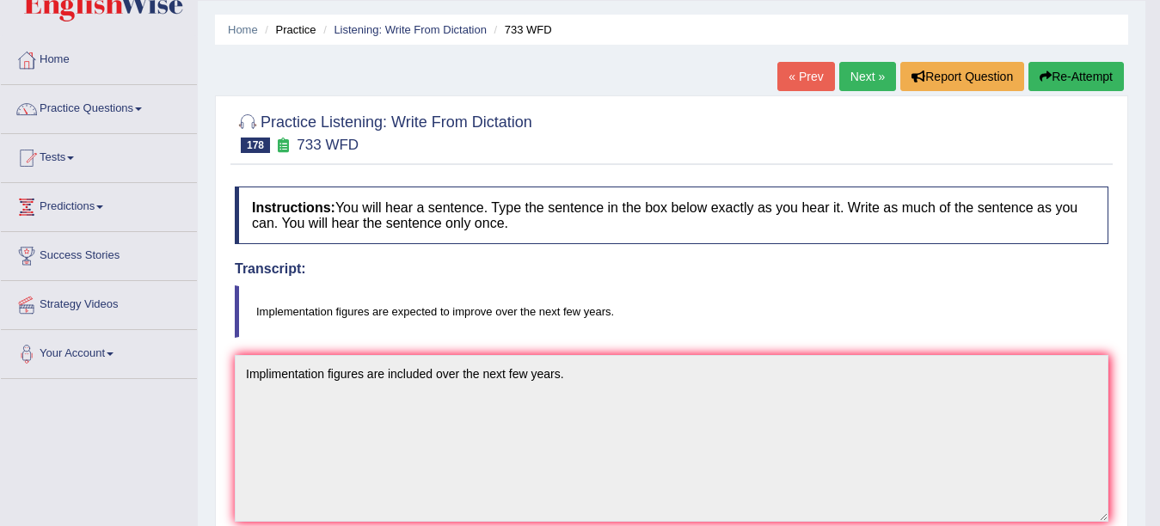
scroll to position [0, 0]
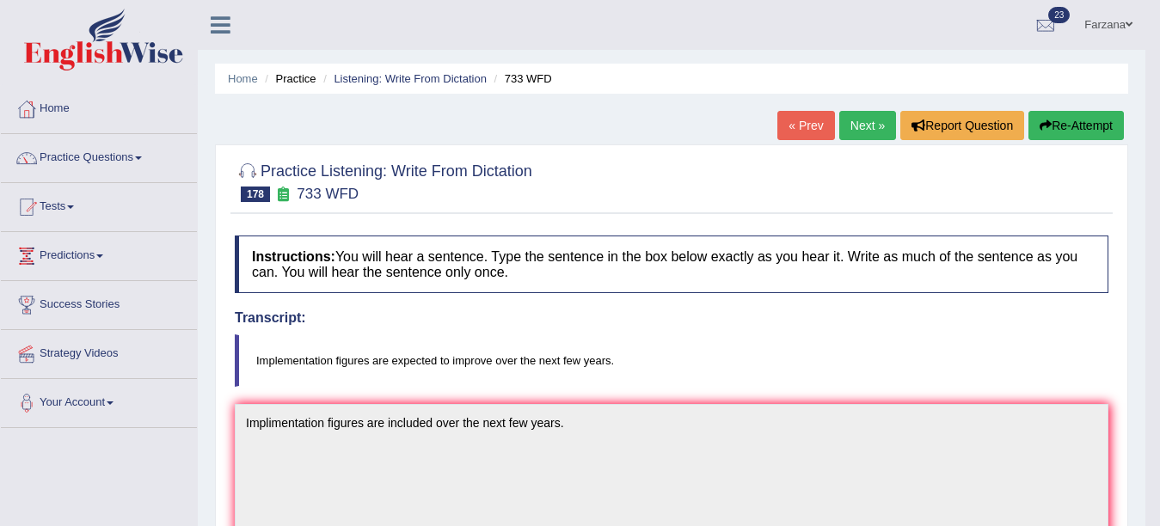
click at [858, 121] on link "Next »" at bounding box center [867, 125] width 57 height 29
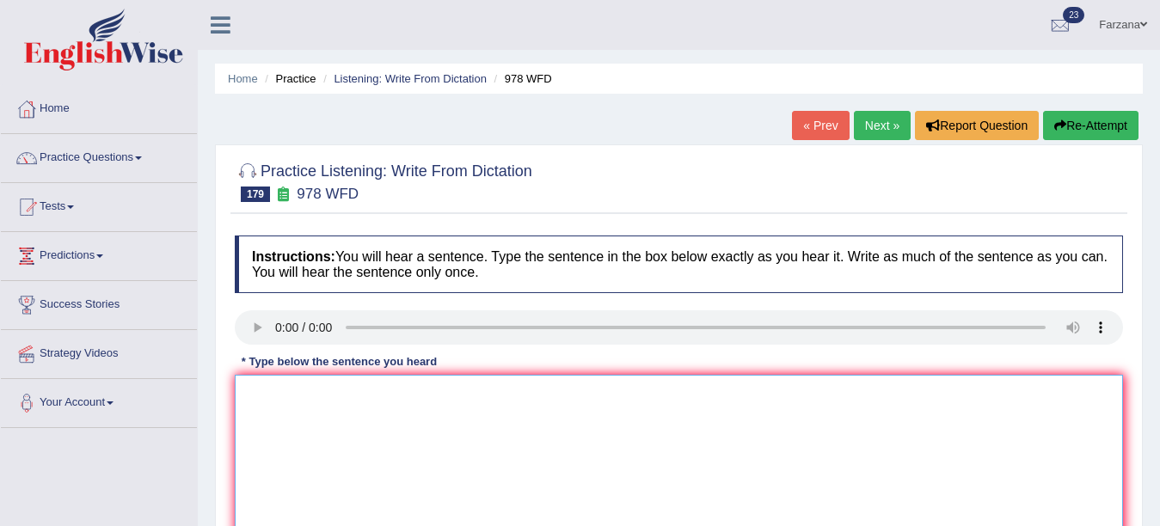
click at [345, 421] on textarea at bounding box center [679, 458] width 888 height 167
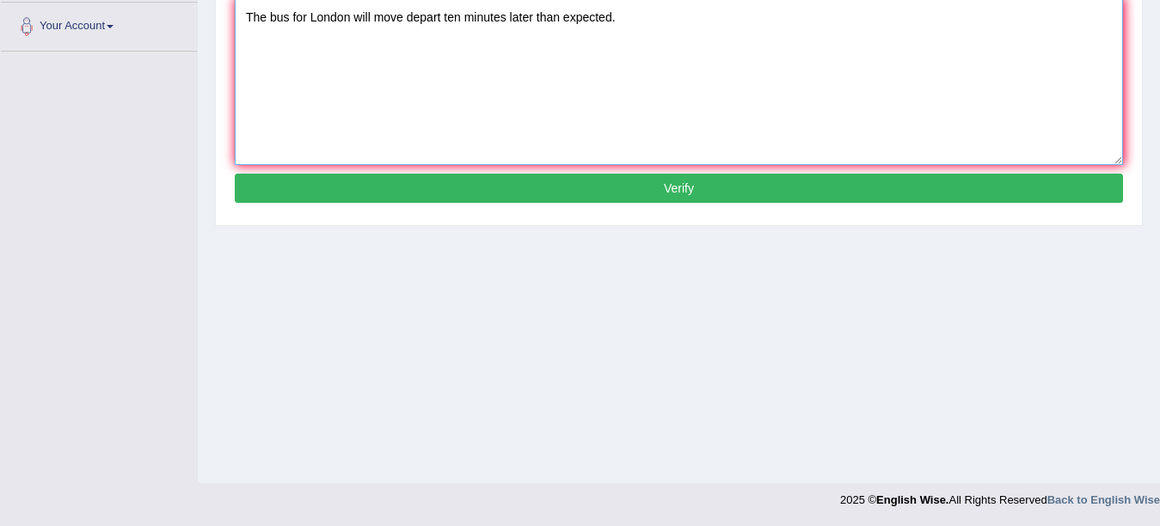
type textarea "The bus for London will move depart ten minutes later than expected."
click at [591, 184] on button "Verify" at bounding box center [679, 188] width 888 height 29
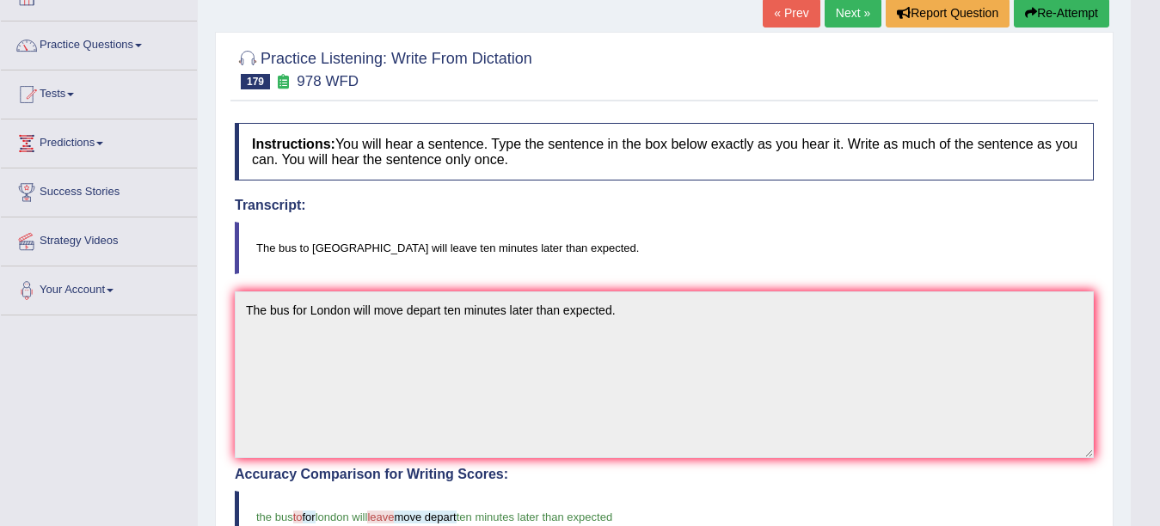
scroll to position [0, 0]
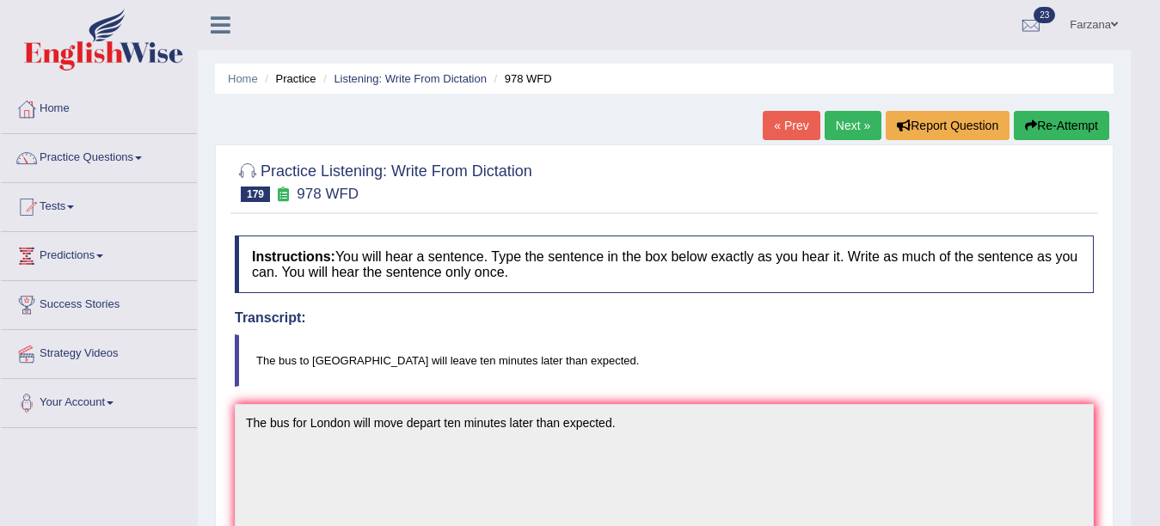
click at [838, 126] on link "Next »" at bounding box center [853, 125] width 57 height 29
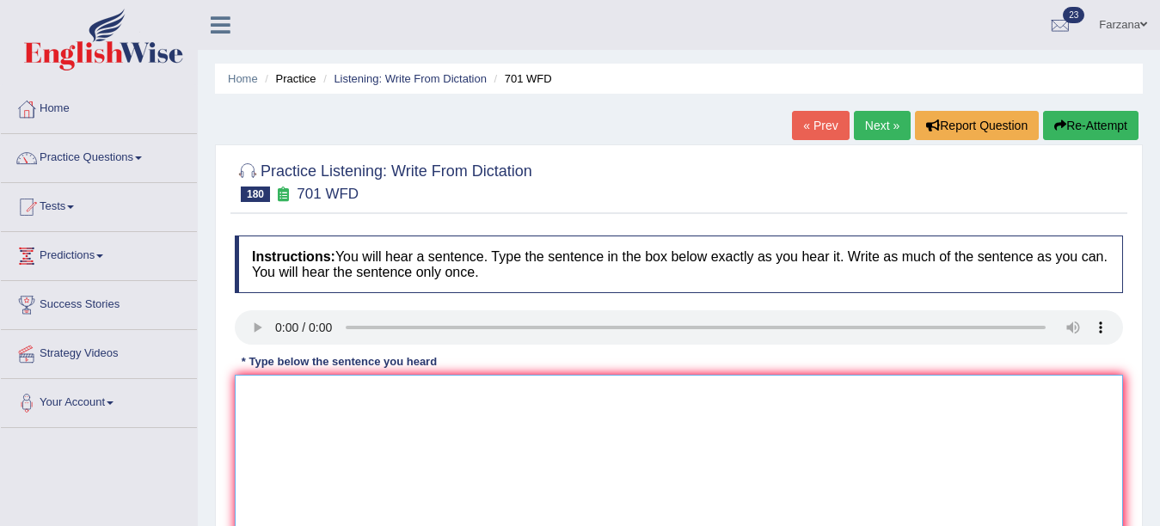
click at [420, 443] on textarea at bounding box center [679, 458] width 888 height 167
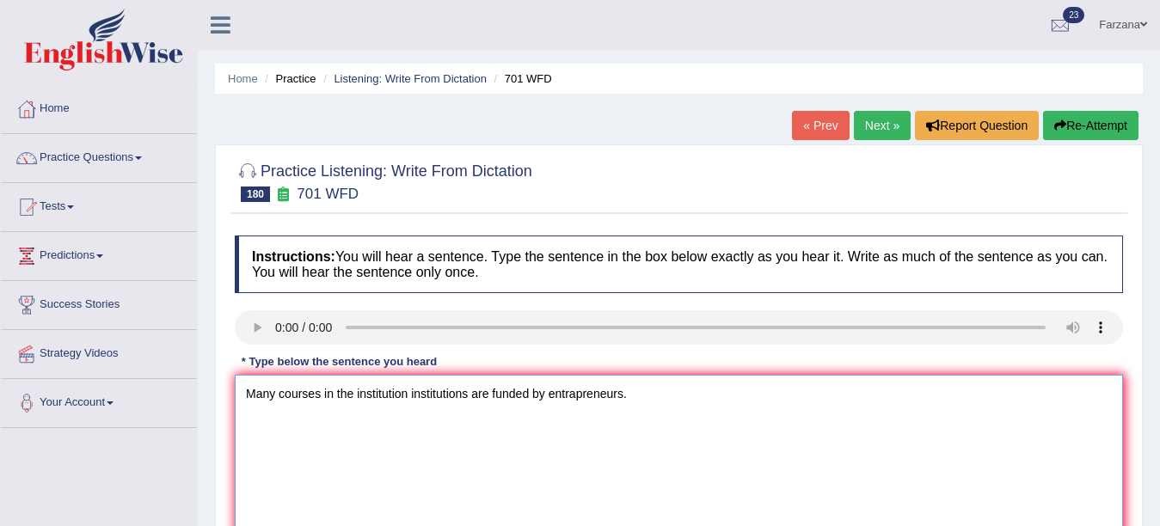
scroll to position [377, 0]
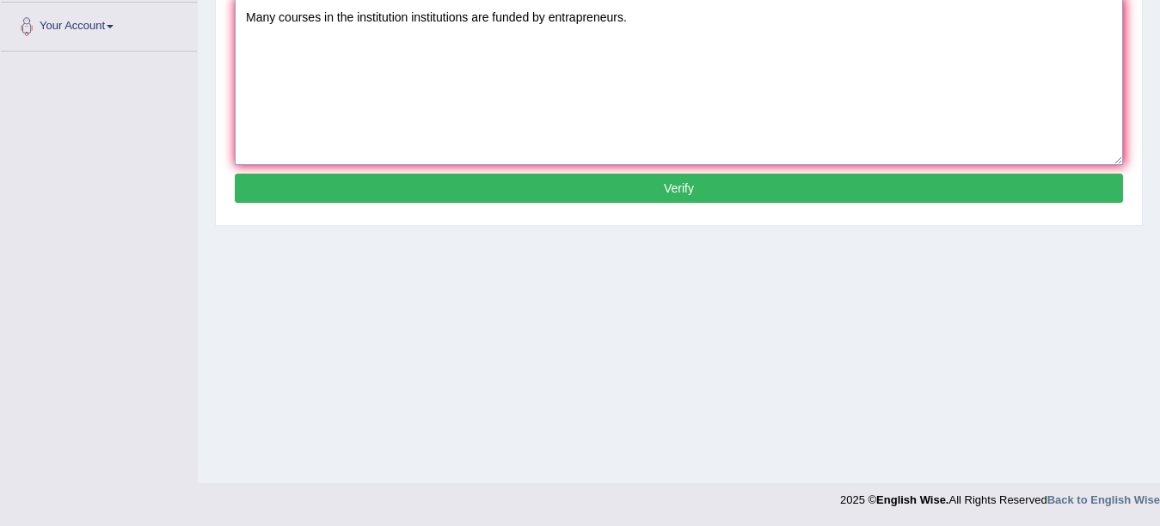
type textarea "Many courses in the institution institutions are funded by entrapreneurs."
click at [482, 180] on button "Verify" at bounding box center [679, 188] width 888 height 29
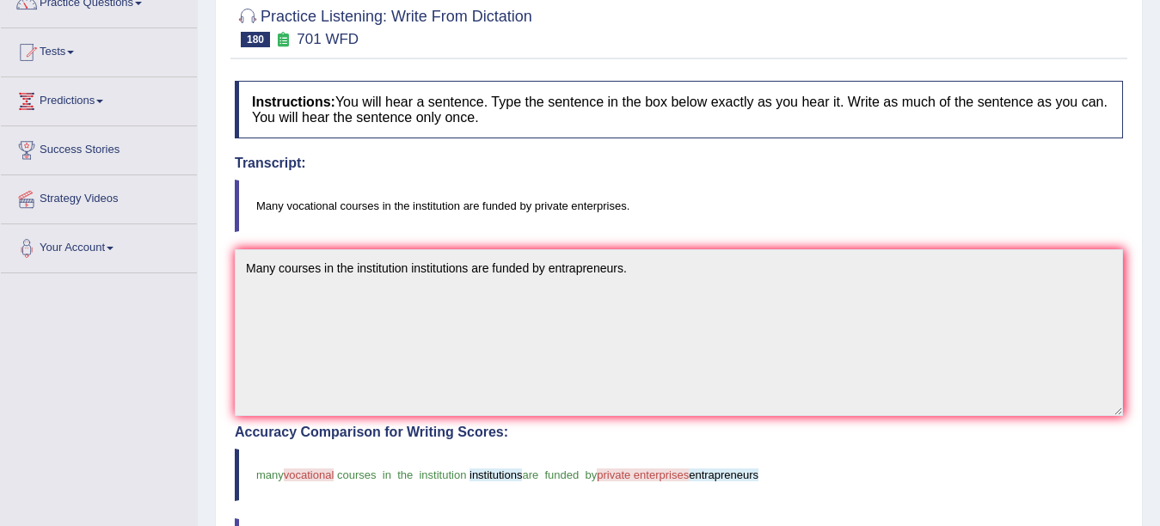
scroll to position [153, 0]
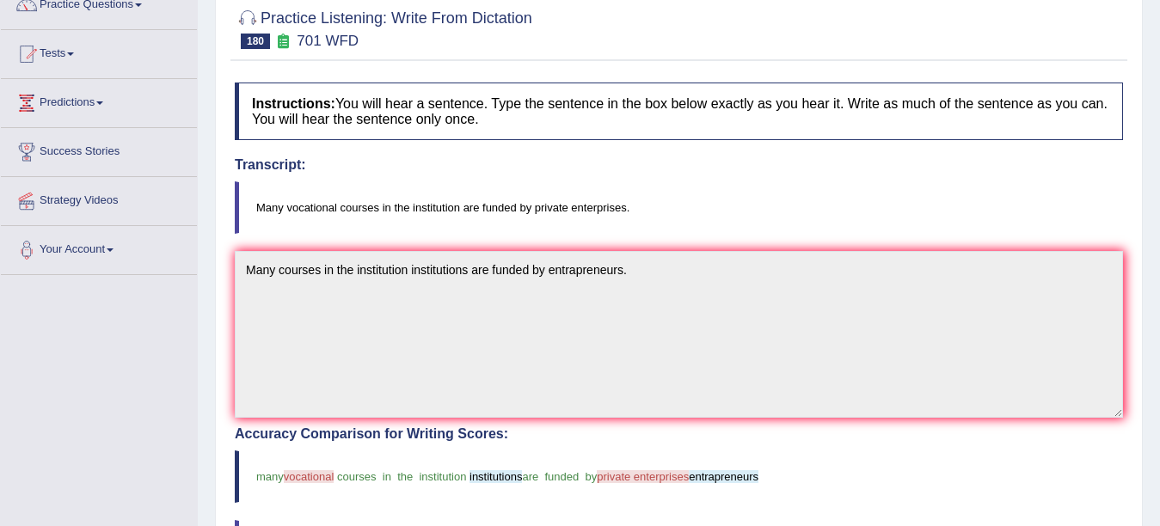
drag, startPoint x: 1154, startPoint y: 167, endPoint x: 1104, endPoint y: -2, distance: 175.8
click at [1104, 0] on html "Toggle navigation Home Practice Questions Speaking Practice Read Aloud Repeat S…" at bounding box center [580, 110] width 1160 height 526
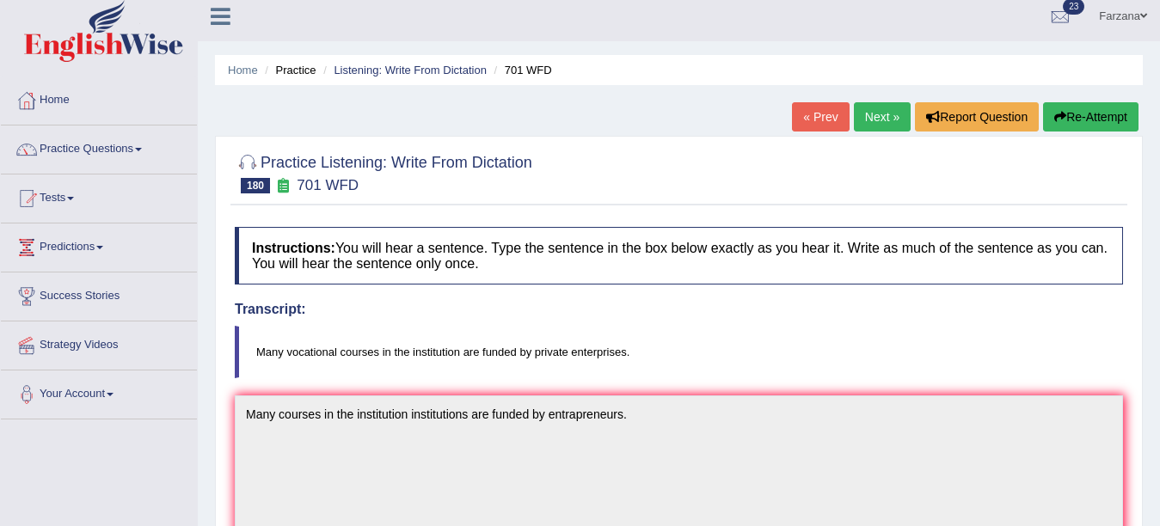
scroll to position [0, 0]
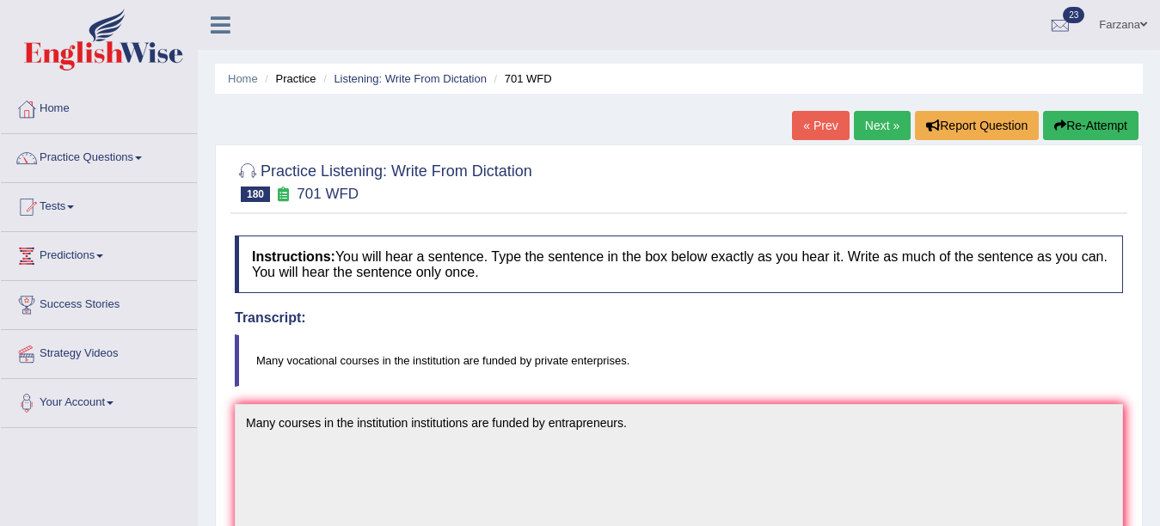
click at [880, 126] on link "Next »" at bounding box center [882, 125] width 57 height 29
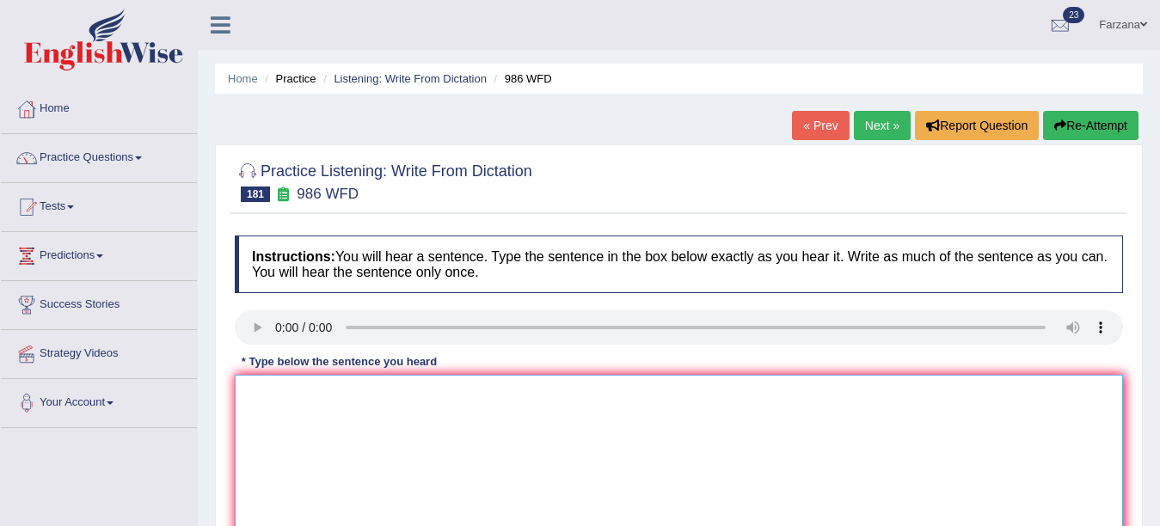
click at [347, 403] on textarea at bounding box center [679, 458] width 888 height 167
type textarea "t"
click at [347, 403] on textarea "t" at bounding box center [679, 458] width 888 height 167
type textarea "t"
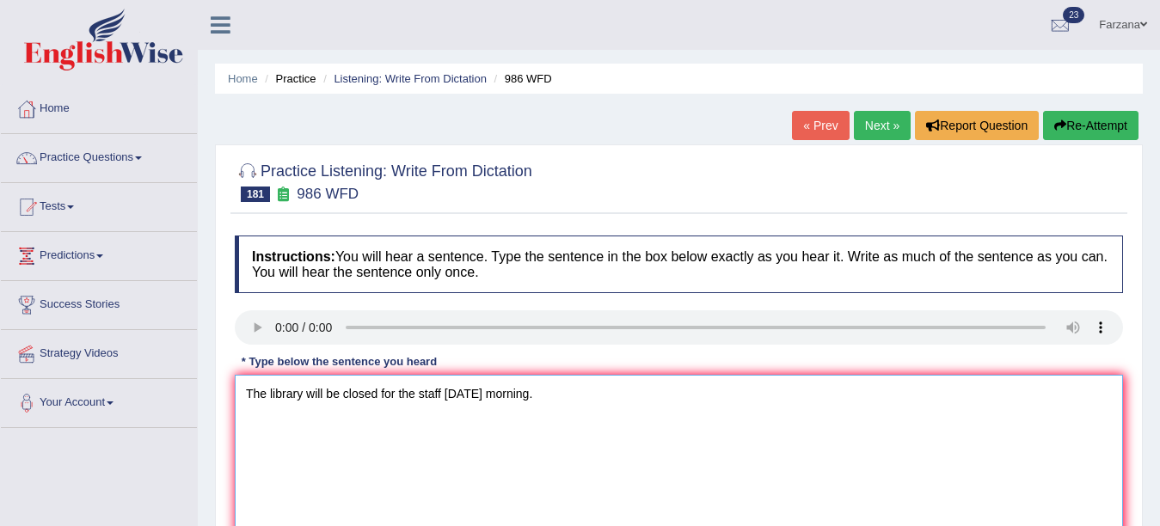
scroll to position [377, 0]
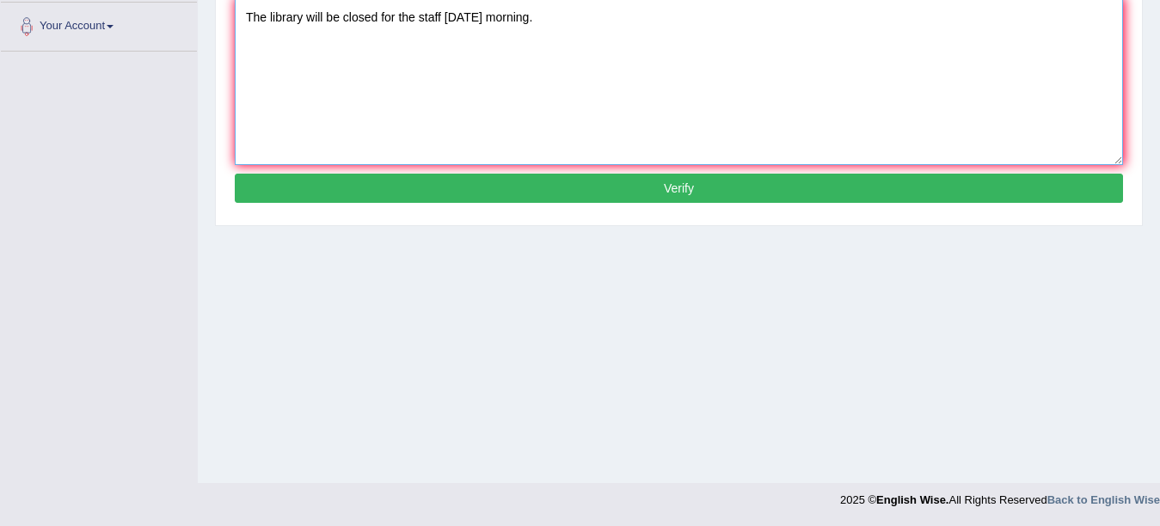
type textarea "The library will be closed for the staff tomorrow morning."
click at [692, 194] on button "Verify" at bounding box center [679, 188] width 888 height 29
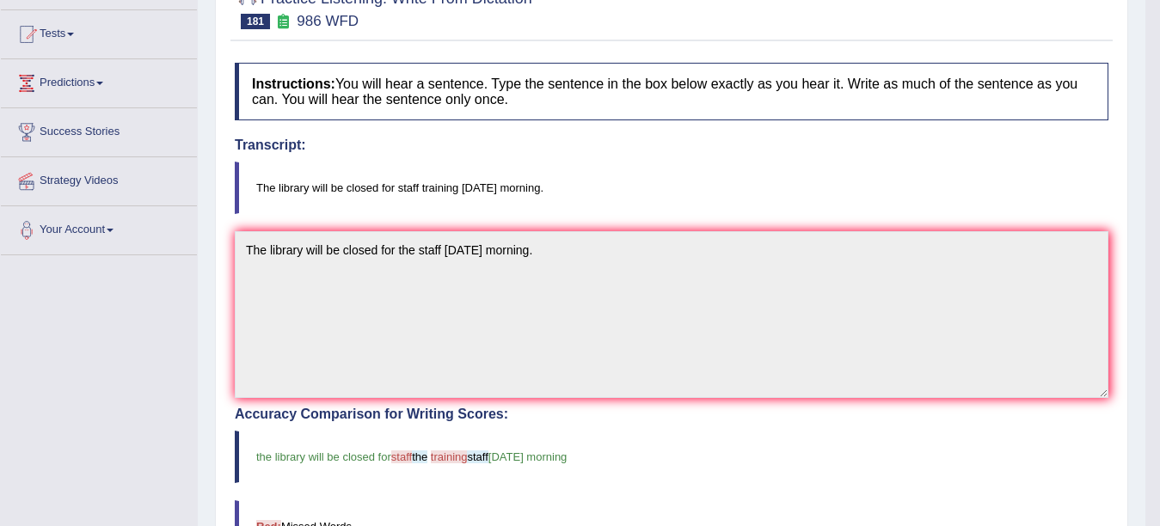
scroll to position [0, 0]
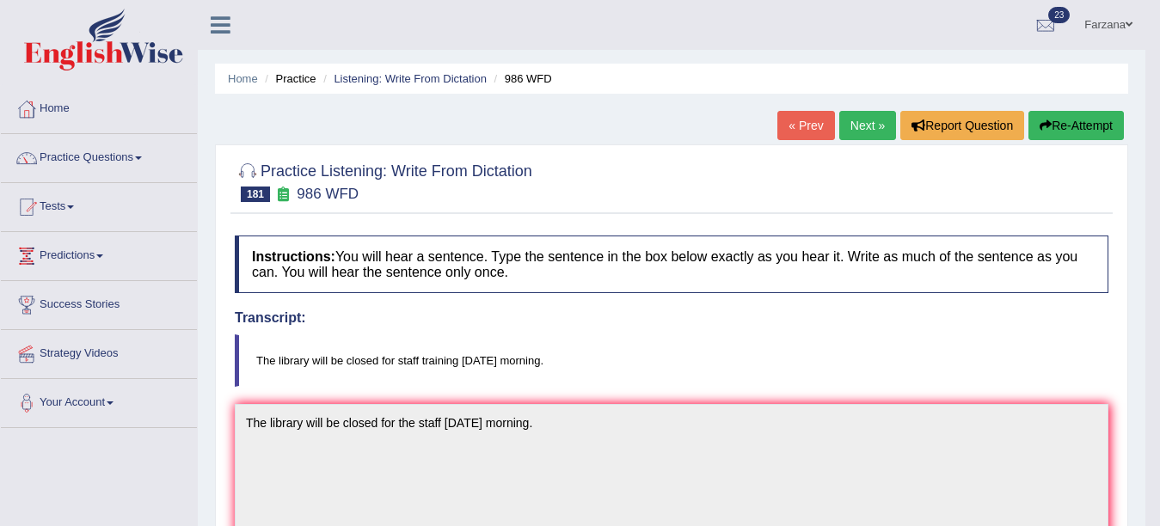
click at [856, 126] on link "Next »" at bounding box center [867, 125] width 57 height 29
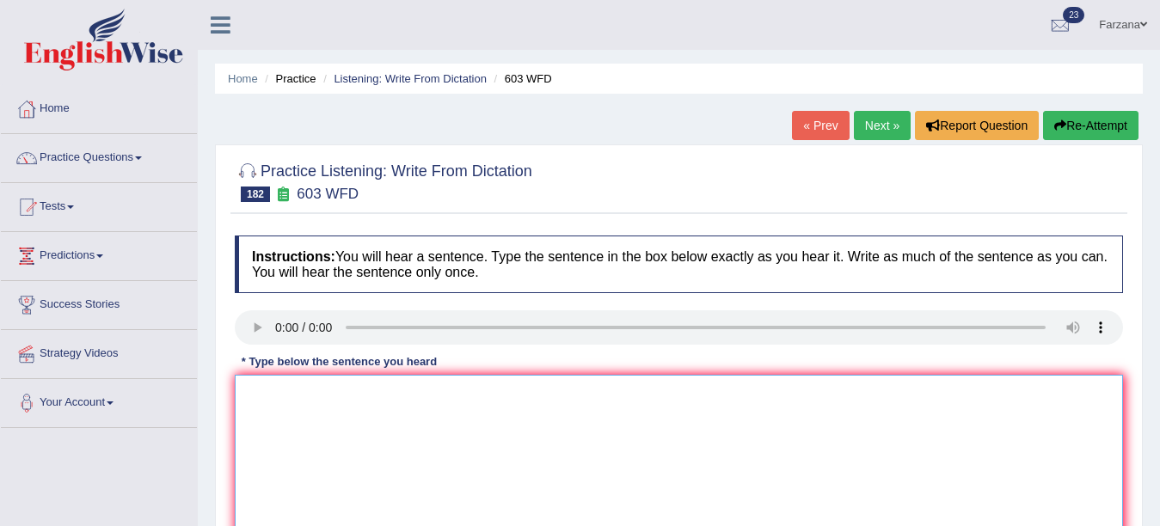
click at [380, 385] on textarea at bounding box center [679, 458] width 888 height 167
click at [992, 380] on textarea "Economic development needs to be supported by the government/." at bounding box center [679, 458] width 888 height 167
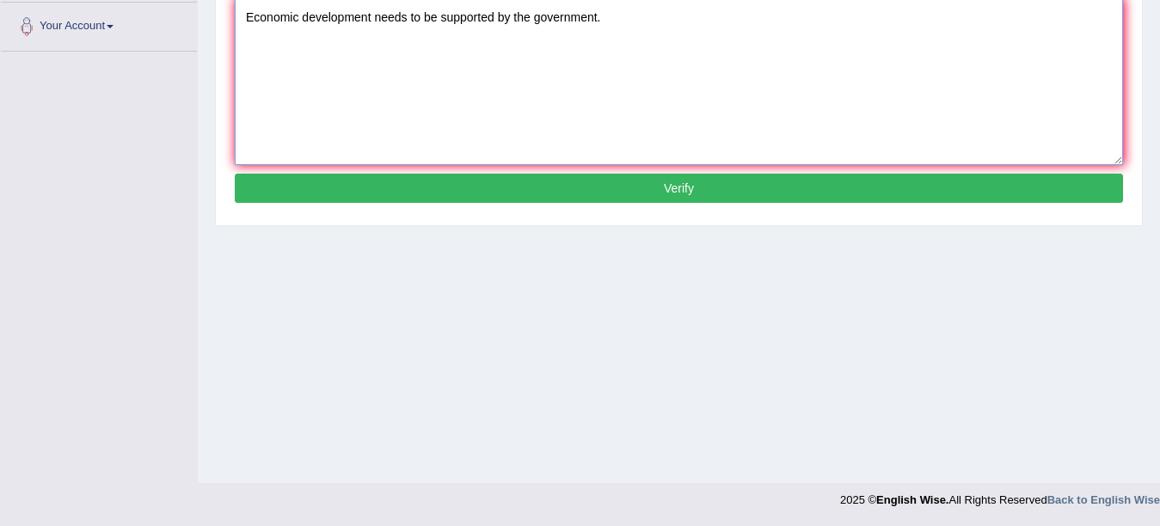
type textarea "Economic development needs to be supported by the government."
click at [752, 182] on button "Verify" at bounding box center [679, 188] width 888 height 29
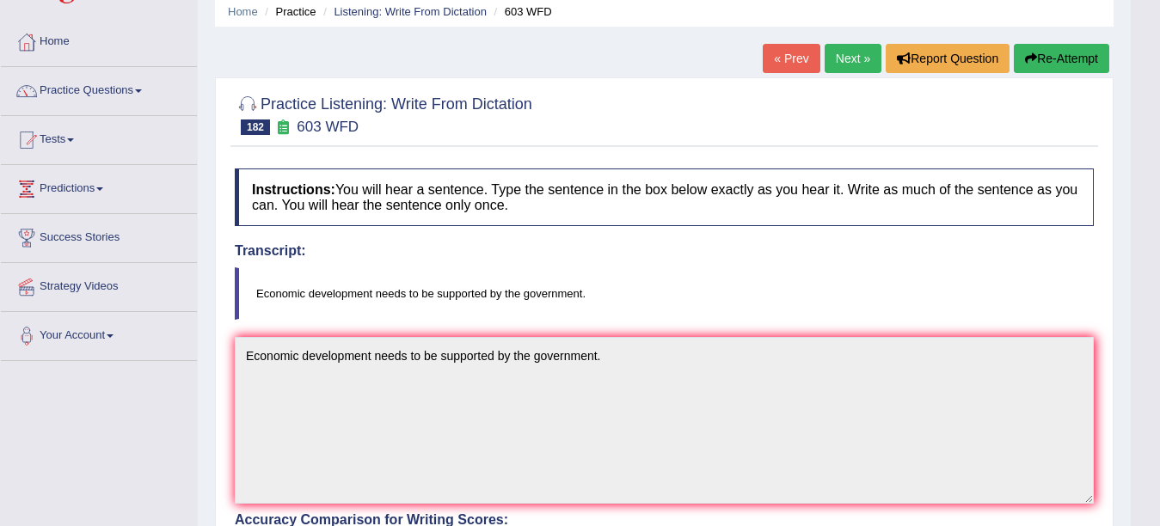
scroll to position [0, 0]
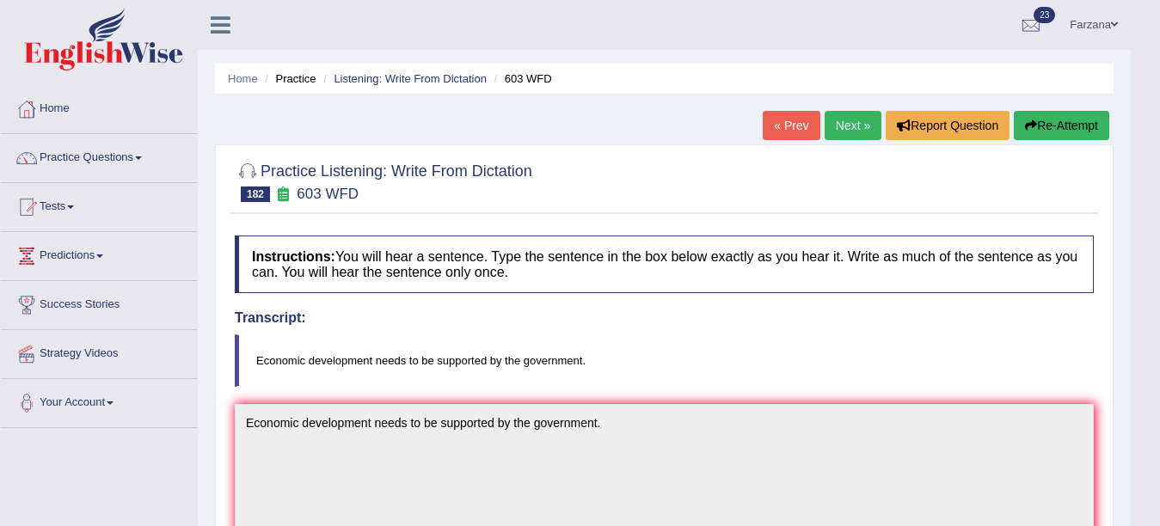
click at [847, 133] on link "Next »" at bounding box center [853, 125] width 57 height 29
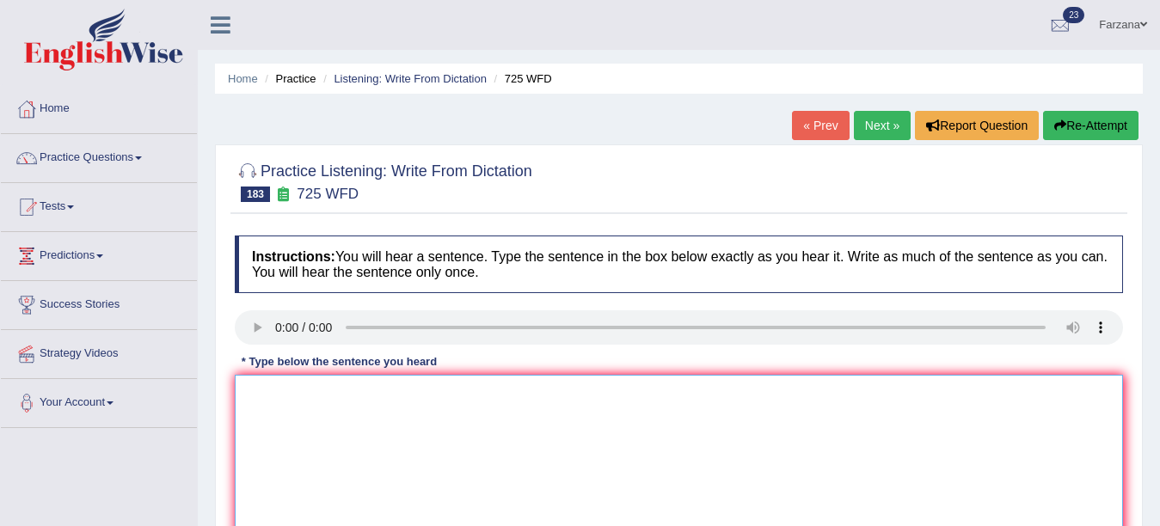
click at [354, 386] on textarea at bounding box center [679, 458] width 888 height 167
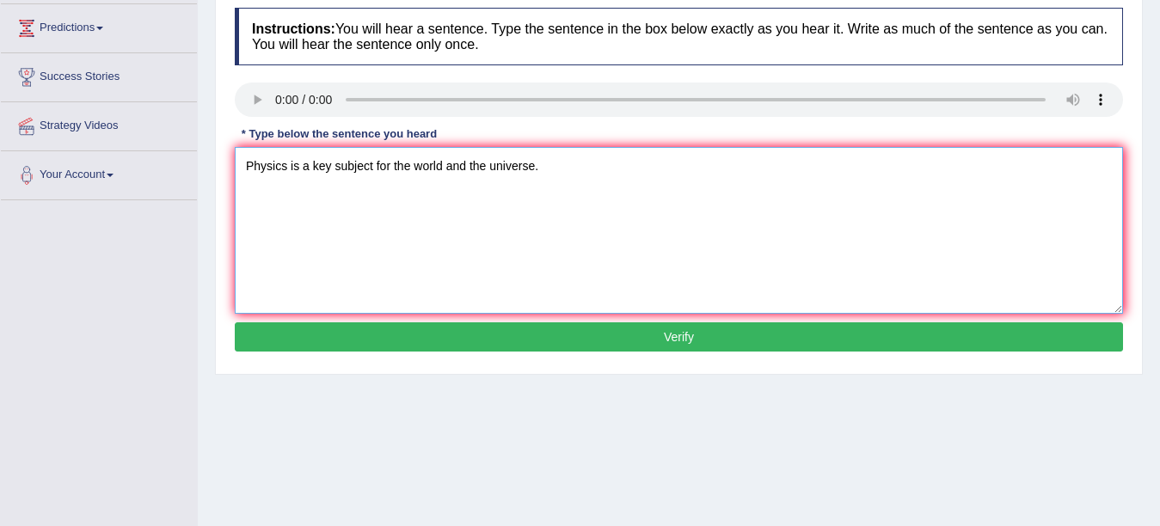
type textarea "Physics is a key subject for the world and the universe."
click at [645, 323] on button "Verify" at bounding box center [679, 336] width 888 height 29
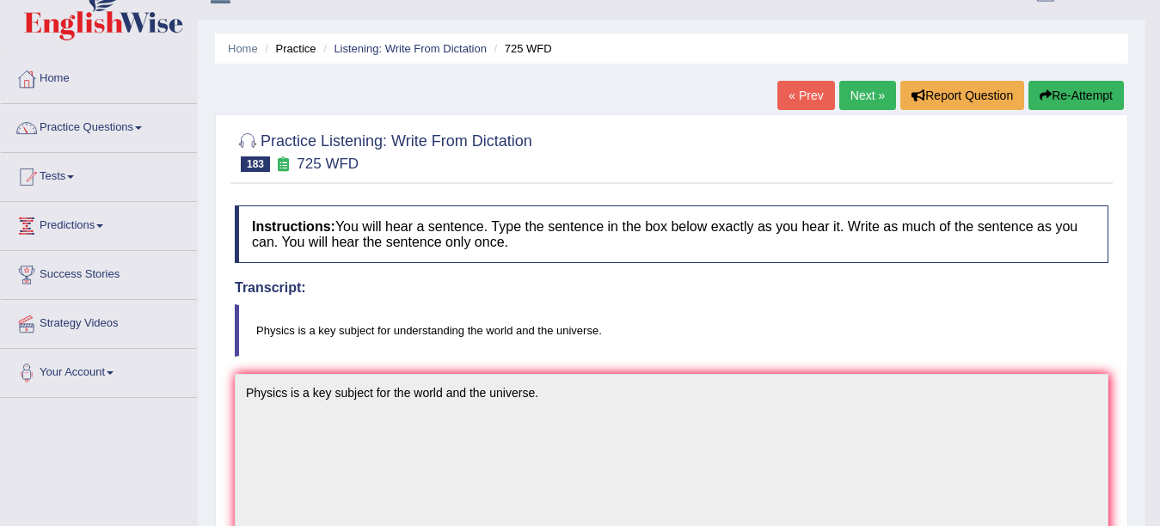
scroll to position [0, 0]
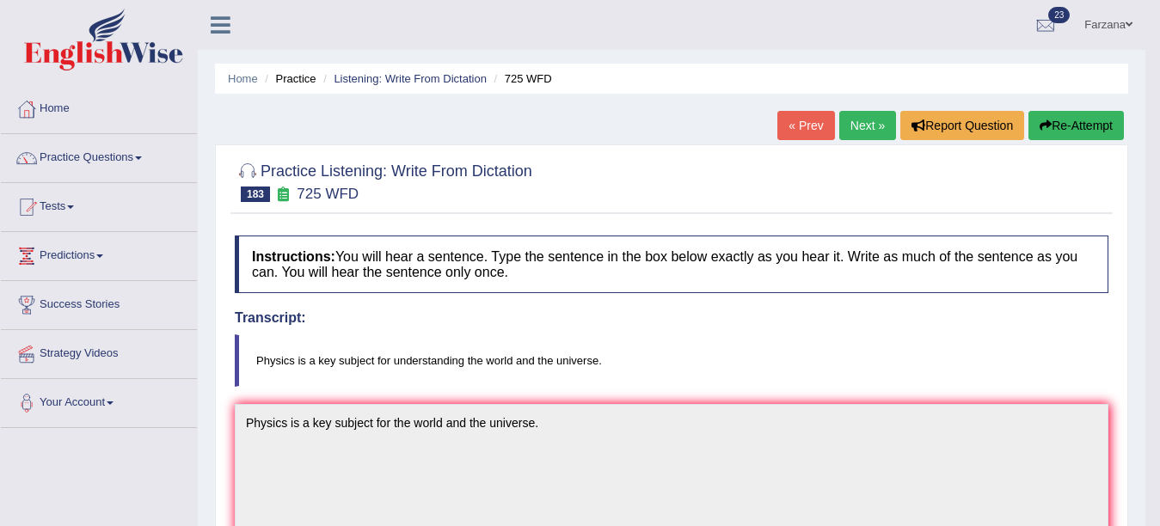
click at [864, 125] on link "Next »" at bounding box center [867, 125] width 57 height 29
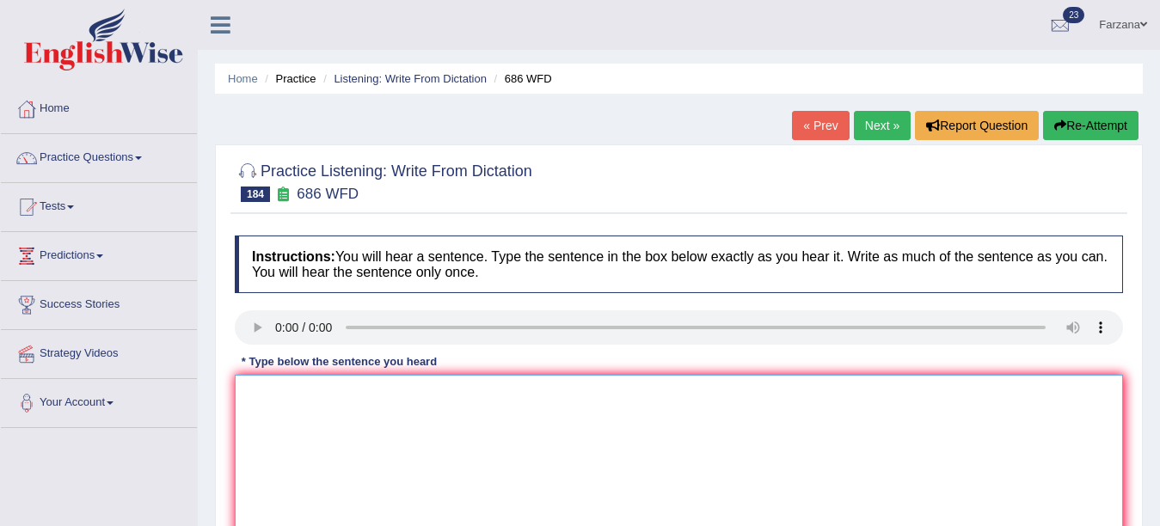
click at [331, 411] on textarea at bounding box center [679, 458] width 888 height 167
click at [330, 411] on textarea "The librar" at bounding box center [679, 458] width 888 height 167
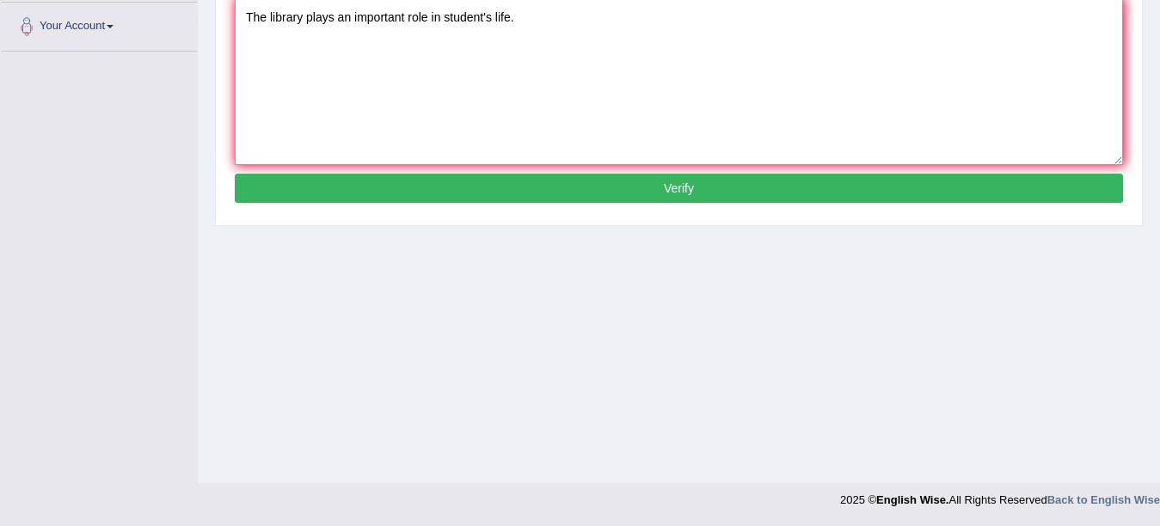
type textarea "The library plays an important role in student's life."
click at [687, 172] on div "Instructions: You will hear a sentence. Type the sentence in the box below exac…" at bounding box center [678, 33] width 897 height 366
click at [683, 195] on button "Verify" at bounding box center [679, 188] width 888 height 29
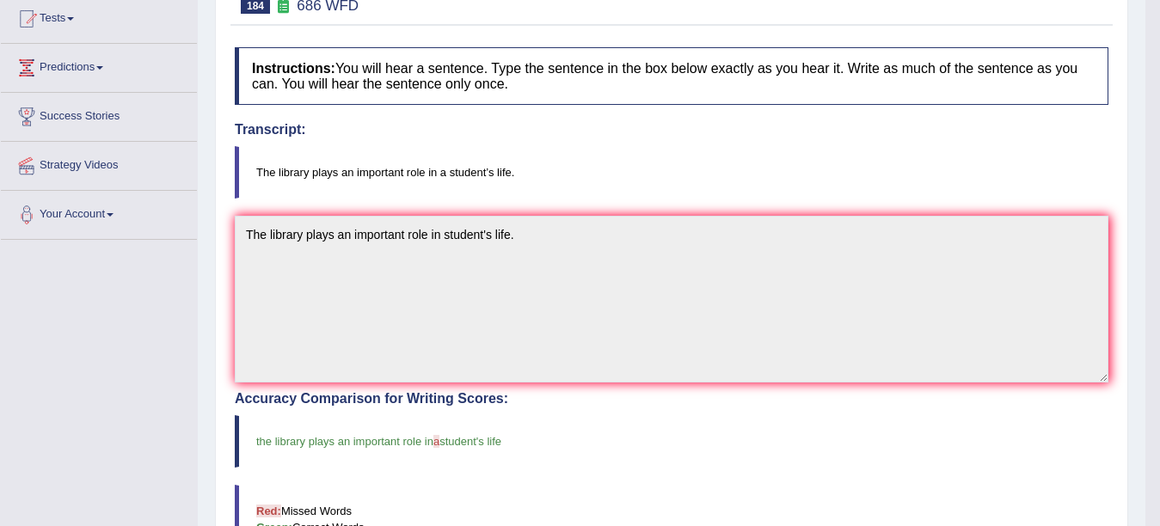
scroll to position [0, 0]
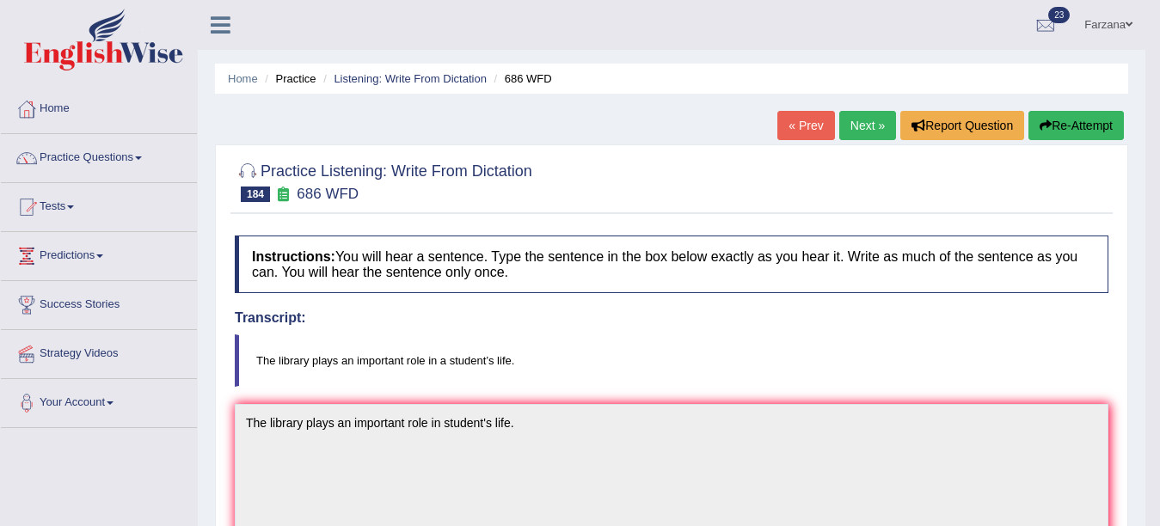
click at [864, 126] on link "Next »" at bounding box center [867, 125] width 57 height 29
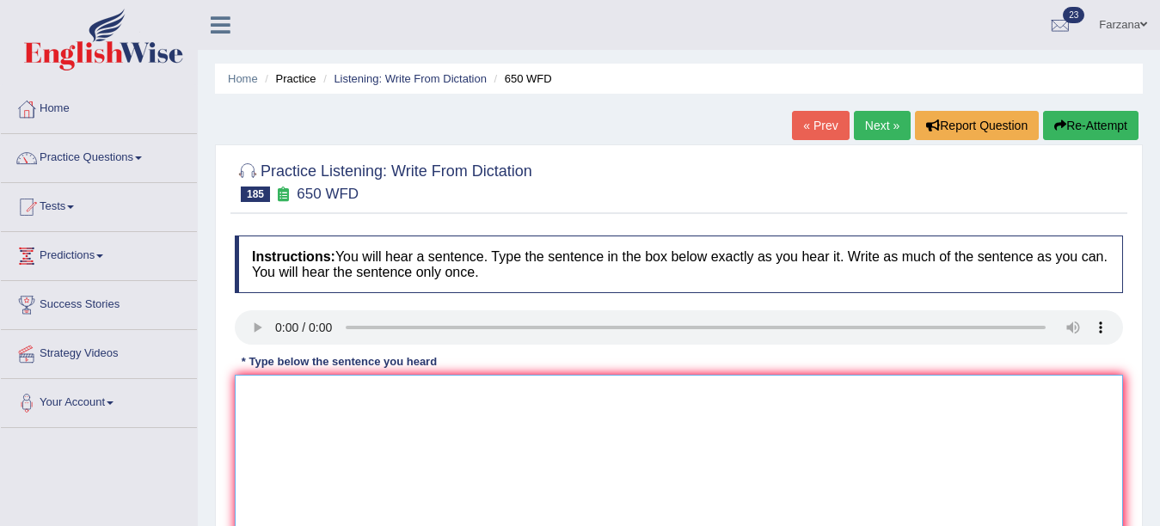
click at [559, 392] on textarea at bounding box center [679, 458] width 888 height 167
click at [374, 240] on h4 "Instructions: You will hear a sentence. Type the sentence in the box below exac…" at bounding box center [679, 265] width 888 height 58
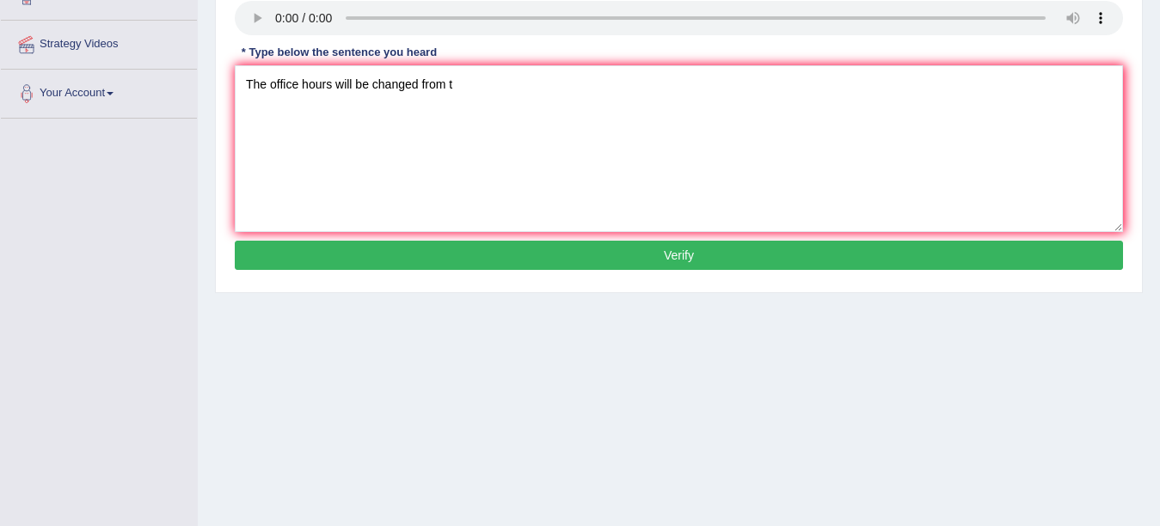
scroll to position [270, 0]
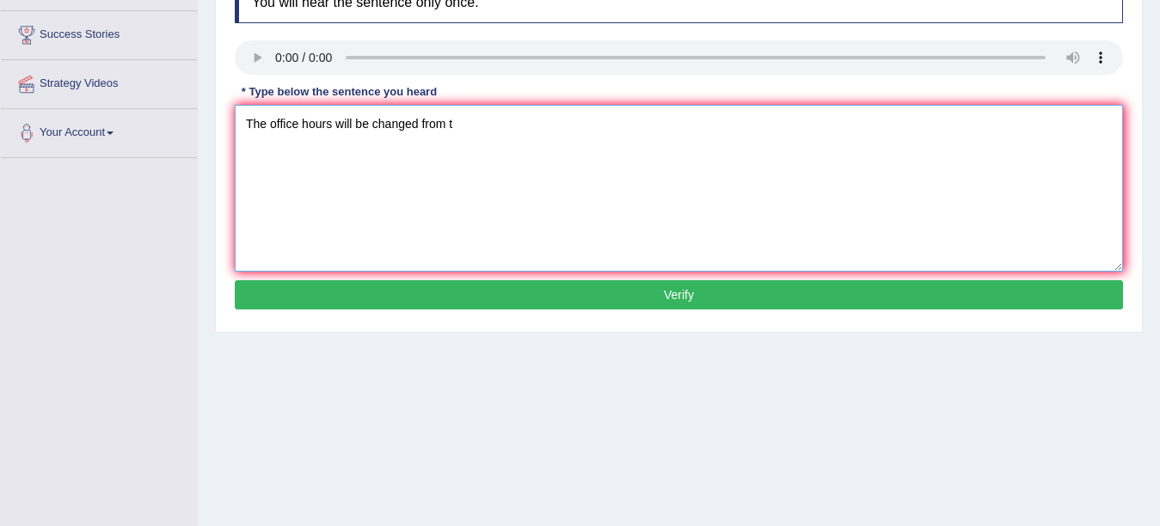
click at [495, 126] on textarea "The office hours will be changed from t" at bounding box center [679, 188] width 888 height 167
type textarea "The office hours will be changed from the next term."
click at [656, 303] on button "Verify" at bounding box center [679, 294] width 888 height 29
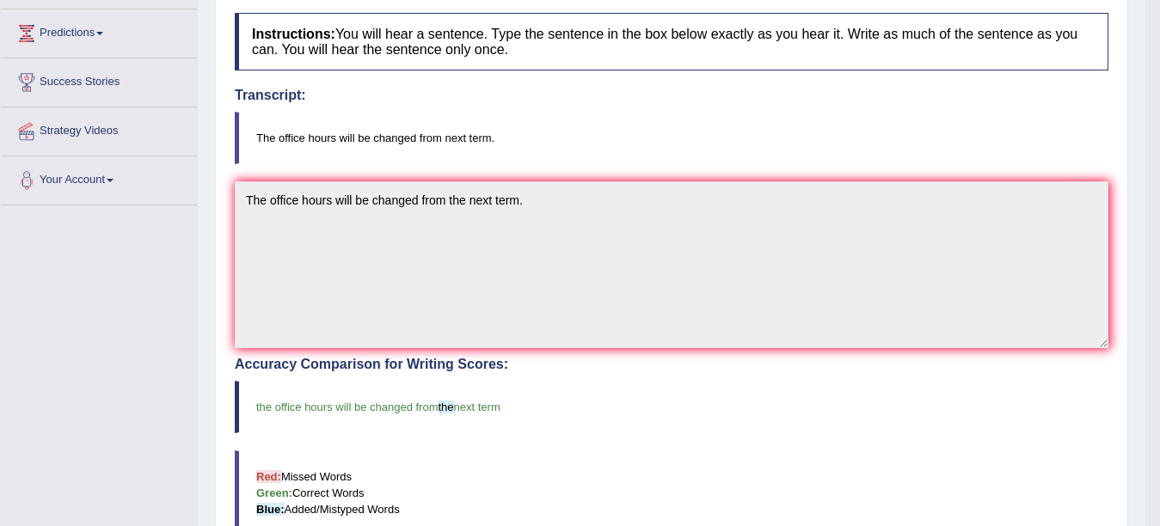
scroll to position [0, 0]
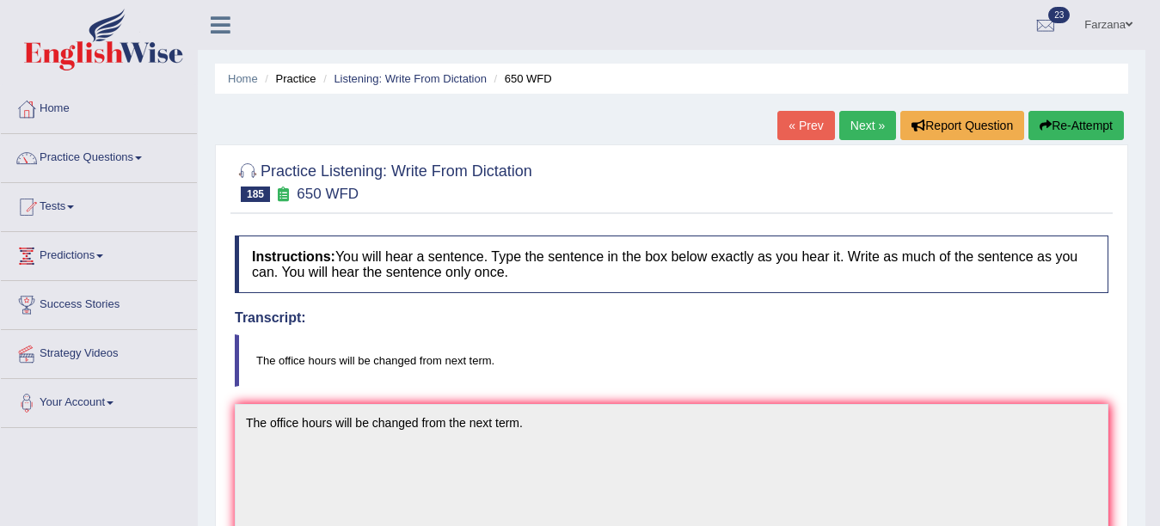
click at [860, 135] on link "Next »" at bounding box center [867, 125] width 57 height 29
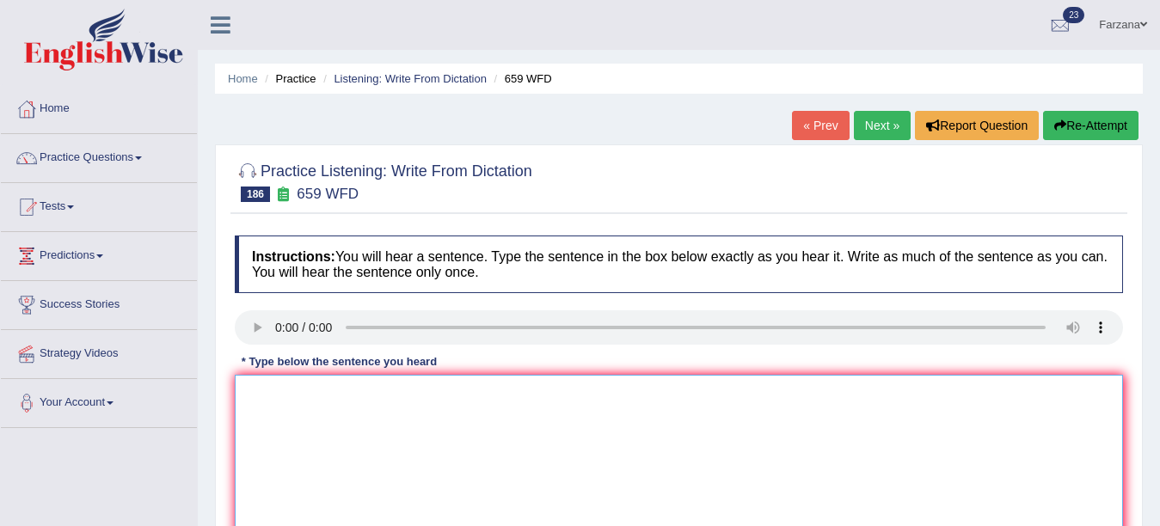
click at [335, 382] on textarea at bounding box center [679, 458] width 888 height 167
click at [336, 408] on textarea "The visitor" at bounding box center [679, 458] width 888 height 167
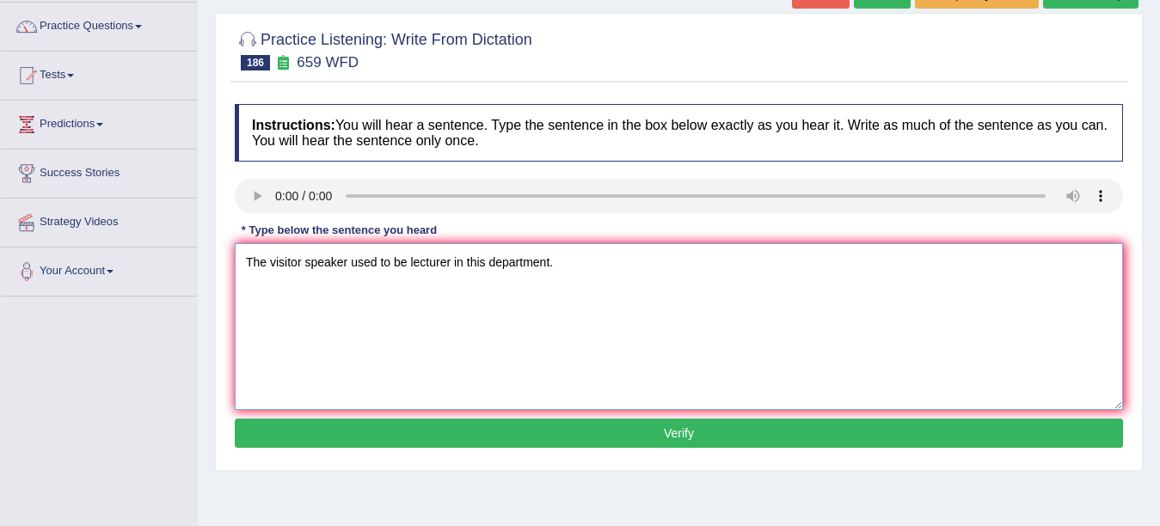
type textarea "The visitor speaker used to be lecturer in this department."
click at [847, 439] on button "Verify" at bounding box center [679, 433] width 888 height 29
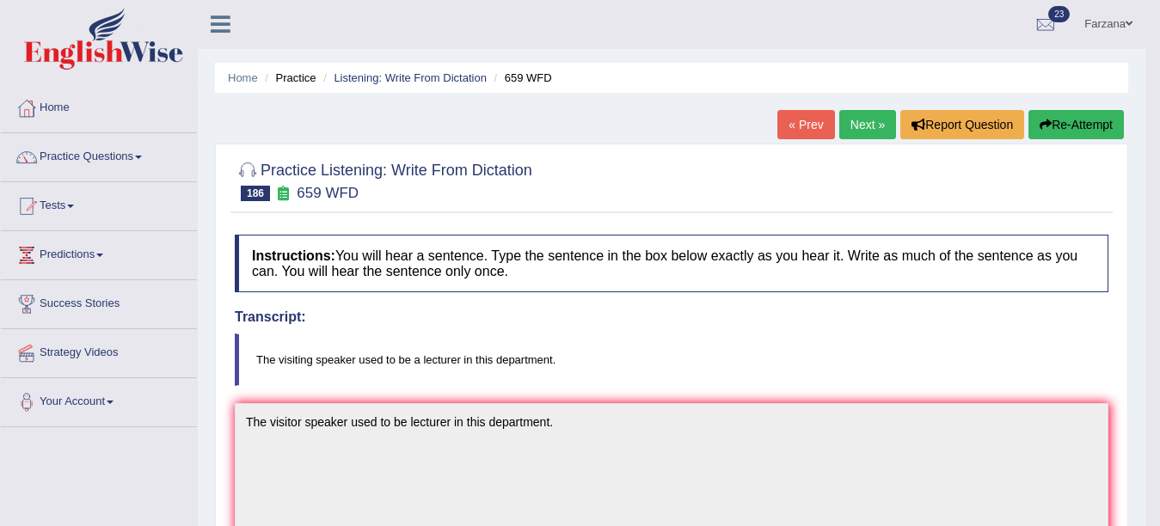
scroll to position [0, 0]
click at [852, 120] on link "Next »" at bounding box center [867, 125] width 57 height 29
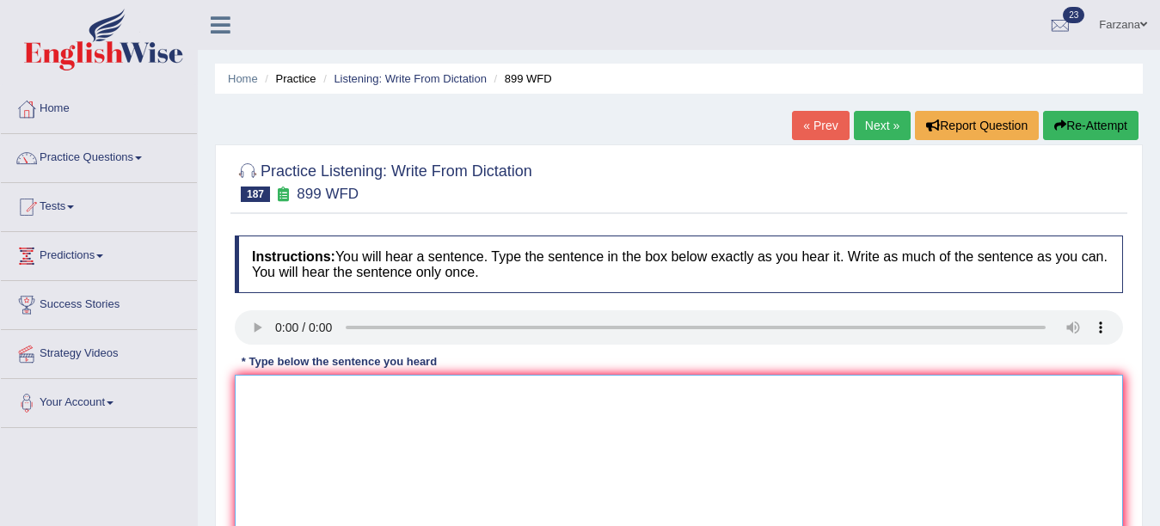
click at [339, 421] on textarea at bounding box center [679, 458] width 888 height 167
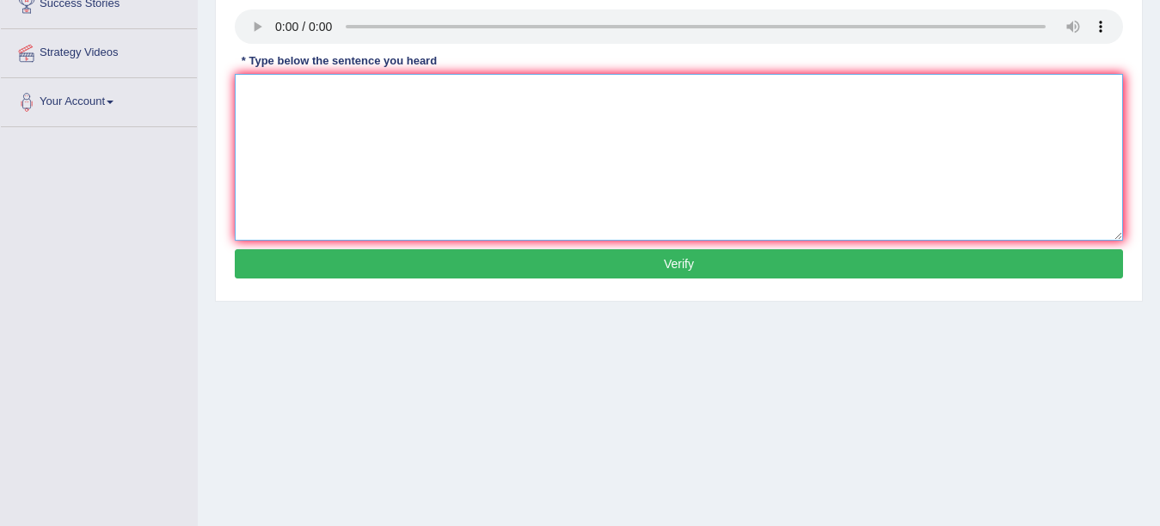
click at [464, 140] on textarea at bounding box center [679, 157] width 888 height 167
type textarea "Children start producing the words before they start to walk."
click at [717, 251] on button "Verify" at bounding box center [679, 263] width 888 height 29
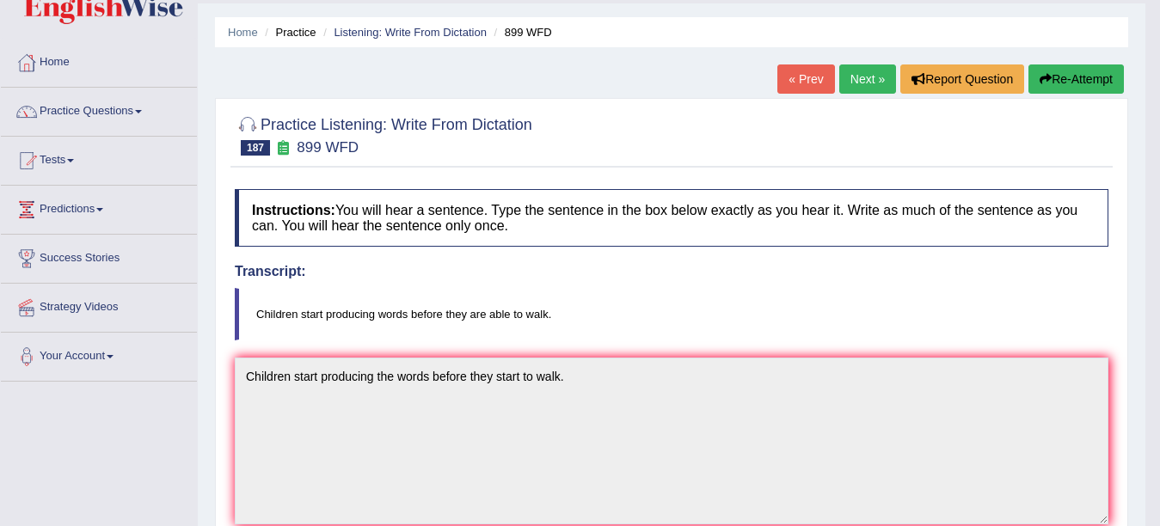
scroll to position [45, 0]
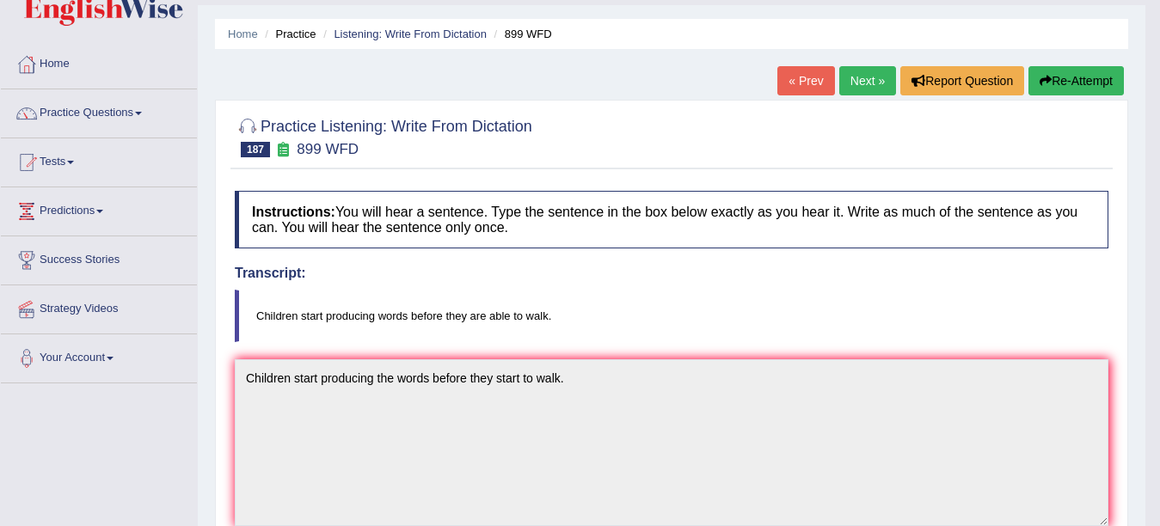
click at [858, 87] on link "Next »" at bounding box center [867, 80] width 57 height 29
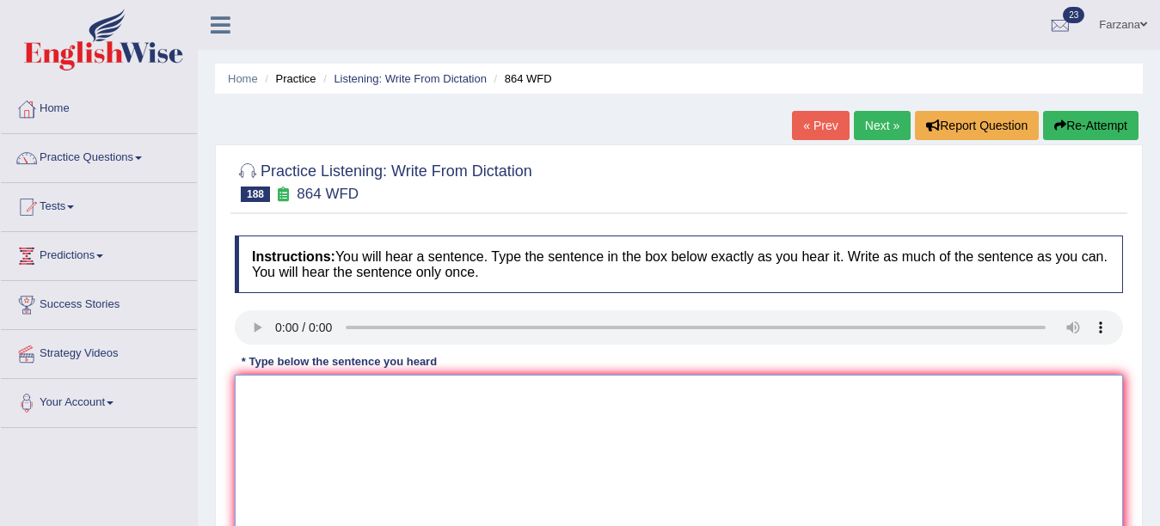
click at [322, 420] on textarea at bounding box center [679, 458] width 888 height 167
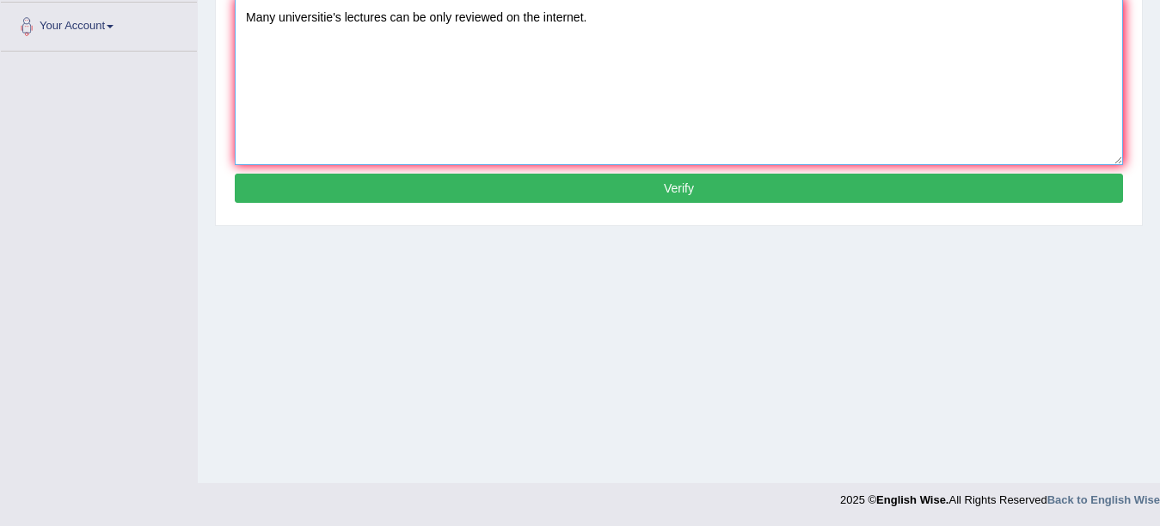
type textarea "Many universitie's lectures can be only reviewed on the internet."
click at [714, 207] on div "Instructions: You will hear a sentence. Type the sentence in the box below exac…" at bounding box center [678, 33] width 897 height 366
click at [660, 179] on button "Verify" at bounding box center [679, 188] width 888 height 29
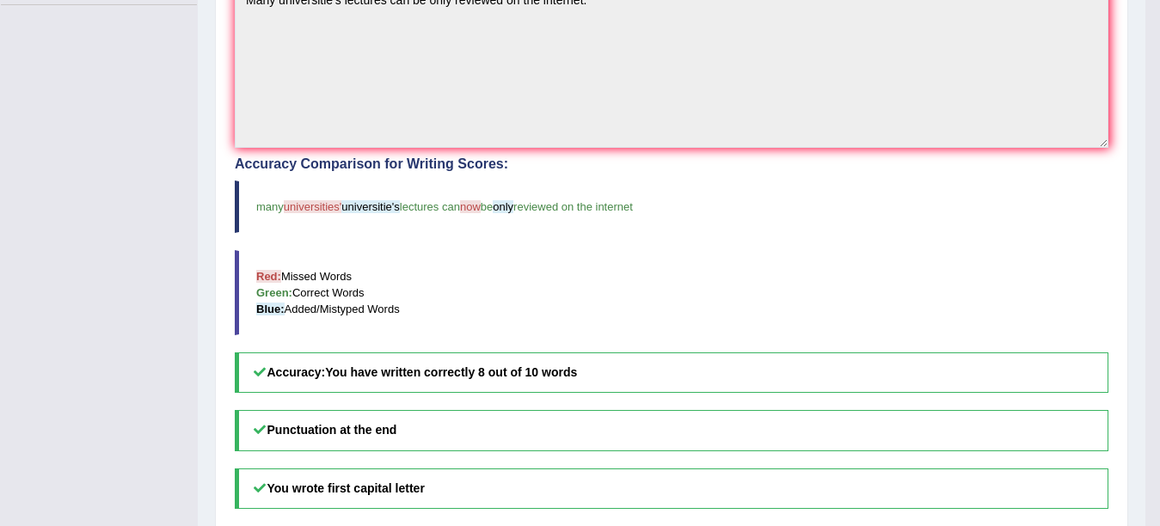
scroll to position [86, 0]
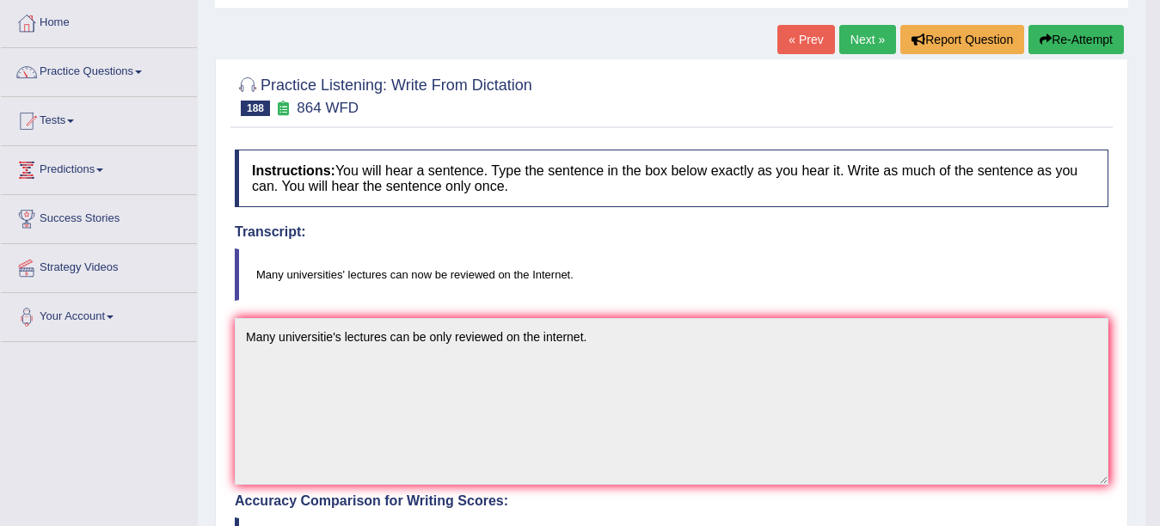
click at [873, 41] on link "Next »" at bounding box center [867, 39] width 57 height 29
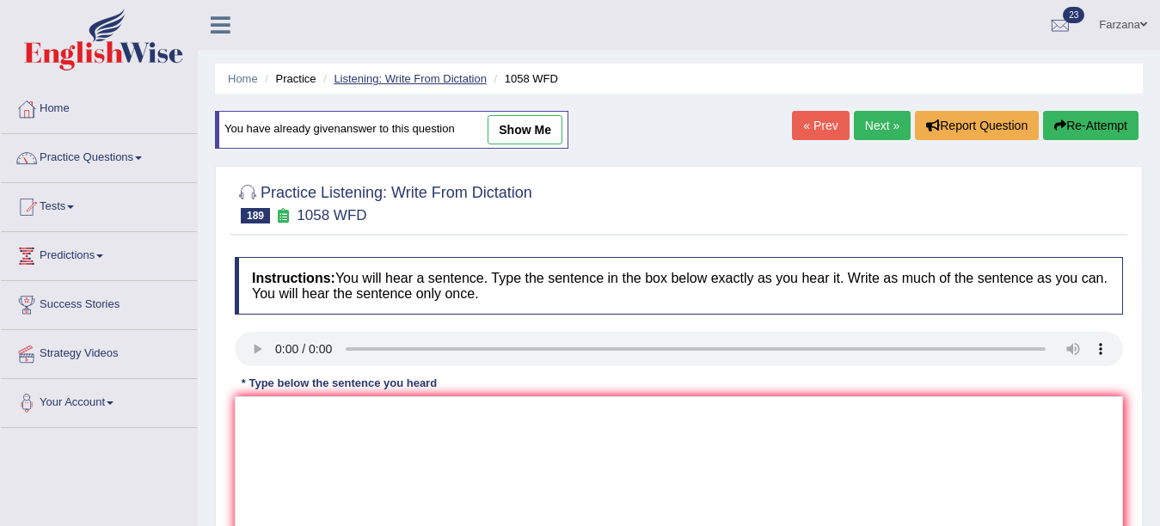
click at [435, 75] on link "Listening: Write From Dictation" at bounding box center [410, 78] width 153 height 13
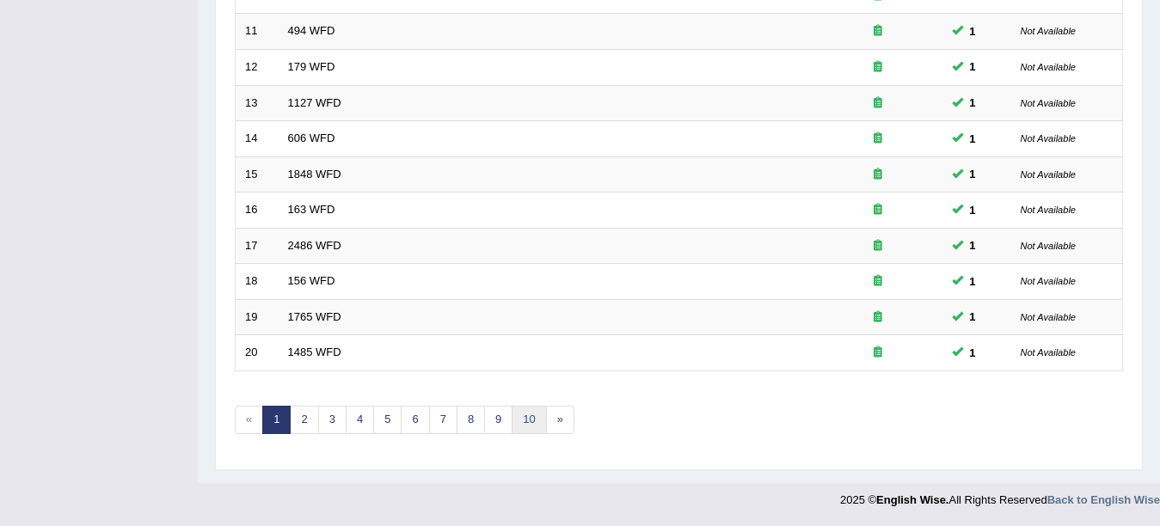
click at [530, 416] on link "10" at bounding box center [529, 420] width 34 height 28
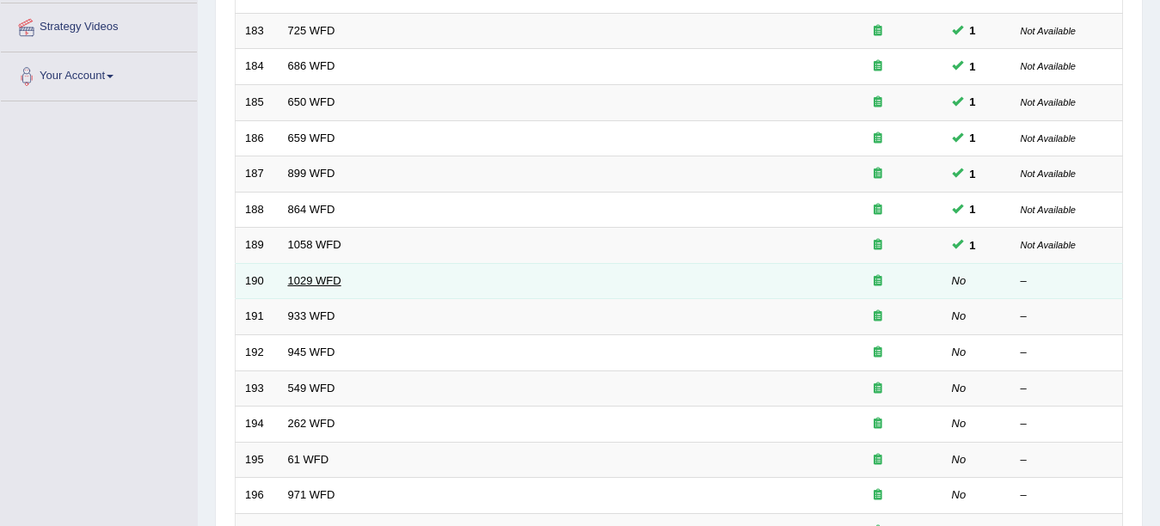
click at [309, 279] on link "1029 WFD" at bounding box center [314, 280] width 53 height 13
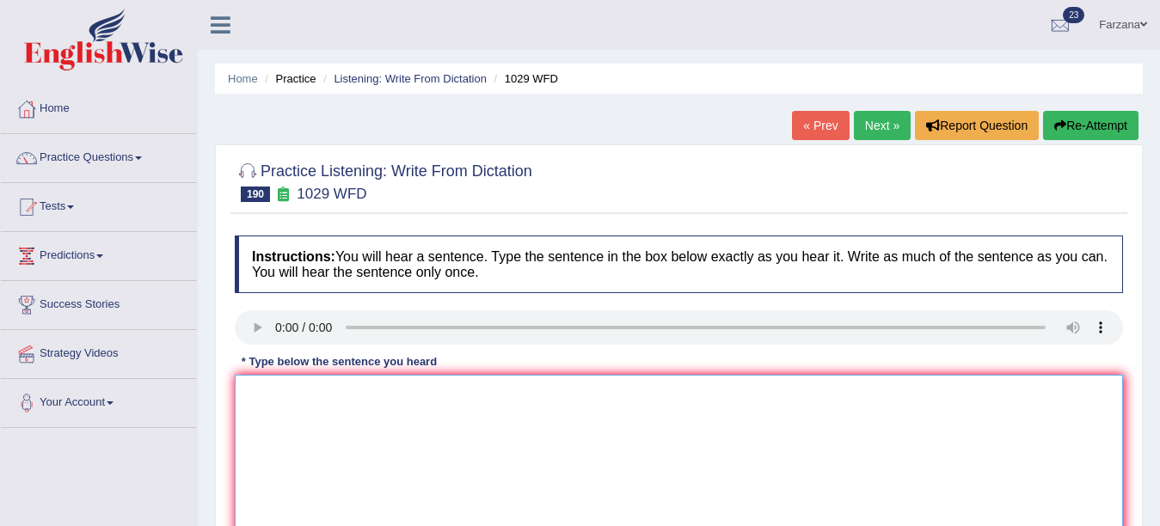
click at [345, 447] on textarea at bounding box center [679, 458] width 888 height 167
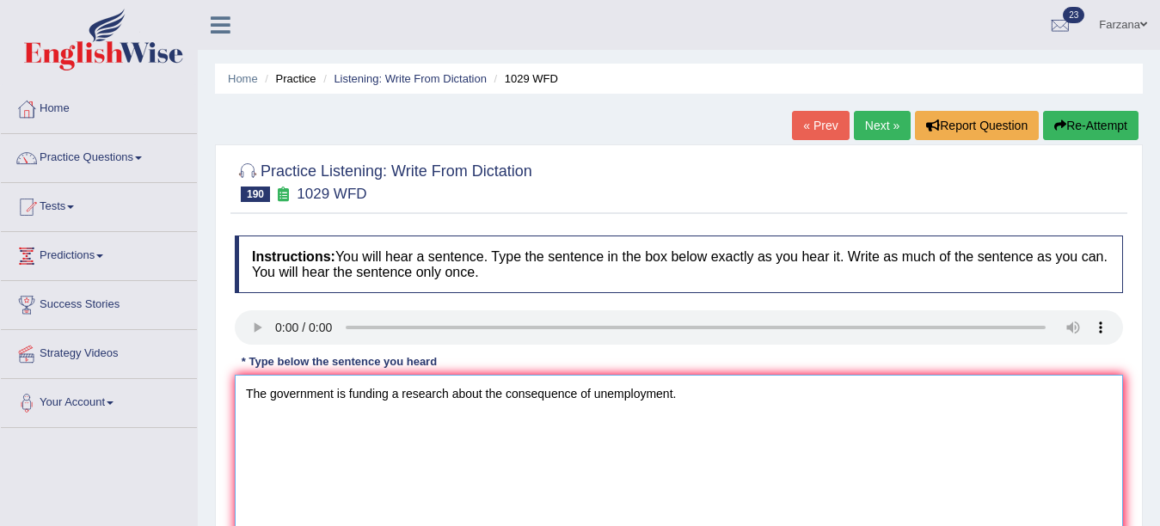
scroll to position [377, 0]
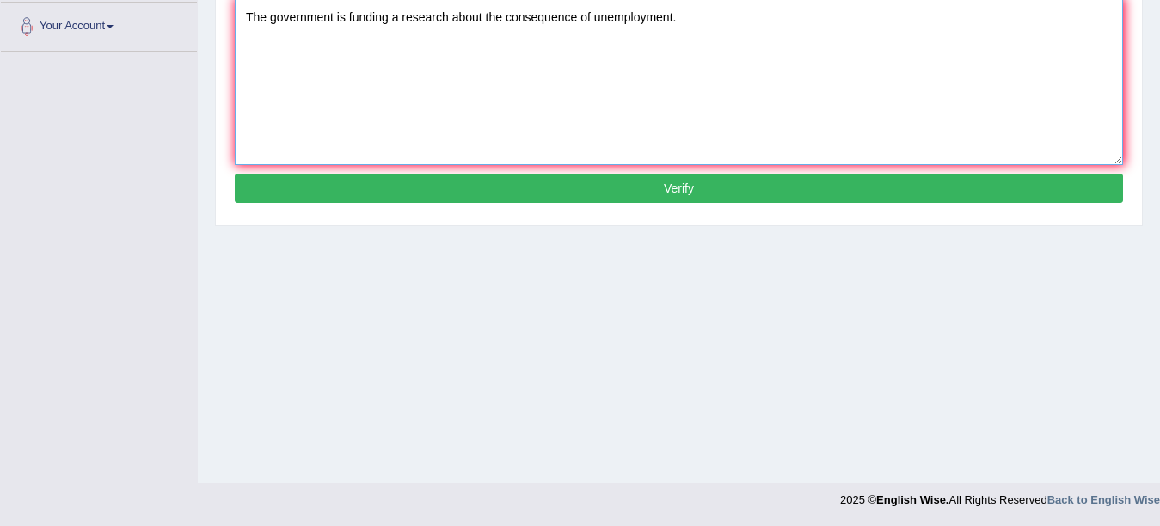
type textarea "The government is funding a research about the consequence of unemployment."
click at [539, 179] on button "Verify" at bounding box center [679, 188] width 888 height 29
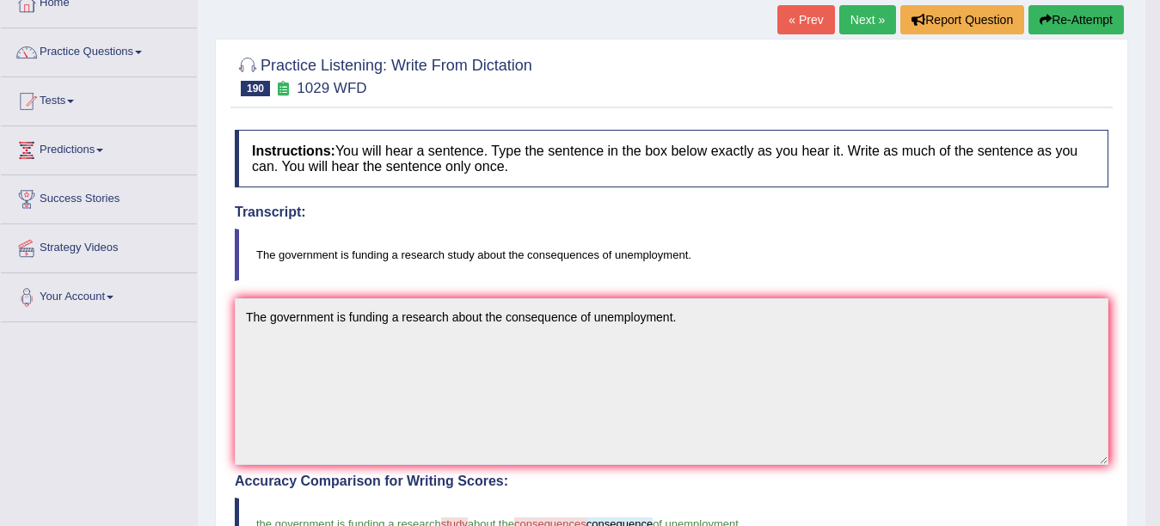
scroll to position [101, 0]
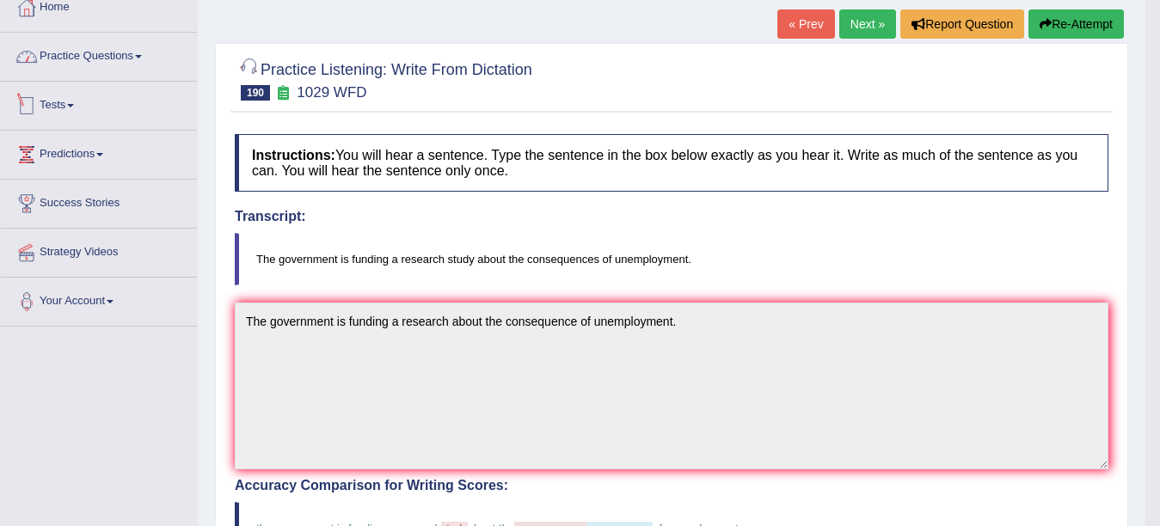
click at [130, 44] on link "Practice Questions" at bounding box center [99, 54] width 196 height 43
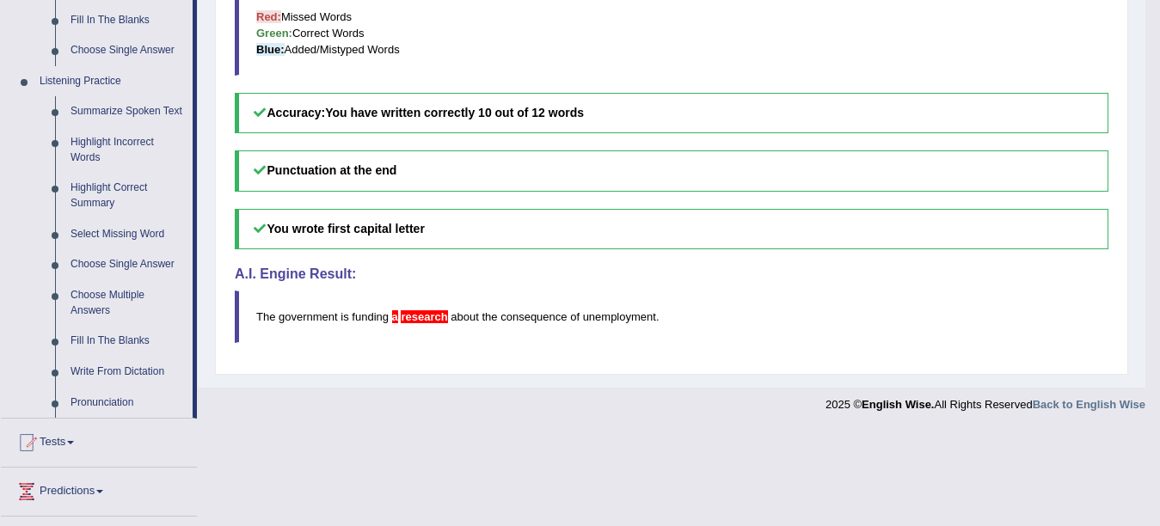
scroll to position [703, 0]
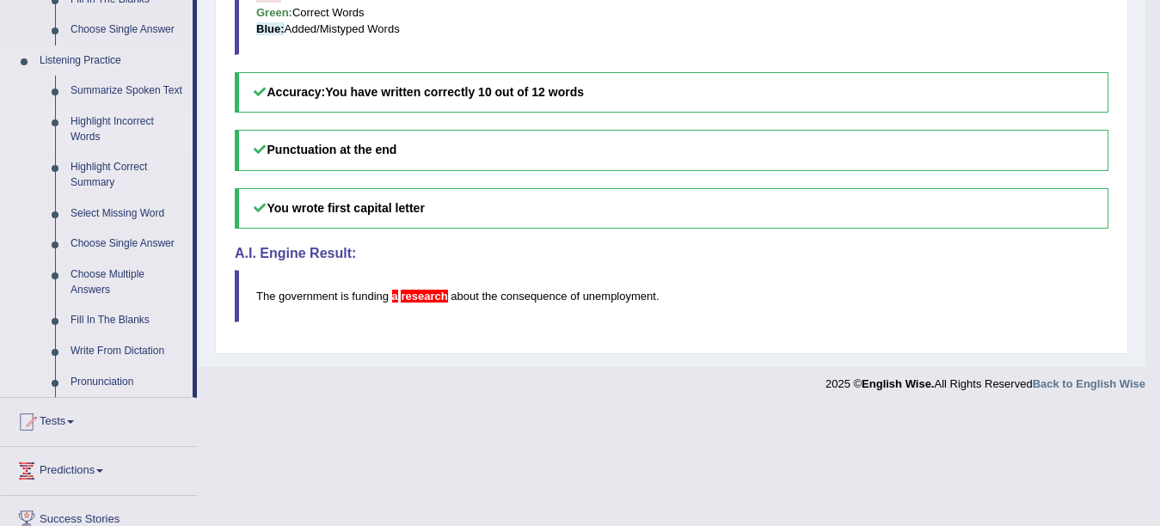
click at [113, 130] on link "Highlight Incorrect Words" at bounding box center [128, 130] width 130 height 46
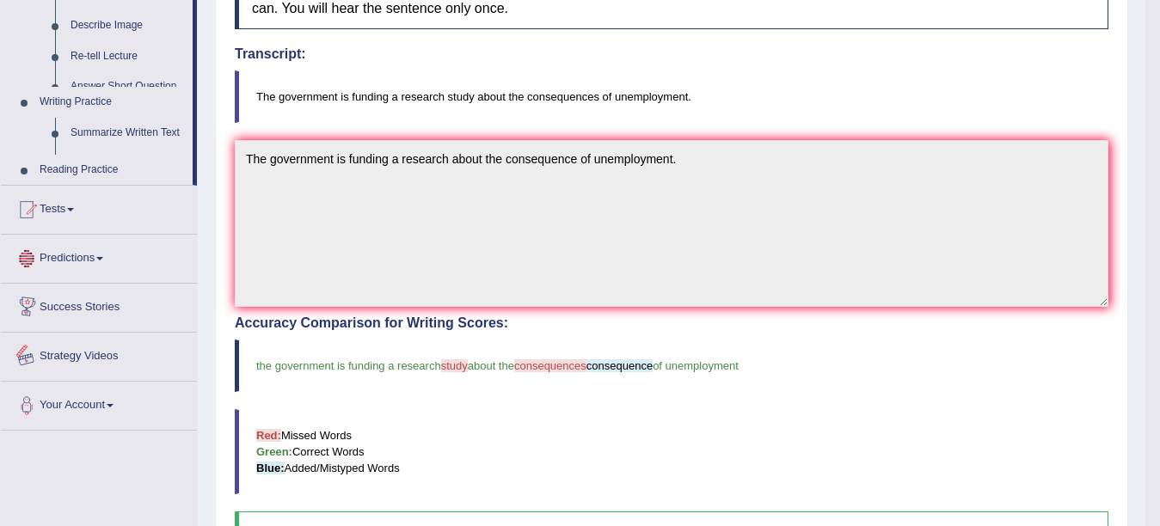
scroll to position [491, 0]
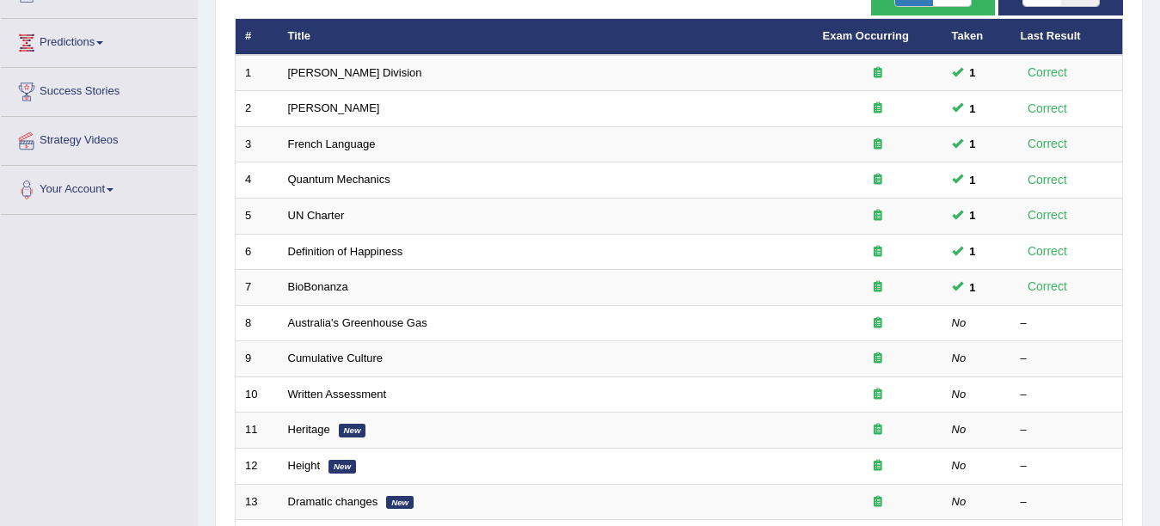
scroll to position [341, 0]
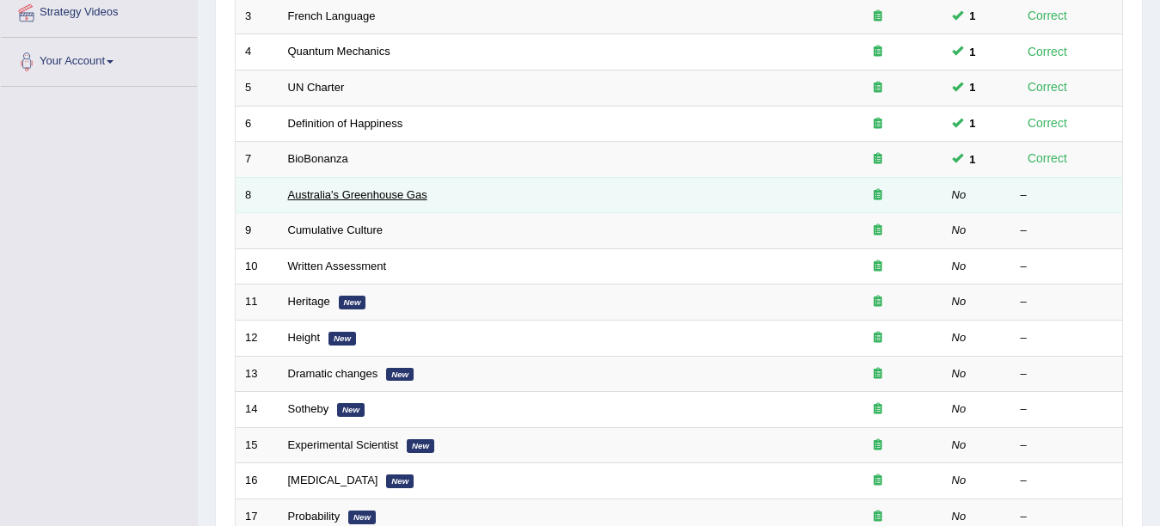
click at [351, 196] on link "Australia's Greenhouse Gas" at bounding box center [357, 194] width 139 height 13
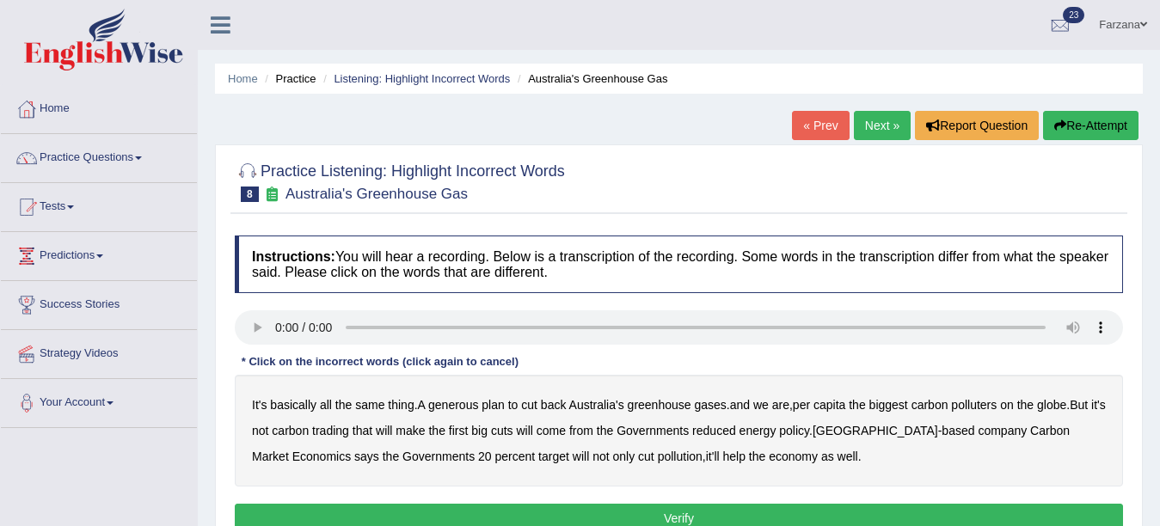
click at [460, 404] on b "generous" at bounding box center [453, 405] width 50 height 14
click at [1066, 406] on b "globe" at bounding box center [1051, 405] width 29 height 14
click at [844, 430] on b "Melbourne" at bounding box center [876, 431] width 126 height 14
click at [864, 433] on b "Melbourne" at bounding box center [876, 431] width 126 height 14
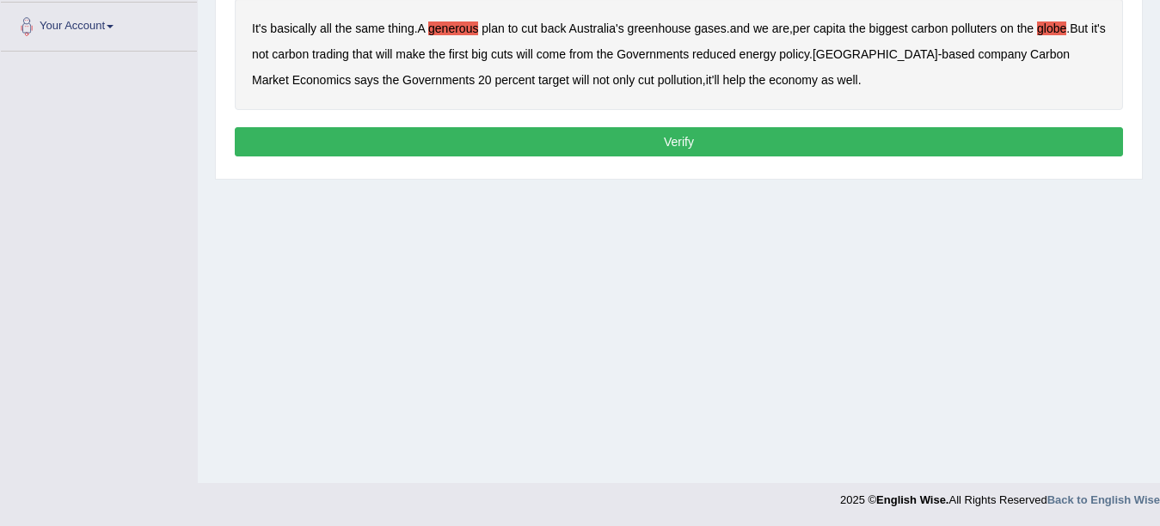
click at [856, 147] on button "Verify" at bounding box center [679, 141] width 888 height 29
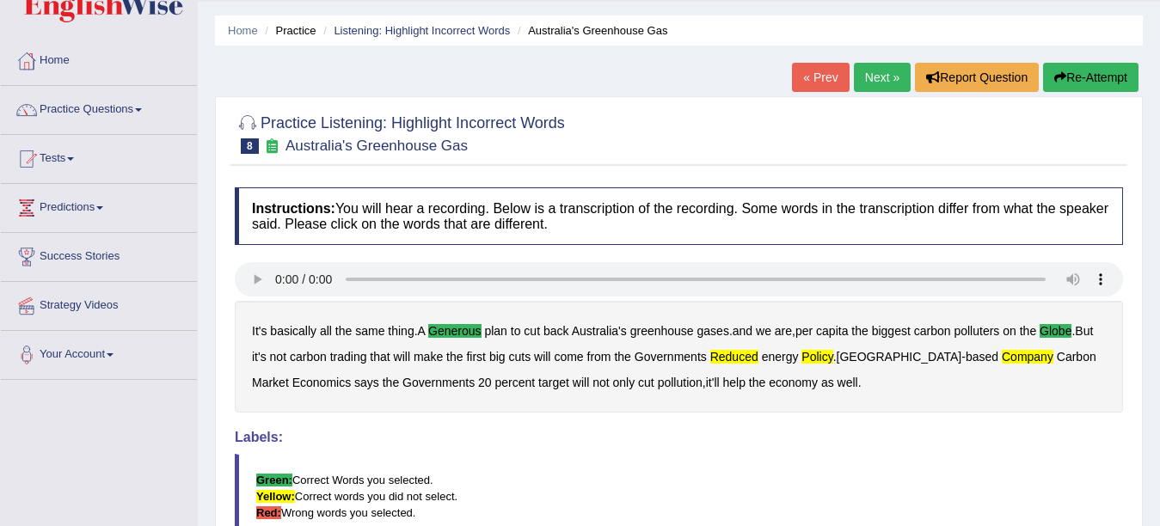
scroll to position [0, 0]
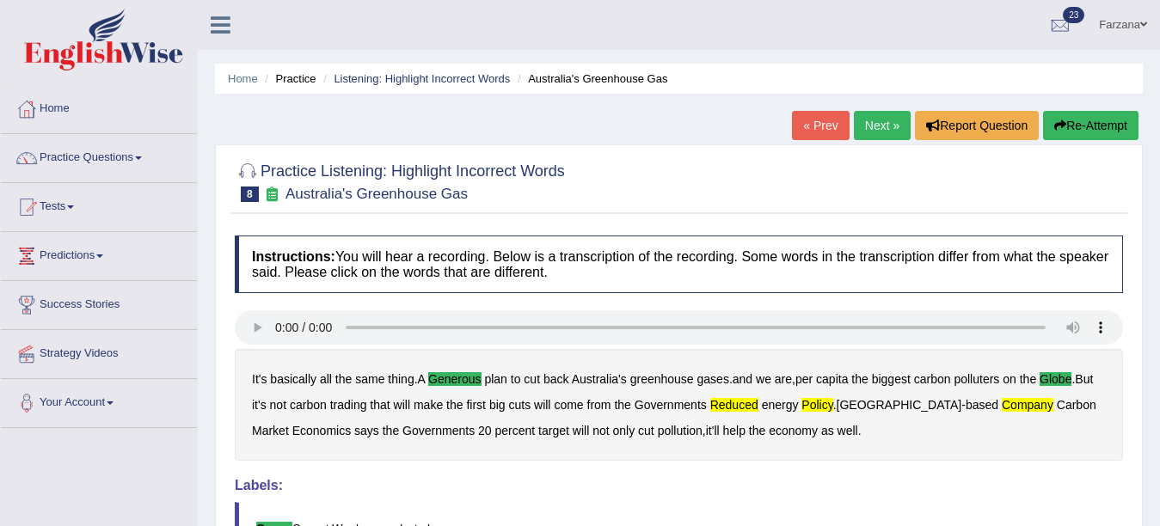
click at [858, 134] on link "Next »" at bounding box center [882, 125] width 57 height 29
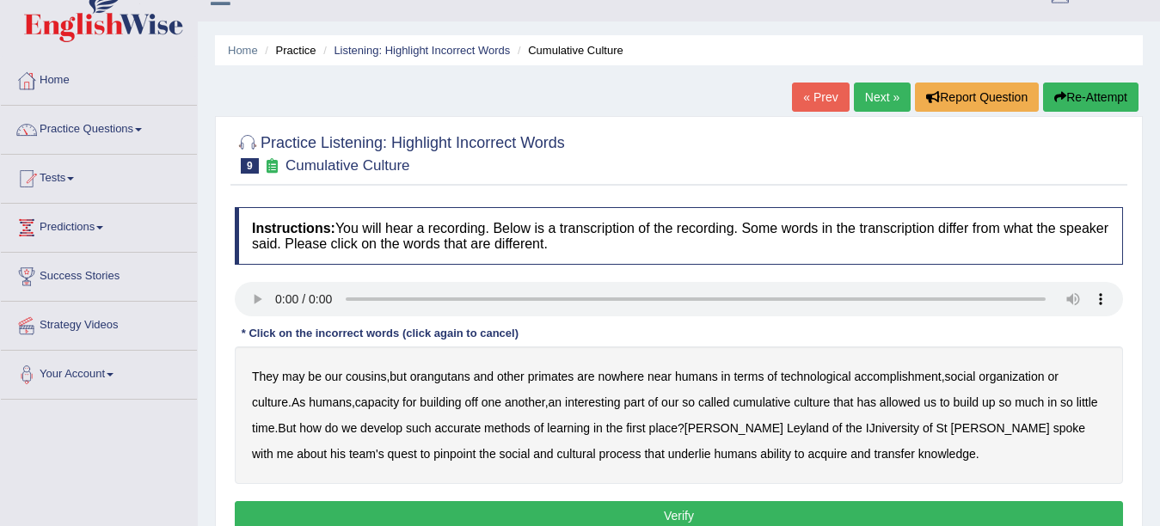
click at [889, 374] on b "accomplishment" at bounding box center [898, 377] width 87 height 14
click at [619, 403] on b "interesting" at bounding box center [593, 403] width 56 height 14
click at [482, 427] on b "accurate" at bounding box center [458, 428] width 46 height 14
click at [557, 452] on b "cultural" at bounding box center [576, 454] width 39 height 14
click at [749, 507] on button "Verify" at bounding box center [679, 515] width 888 height 29
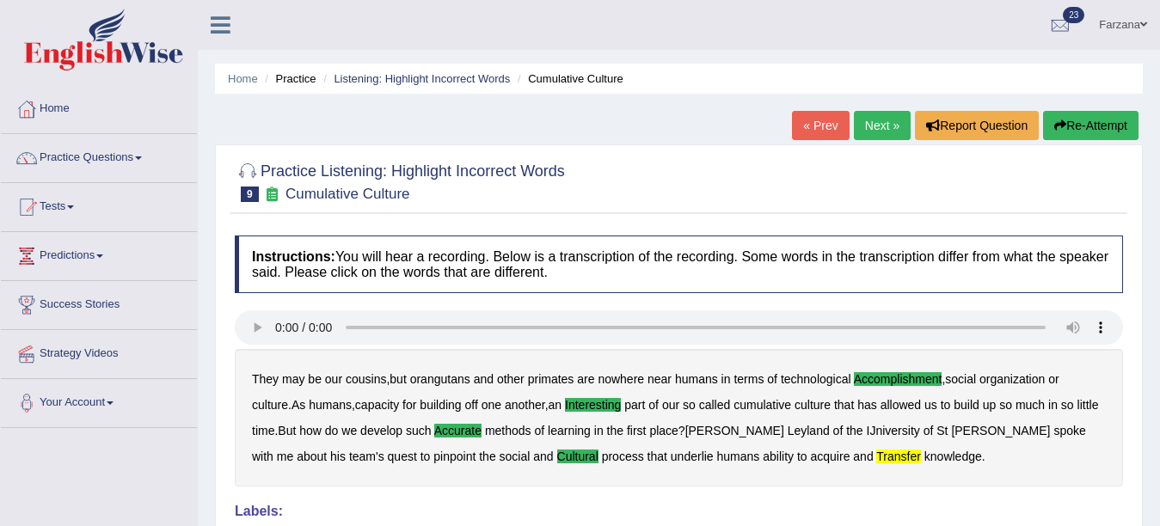
click at [882, 122] on link "Next »" at bounding box center [882, 125] width 57 height 29
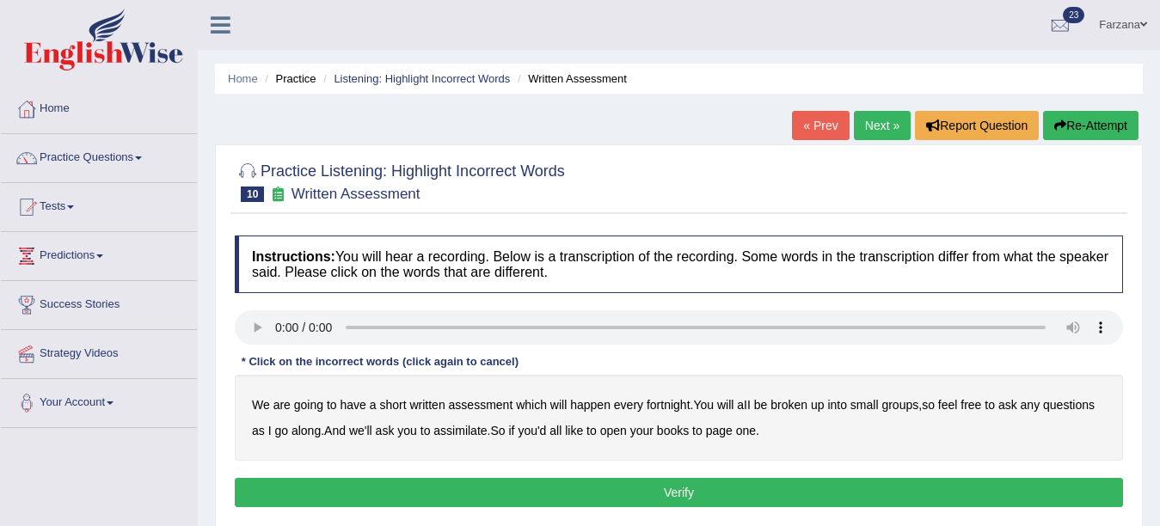
click at [801, 408] on b "broken" at bounding box center [788, 405] width 37 height 14
click at [472, 434] on b "assimilate" at bounding box center [459, 431] width 53 height 14
click at [650, 481] on button "Verify" at bounding box center [679, 492] width 888 height 29
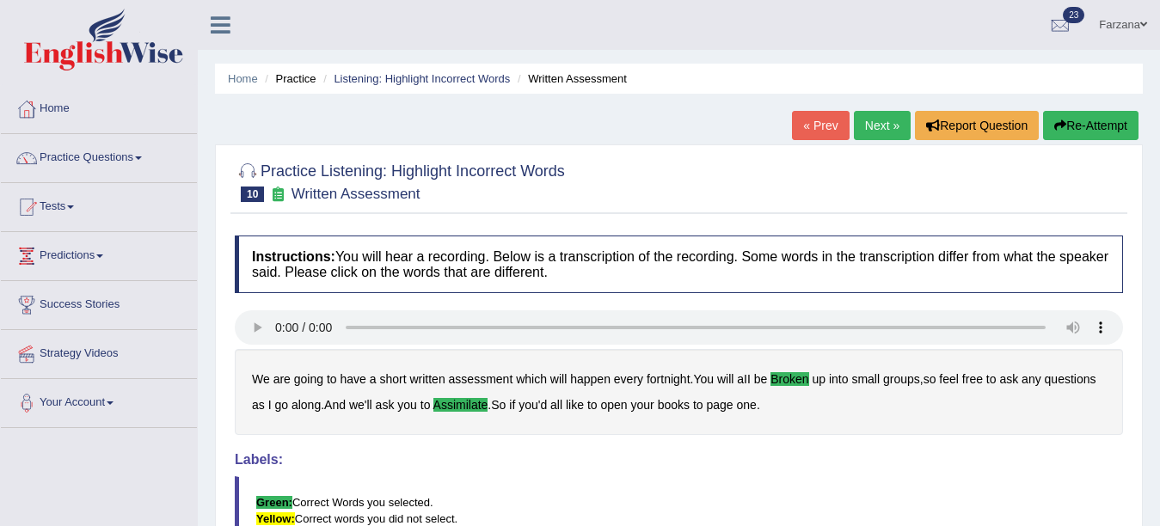
click at [889, 126] on link "Next »" at bounding box center [882, 125] width 57 height 29
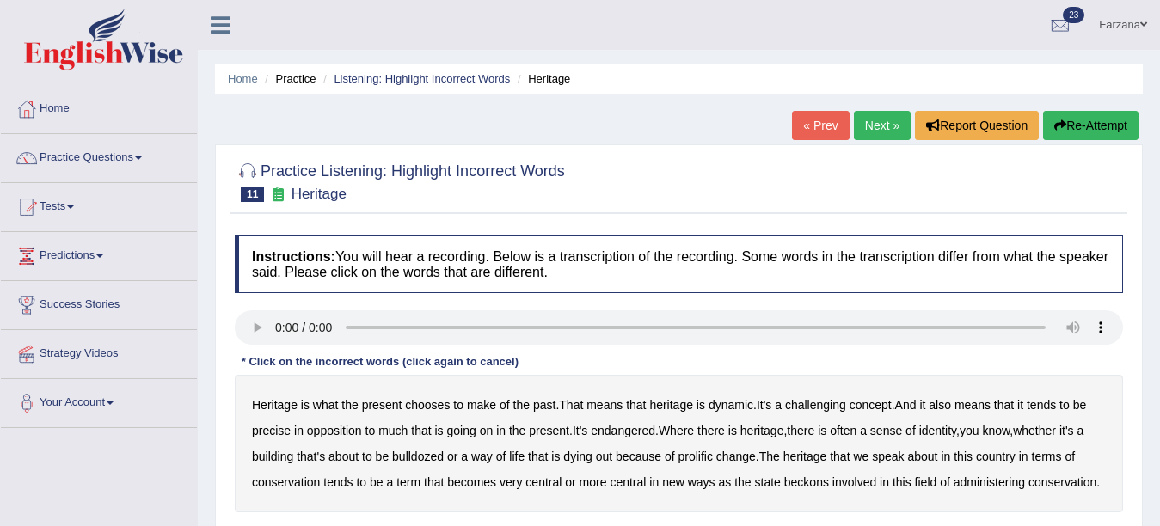
click at [734, 406] on b "dynamic" at bounding box center [731, 405] width 45 height 14
click at [838, 400] on b "challenging" at bounding box center [815, 405] width 61 height 14
click at [273, 433] on b "precise" at bounding box center [271, 431] width 39 height 14
click at [943, 432] on b "identity" at bounding box center [937, 431] width 37 height 14
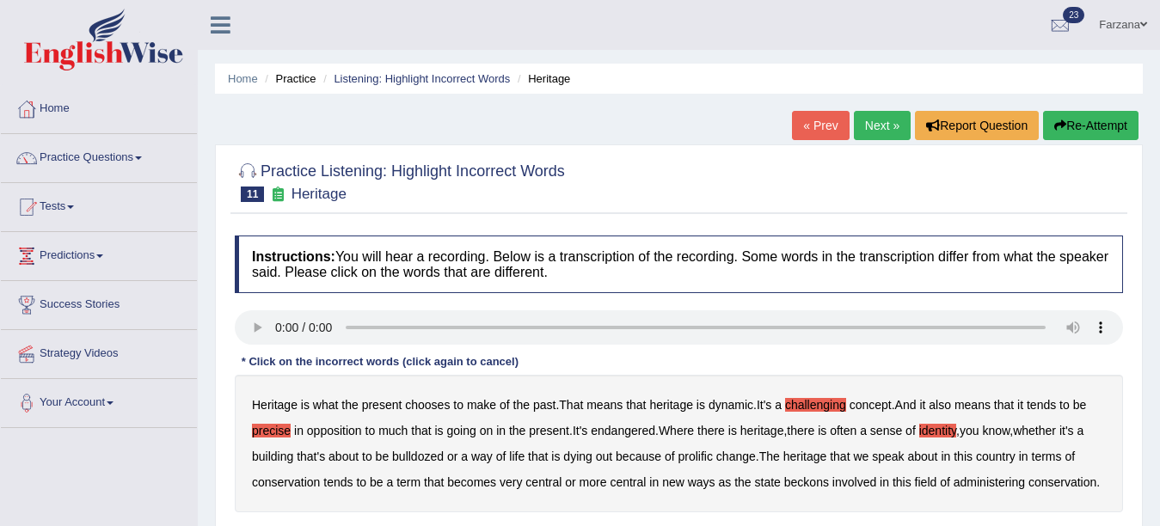
click at [708, 456] on b "prolific" at bounding box center [695, 457] width 34 height 14
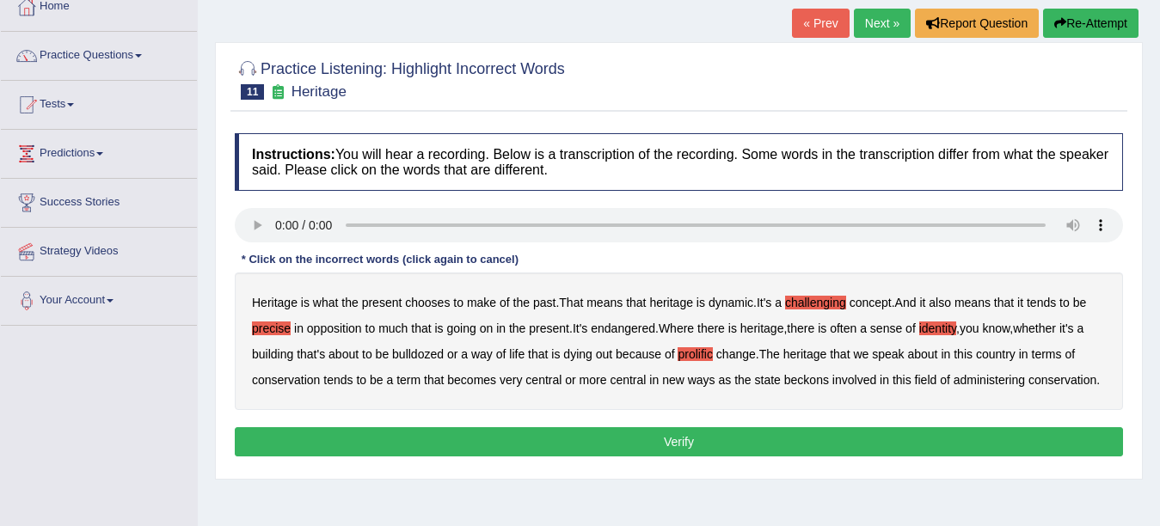
scroll to position [103, 0]
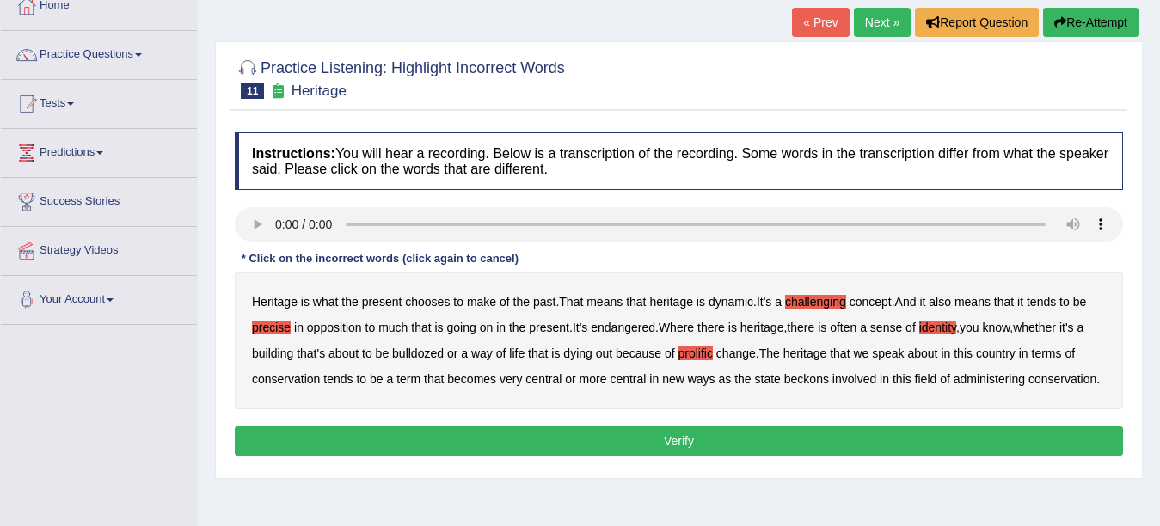
click at [863, 441] on button "Verify" at bounding box center [679, 441] width 888 height 29
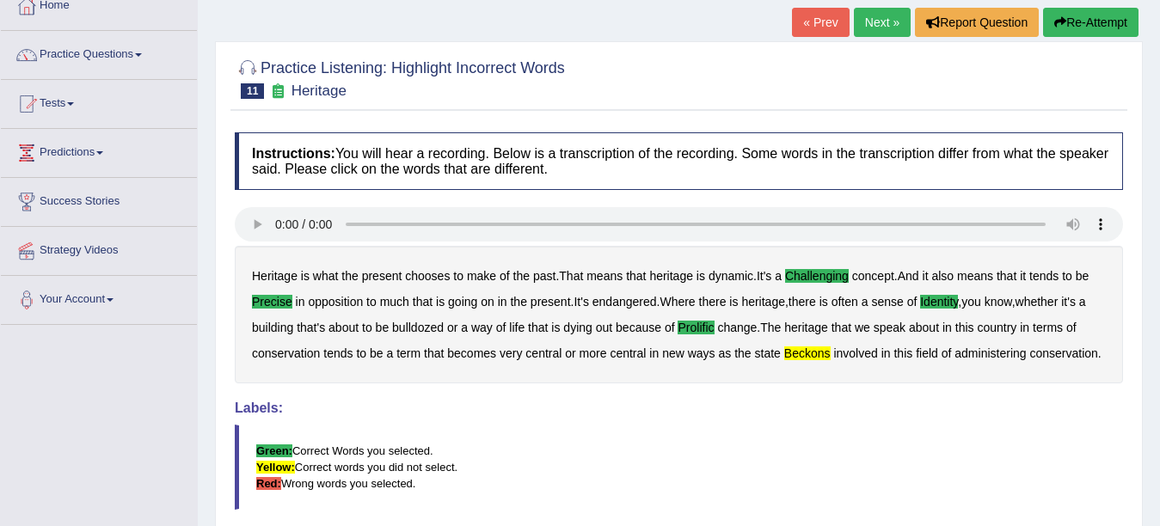
click at [861, 21] on link "Next »" at bounding box center [882, 22] width 57 height 29
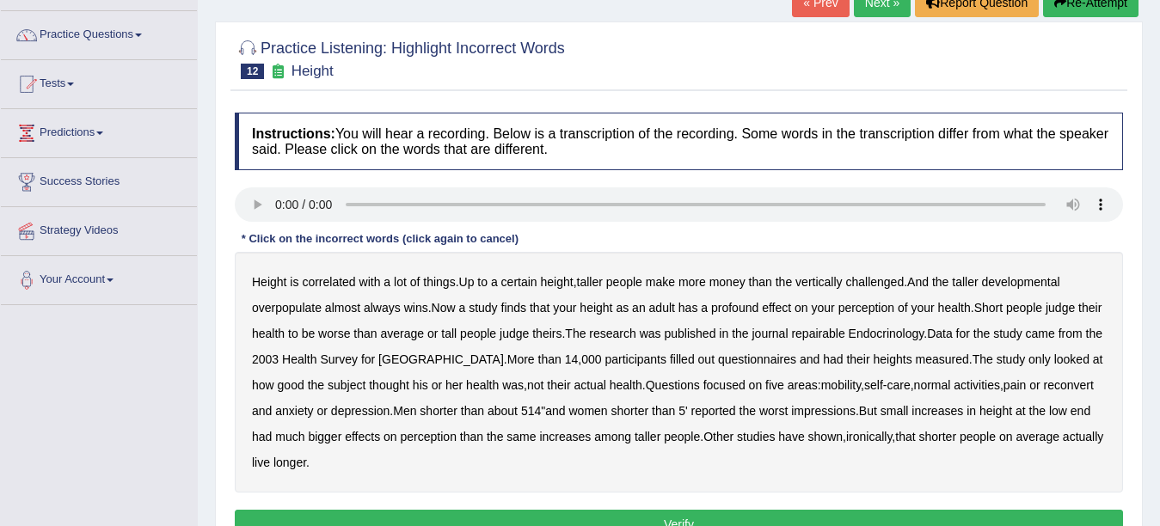
scroll to position [138, 0]
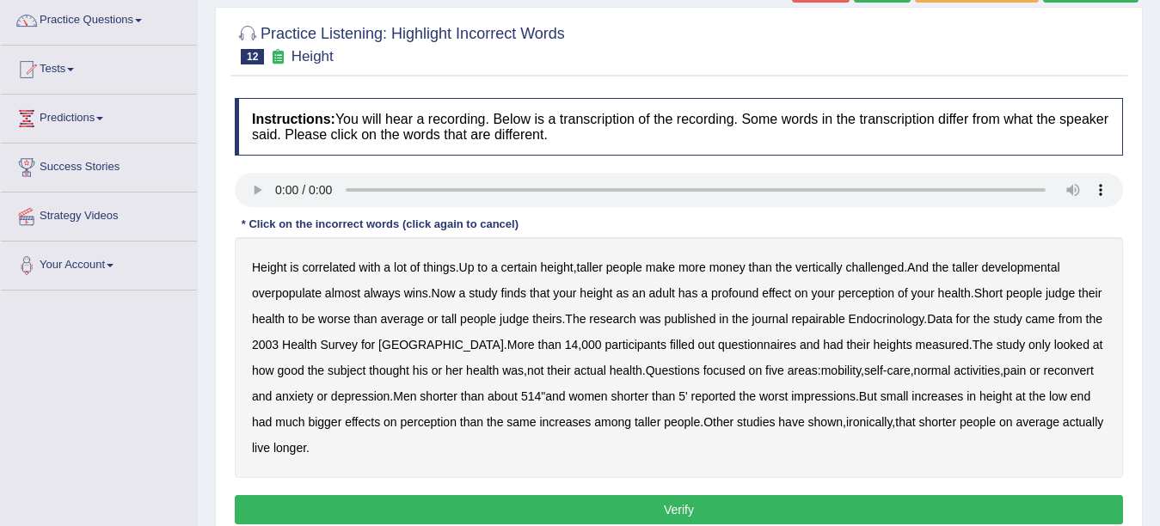
click at [1025, 270] on b "developmental" at bounding box center [1021, 268] width 78 height 14
click at [285, 290] on b "overpopulate" at bounding box center [287, 293] width 70 height 14
click at [841, 322] on b "repairable" at bounding box center [817, 319] width 53 height 14
click at [1059, 369] on b "reconvert" at bounding box center [1069, 371] width 50 height 14
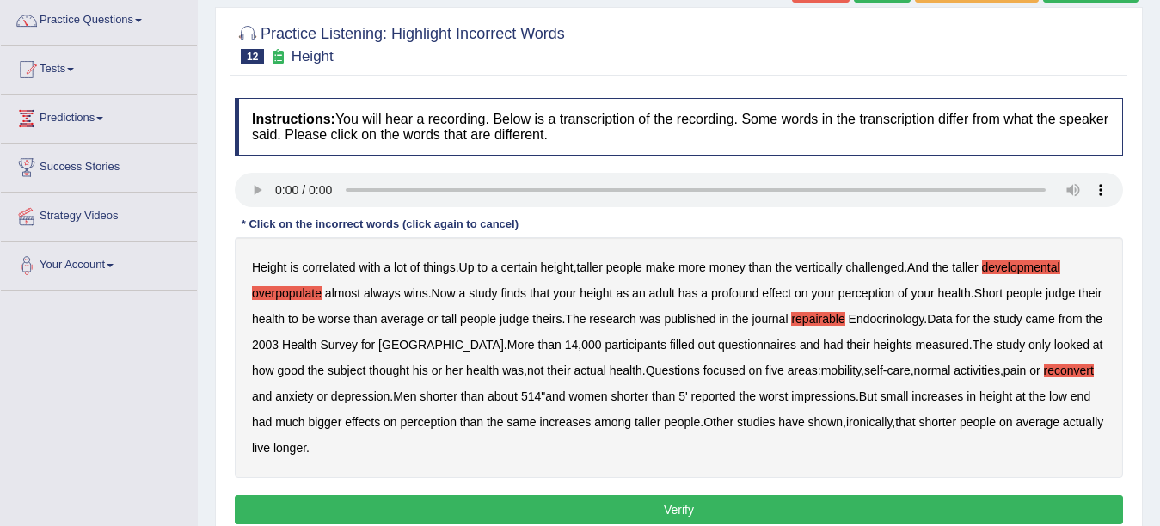
click at [381, 510] on button "Verify" at bounding box center [679, 509] width 888 height 29
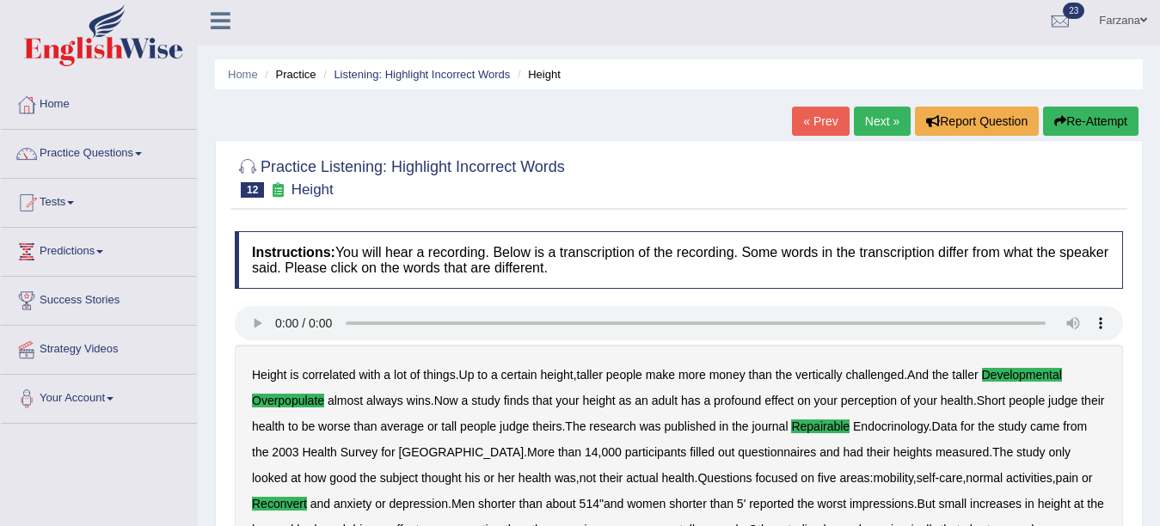
scroll to position [0, 0]
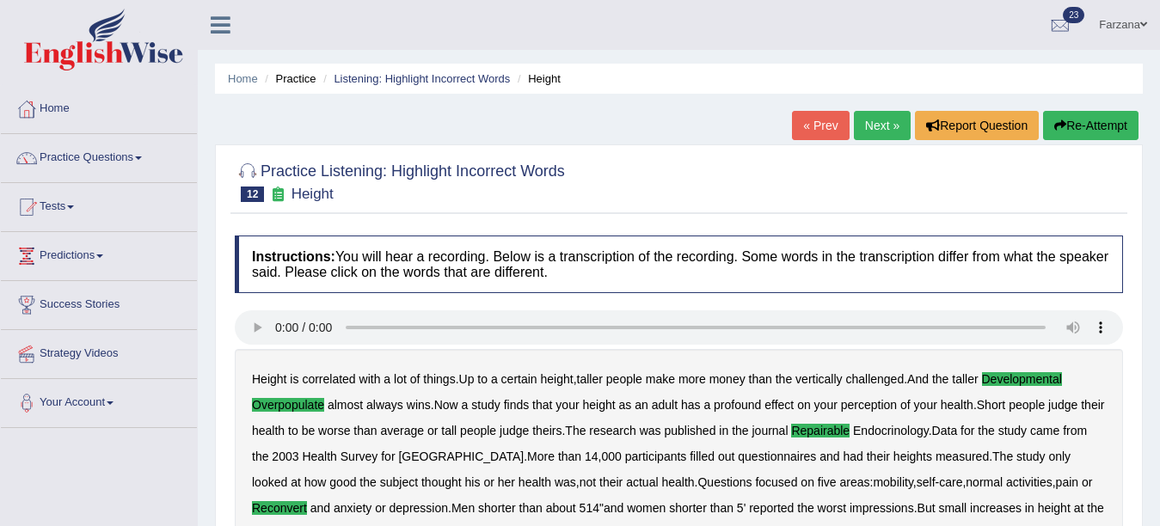
click at [857, 132] on link "Next »" at bounding box center [882, 125] width 57 height 29
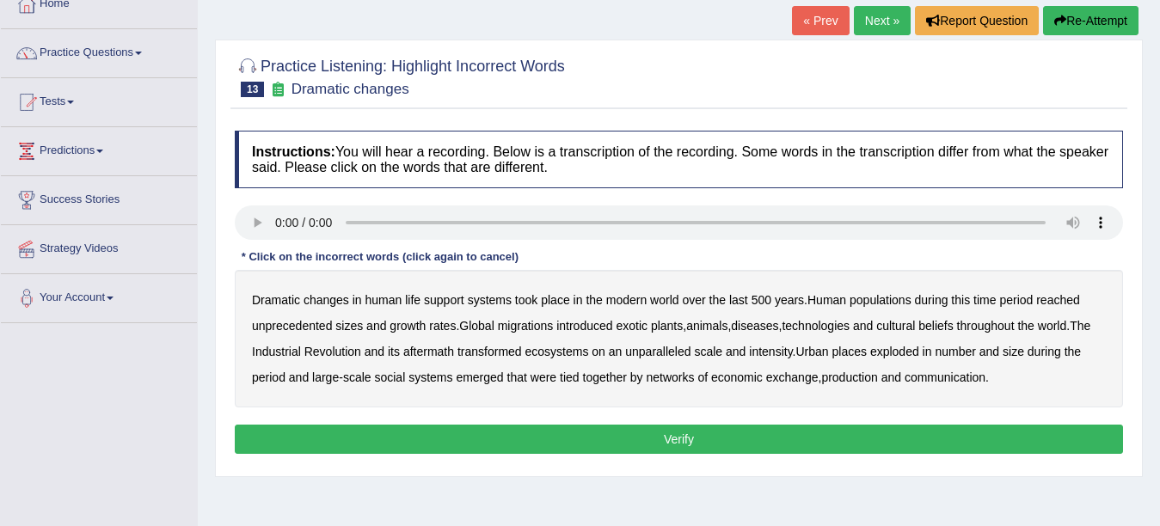
scroll to position [105, 0]
click at [885, 293] on b "populations" at bounding box center [881, 300] width 62 height 14
click at [777, 322] on b "diseases" at bounding box center [754, 326] width 47 height 14
click at [582, 345] on b "ecosystems" at bounding box center [557, 352] width 64 height 14
click at [867, 353] on b "places" at bounding box center [849, 352] width 34 height 14
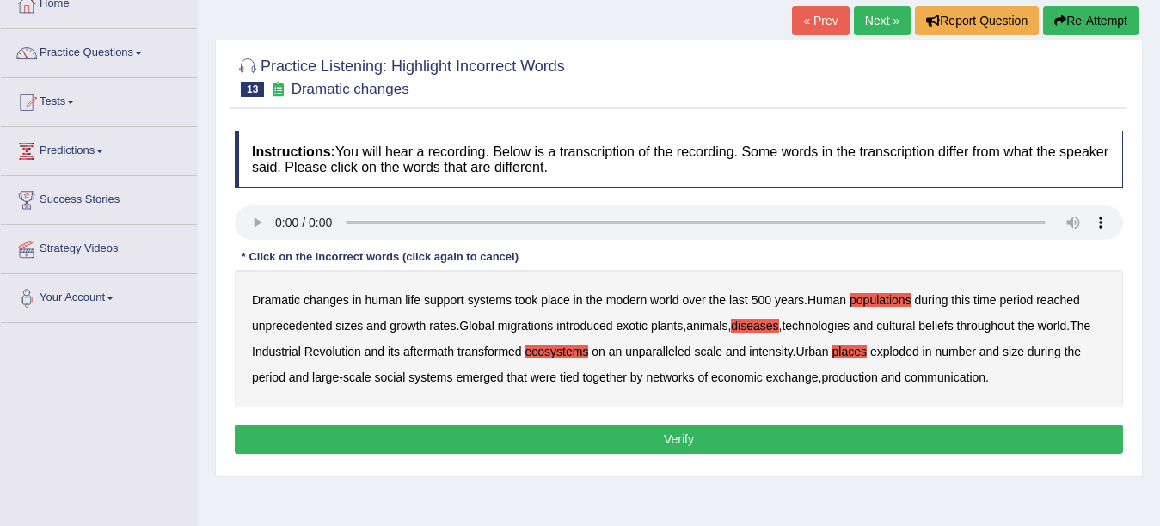
click at [875, 378] on b "production" at bounding box center [849, 378] width 56 height 14
click at [842, 433] on button "Verify" at bounding box center [679, 439] width 888 height 29
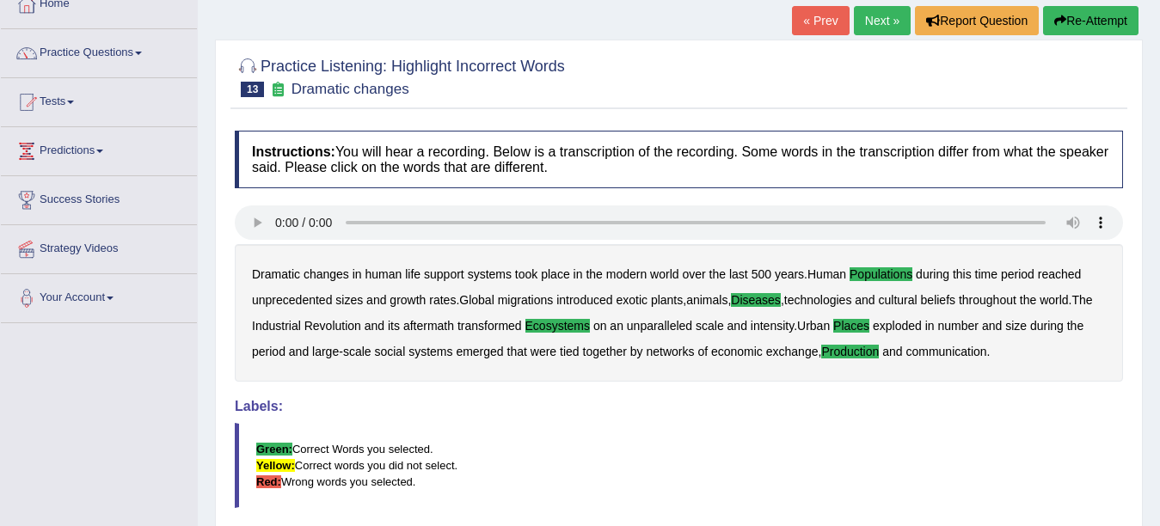
click at [877, 28] on link "Next »" at bounding box center [882, 20] width 57 height 29
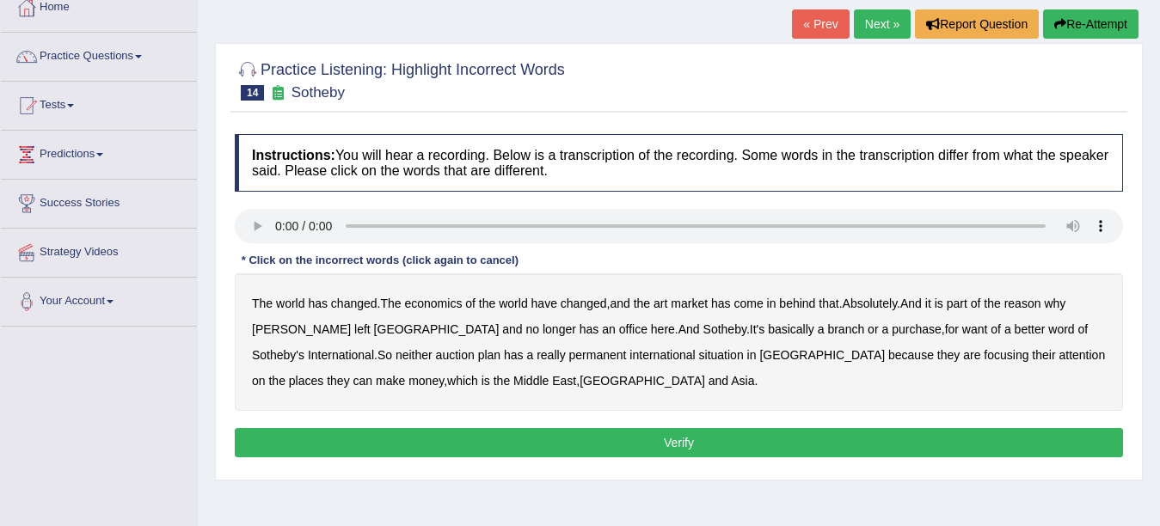
click at [892, 328] on b "purchase" at bounding box center [917, 329] width 50 height 14
click at [962, 329] on b "want" at bounding box center [975, 329] width 26 height 14
click at [478, 355] on b "plan" at bounding box center [489, 355] width 22 height 14
click at [442, 439] on button "Verify" at bounding box center [679, 442] width 888 height 29
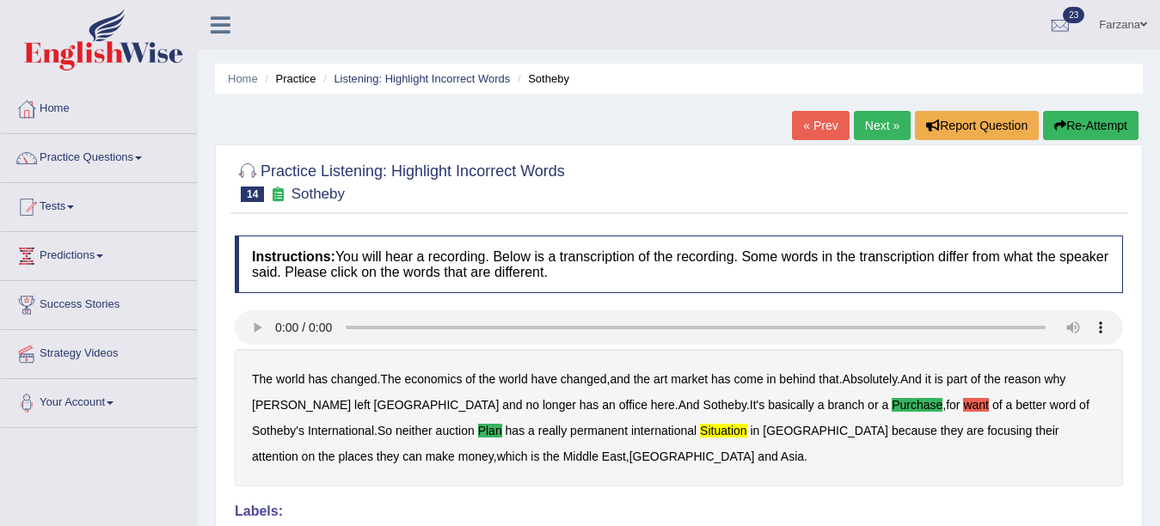
click at [867, 127] on link "Next »" at bounding box center [882, 125] width 57 height 29
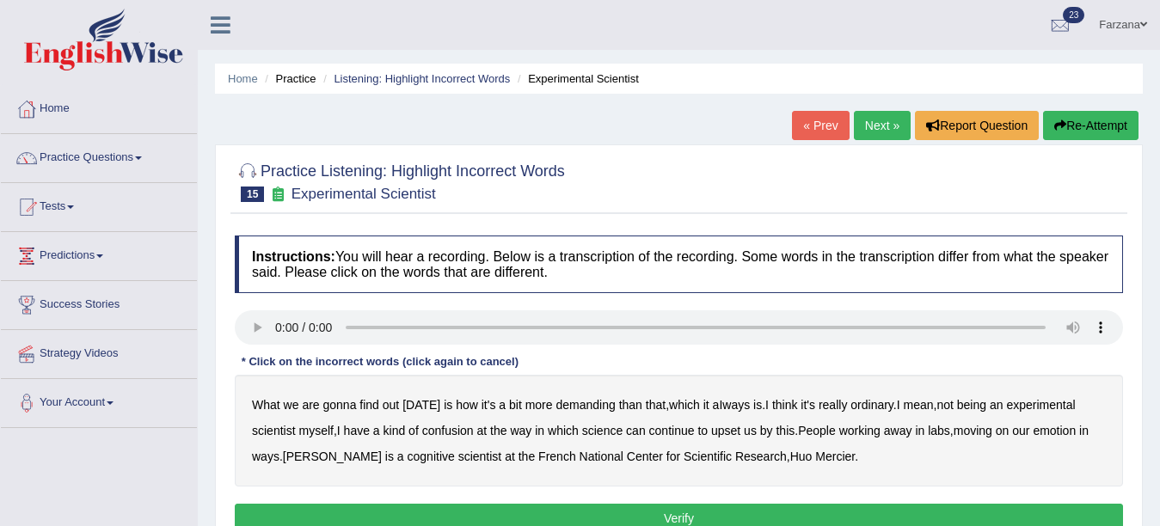
click at [580, 405] on b "demanding" at bounding box center [585, 405] width 59 height 14
click at [870, 408] on b "ordinary" at bounding box center [871, 405] width 43 height 14
click at [461, 428] on b "confusion" at bounding box center [448, 431] width 52 height 14
click at [724, 430] on b "upset" at bounding box center [725, 431] width 29 height 14
click at [567, 519] on button "Verify" at bounding box center [679, 518] width 888 height 29
